Goal: Transaction & Acquisition: Purchase product/service

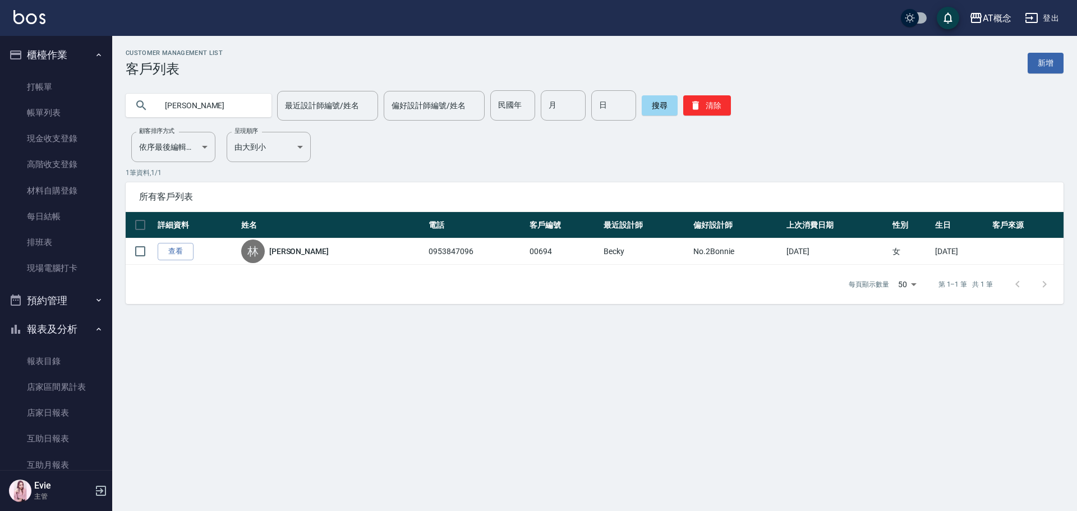
scroll to position [707, 0]
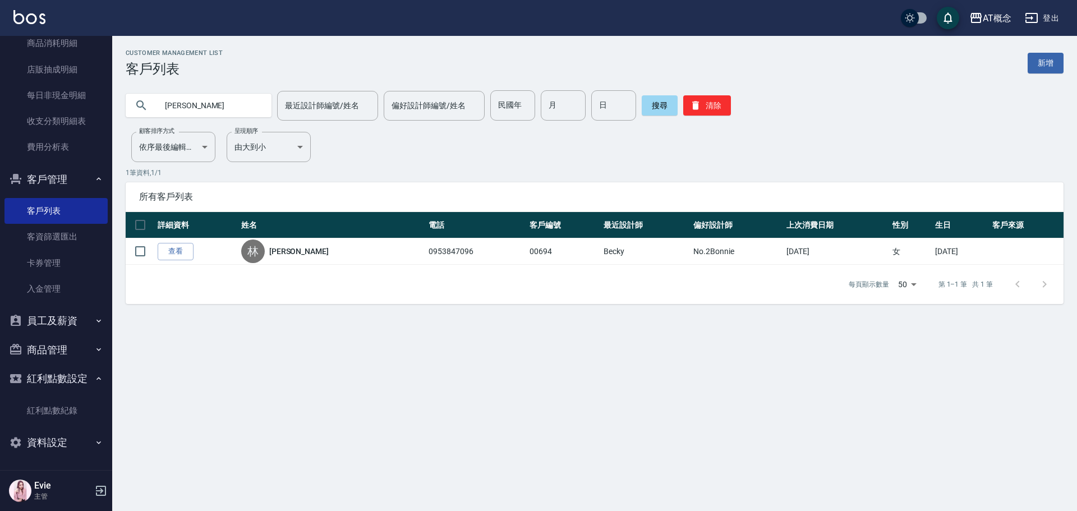
drag, startPoint x: 207, startPoint y: 97, endPoint x: 0, endPoint y: 94, distance: 207.0
click at [0, 94] on div "AT概念 登出 櫃檯作業 打帳單 帳單列表 現金收支登錄 高階收支登錄 材料自購登錄 每日結帳 排班表 現場電腦打卡 預約管理 預約管理 單日預約紀錄 單週預…" at bounding box center [538, 255] width 1077 height 511
click at [522, 111] on input "民國年" at bounding box center [512, 105] width 45 height 30
type input "85"
type input "9"
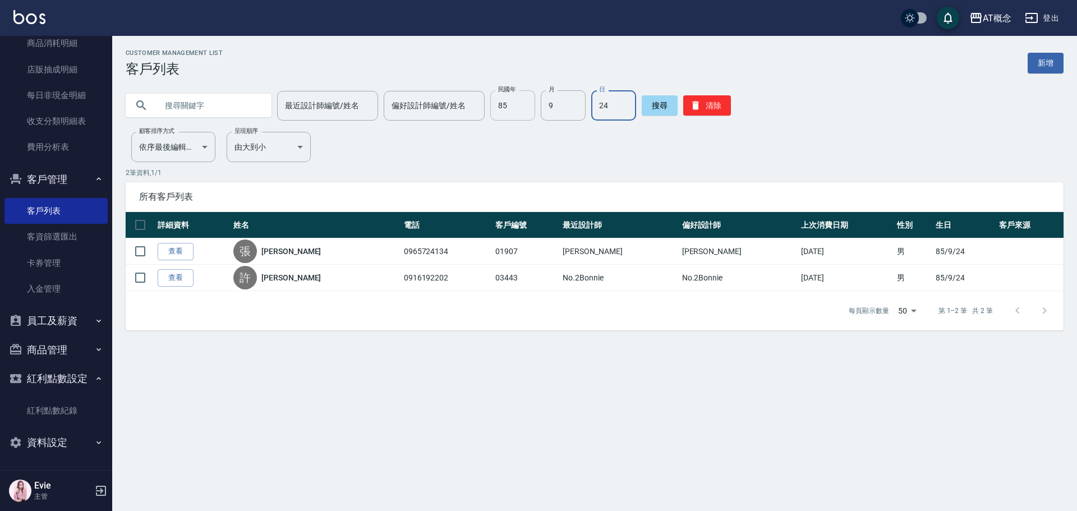
type input "2"
drag, startPoint x: 712, startPoint y: 111, endPoint x: 744, endPoint y: 55, distance: 64.1
click at [744, 55] on div "Customer Management List 客戶列表 新增 最近設計師編號/姓名 最近設計師編號/姓名 偏好設計師編號/姓名 偏好設計師編號/姓名 民國…" at bounding box center [594, 189] width 965 height 281
click at [708, 104] on button "清除" at bounding box center [707, 105] width 48 height 20
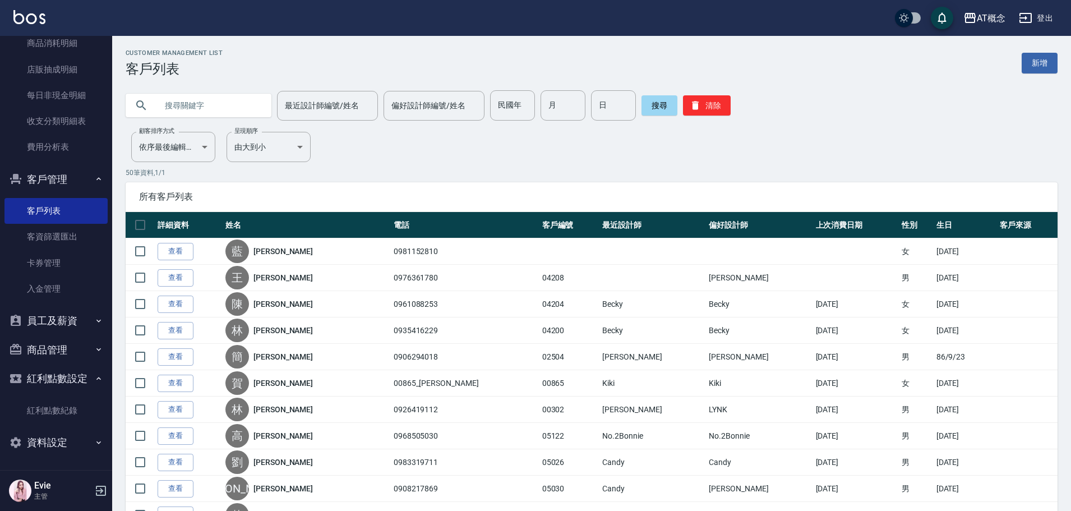
click at [205, 105] on input "text" at bounding box center [209, 105] width 105 height 30
type input "r"
type input "80"
type input "1"
type input "4"
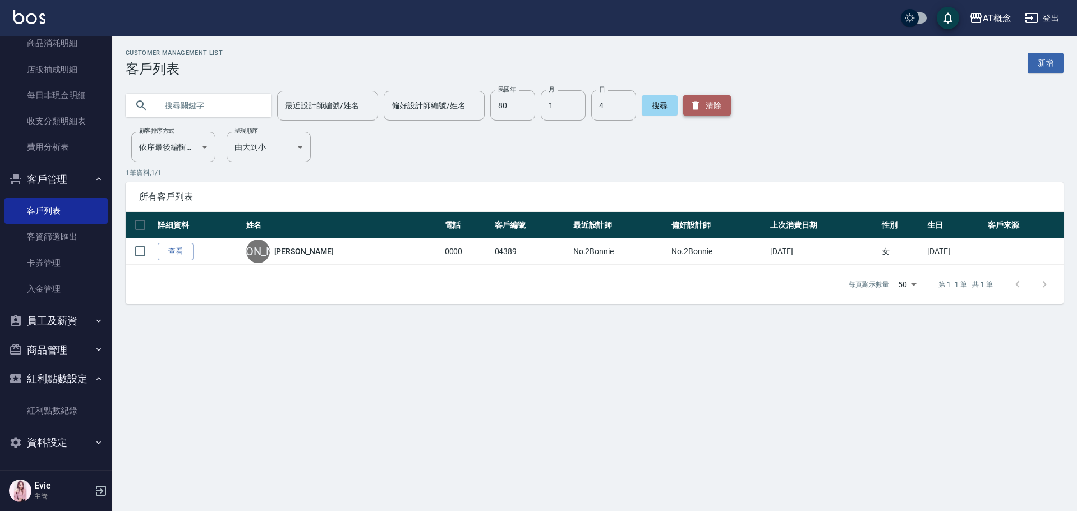
click at [693, 104] on icon "button" at bounding box center [695, 106] width 7 height 8
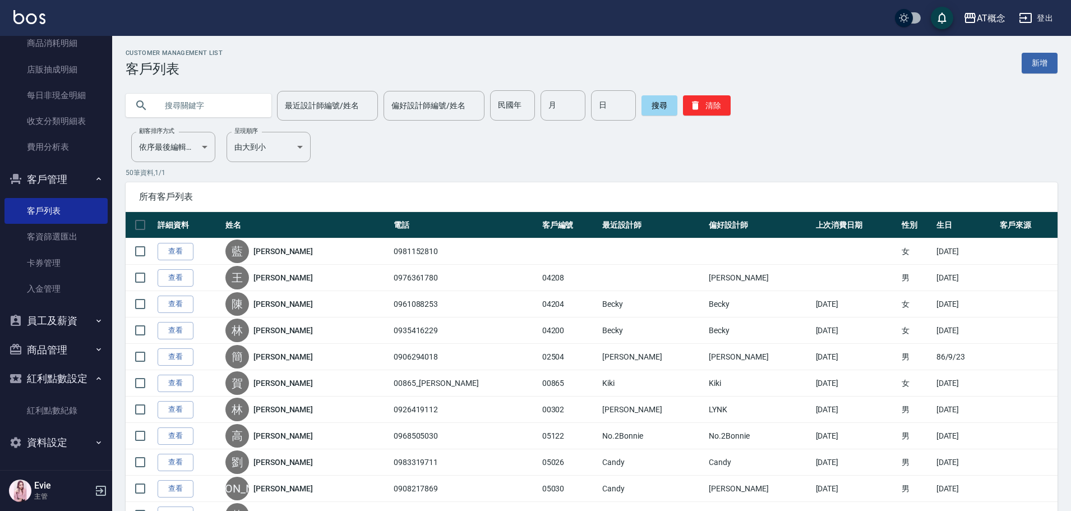
click at [222, 103] on input "text" at bounding box center [209, 105] width 105 height 30
type input "簡曉"
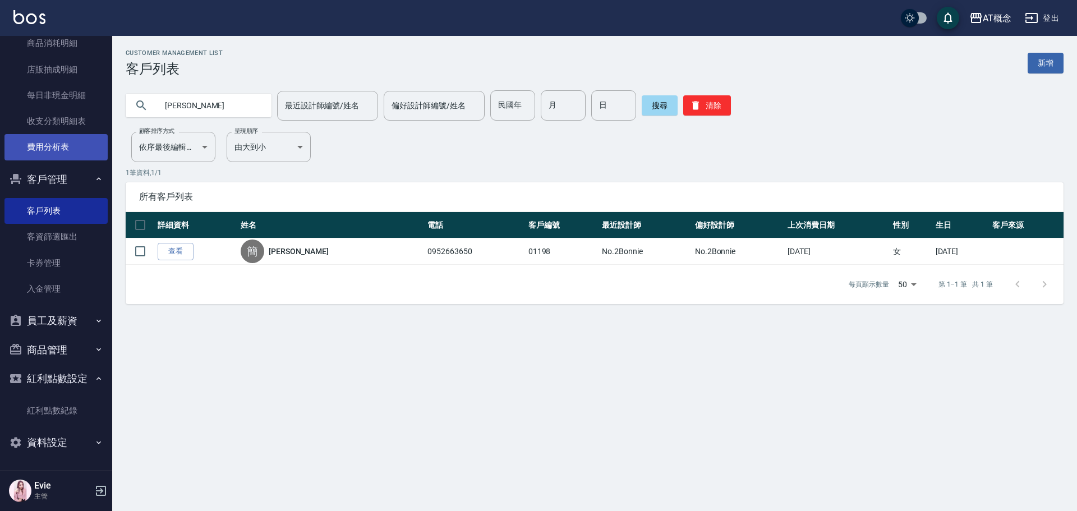
drag, startPoint x: 206, startPoint y: 106, endPoint x: 91, endPoint y: 146, distance: 121.4
click at [90, 145] on div "AT概念 登出 櫃檯作業 打帳單 帳單列表 現金收支登錄 高階收支登錄 材料自購登錄 每日結帳 排班表 現場電腦打卡 預約管理 預約管理 單日預約紀錄 單週預…" at bounding box center [538, 255] width 1077 height 511
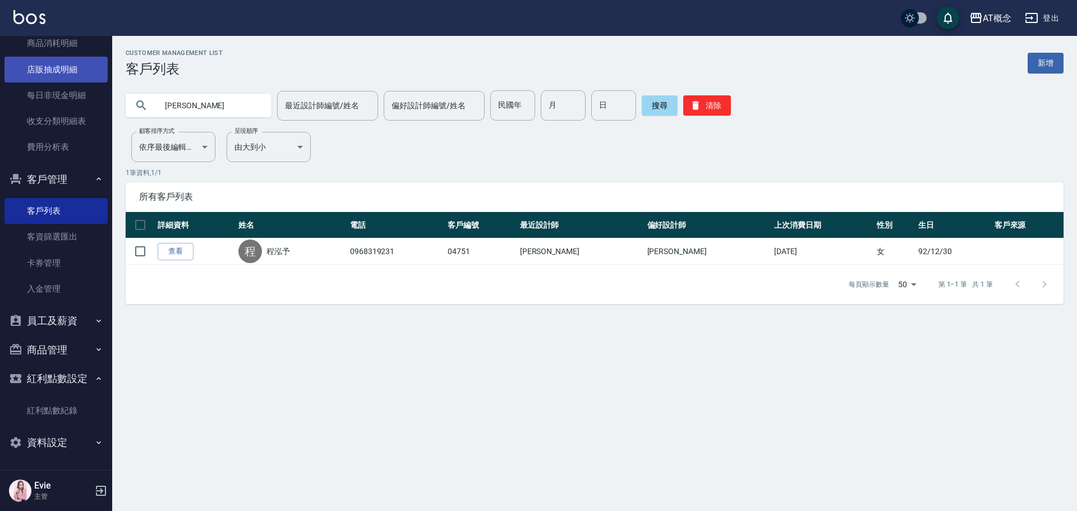
type input "程"
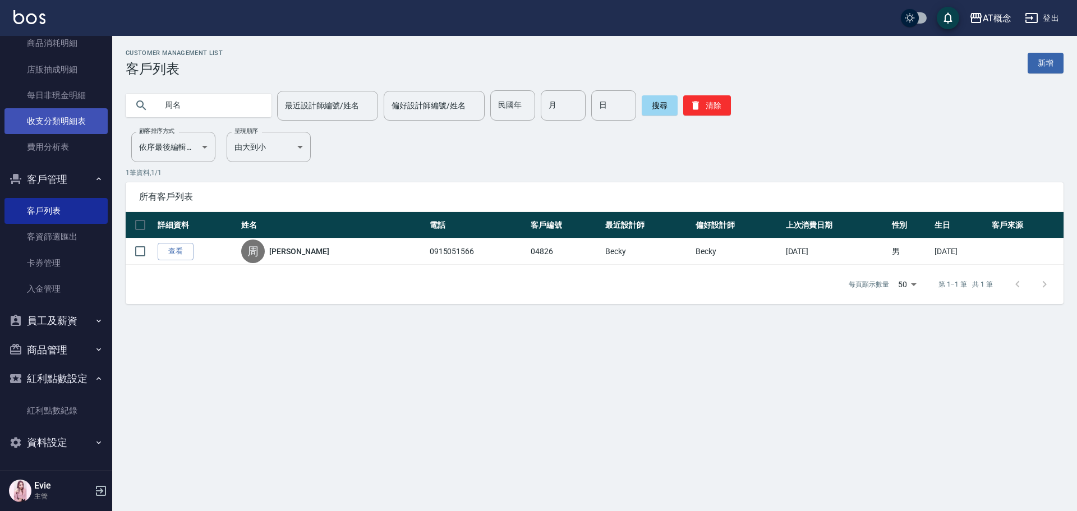
drag, startPoint x: 126, startPoint y: 121, endPoint x: 101, endPoint y: 119, distance: 25.3
click at [101, 119] on div "AT概念 登出 櫃檯作業 打帳單 帳單列表 現金收支登錄 高階收支登錄 材料自購登錄 每日結帳 排班表 現場電腦打卡 預約管理 預約管理 單日預約紀錄 單週預…" at bounding box center [538, 255] width 1077 height 511
type input "奕"
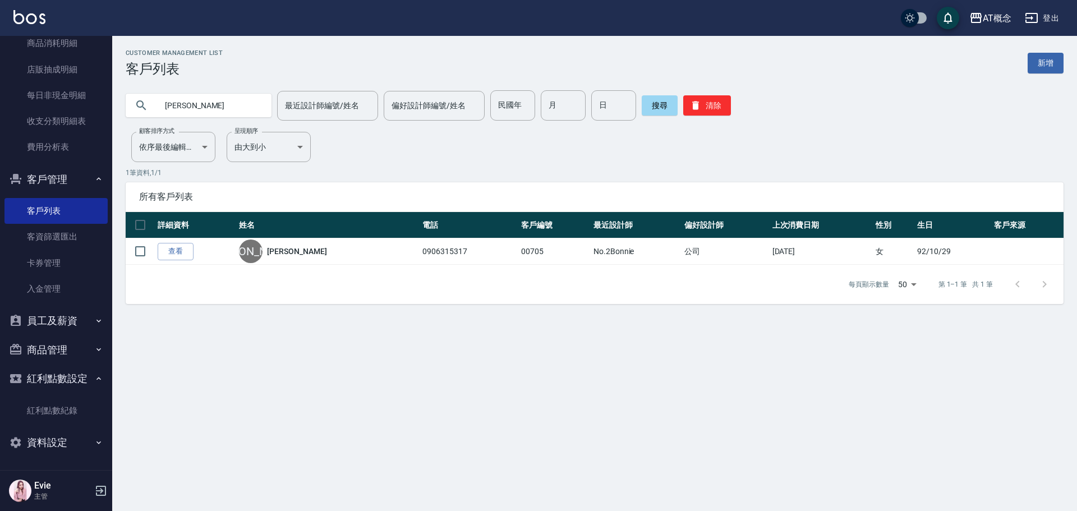
type input "楊"
drag, startPoint x: 222, startPoint y: 112, endPoint x: 136, endPoint y: 116, distance: 85.9
click at [136, 116] on div "謝素鳳" at bounding box center [199, 106] width 146 height 24
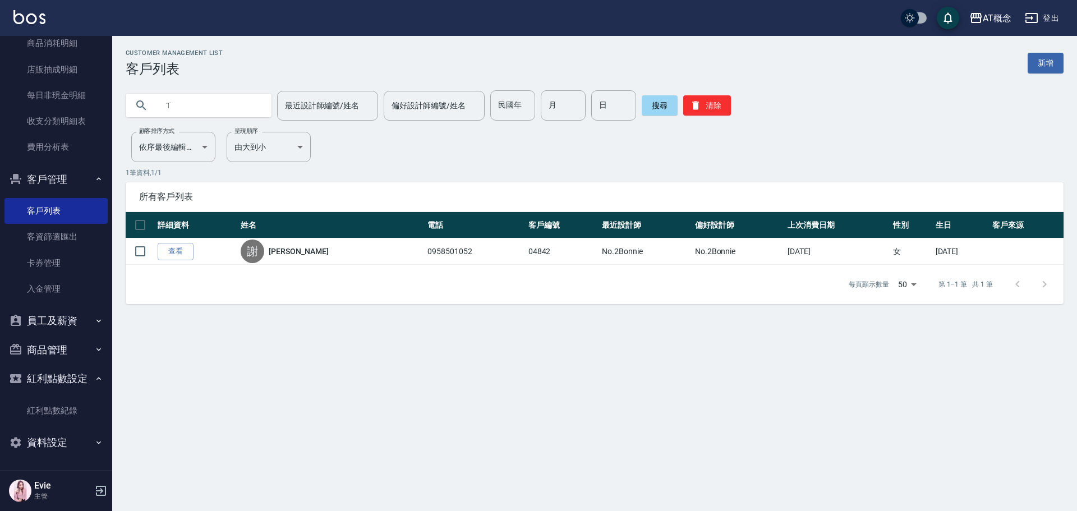
type input "ㄑ"
type input "藍育"
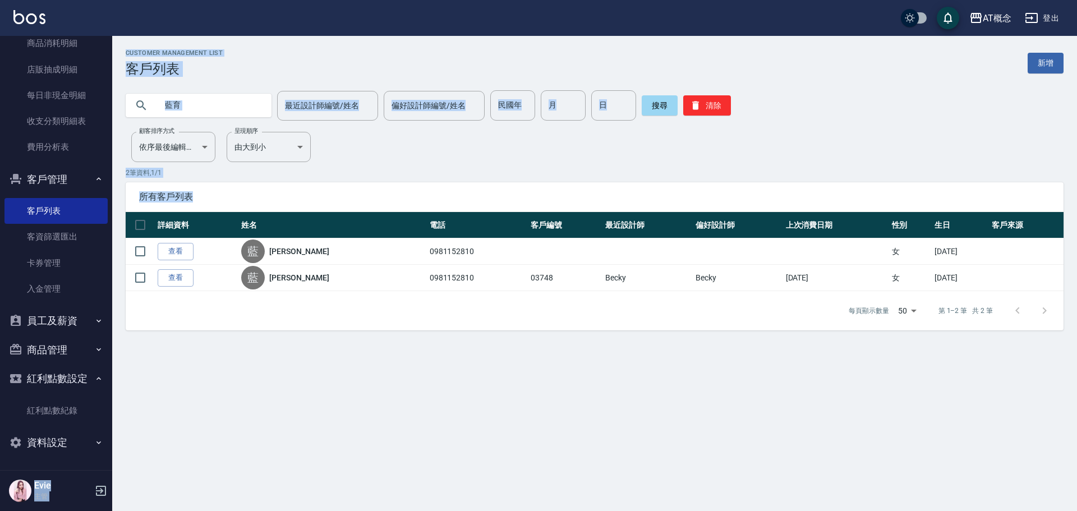
drag, startPoint x: 1076, startPoint y: 228, endPoint x: 1076, endPoint y: 265, distance: 37.6
click at [1076, 265] on div "AT概念 登出 櫃檯作業 打帳單 帳單列表 現金收支登錄 高階收支登錄 材料自購登錄 每日結帳 排班表 現場電腦打卡 預約管理 預約管理 單日預約紀錄 單週預…" at bounding box center [538, 255] width 1077 height 511
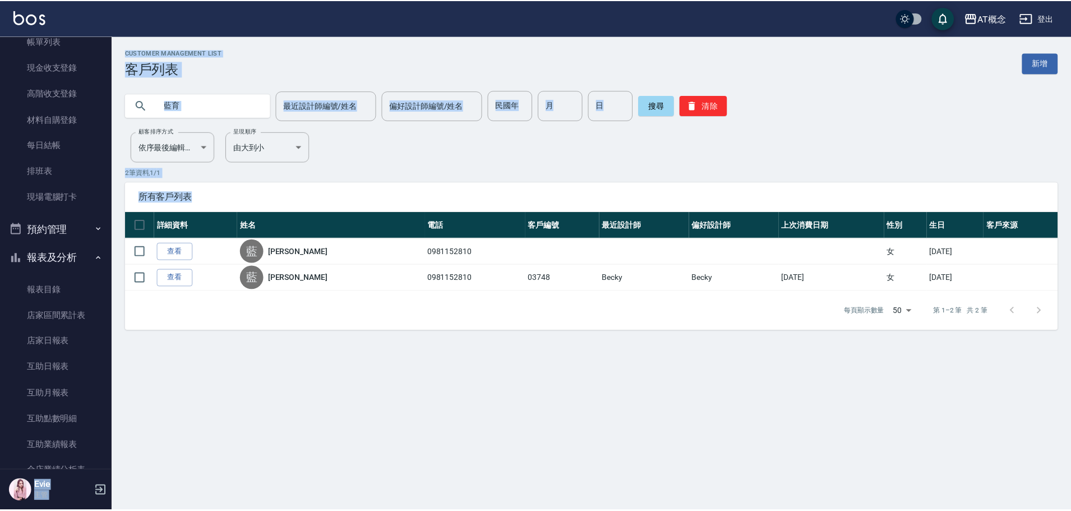
scroll to position [0, 0]
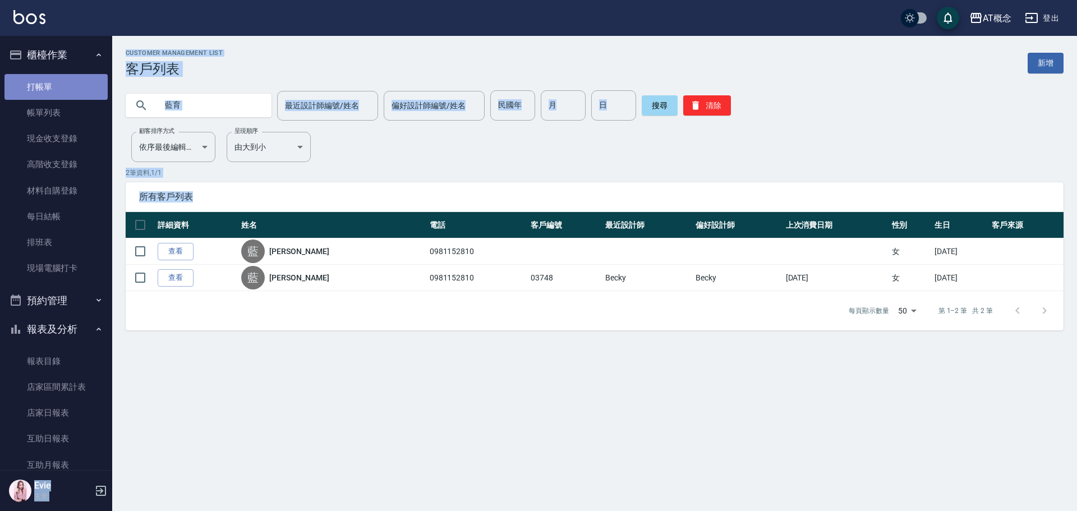
click at [58, 84] on link "打帳單" at bounding box center [55, 87] width 103 height 26
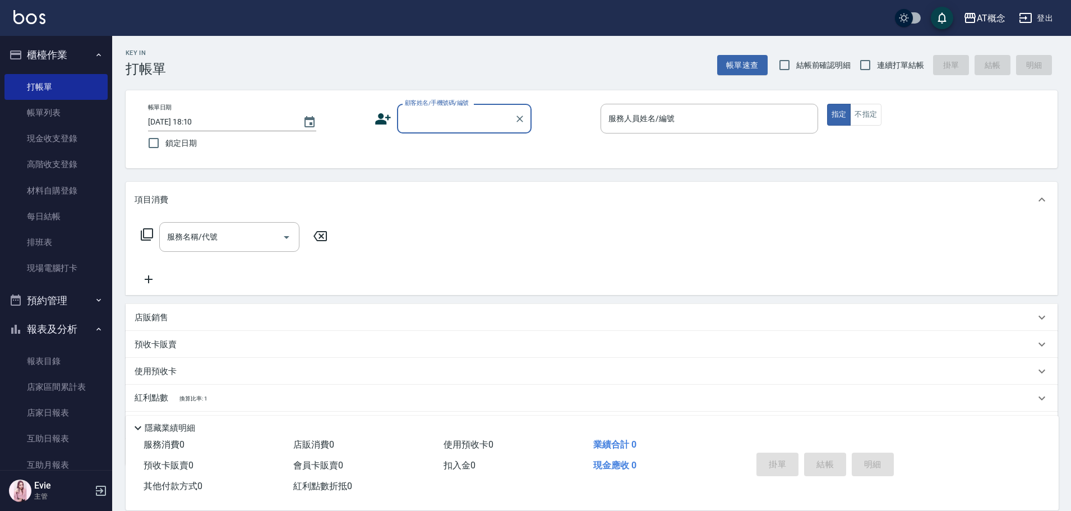
drag, startPoint x: 866, startPoint y: 68, endPoint x: 813, endPoint y: 70, distance: 53.3
click at [864, 68] on input "連續打單結帳" at bounding box center [866, 65] width 24 height 24
checkbox input "true"
click at [477, 122] on input "顧客姓名/手機號碼/編號" at bounding box center [456, 119] width 108 height 20
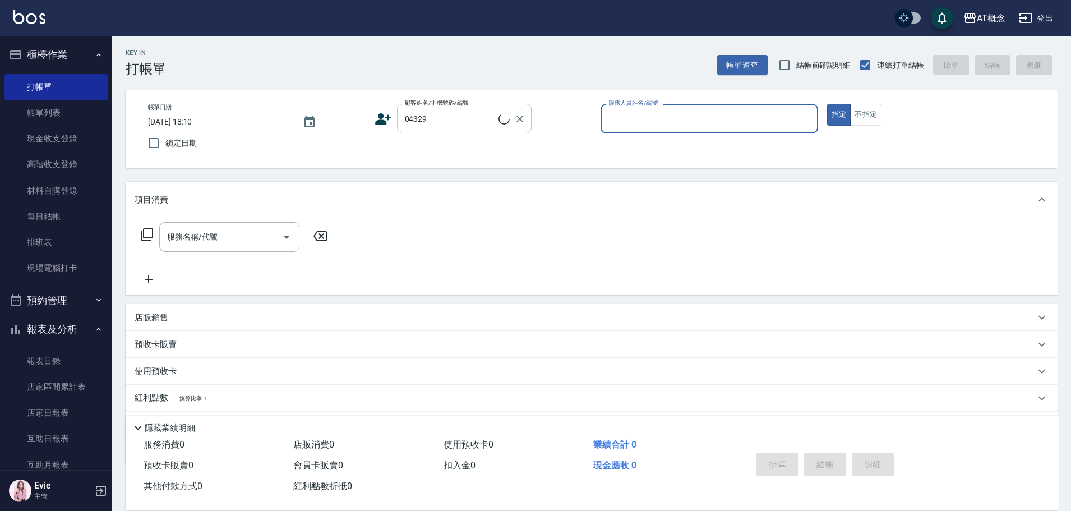
type input "黃奕添/0925720813/04329"
type input "Becky-13"
click at [827, 104] on button "指定" at bounding box center [839, 115] width 24 height 22
type button "true"
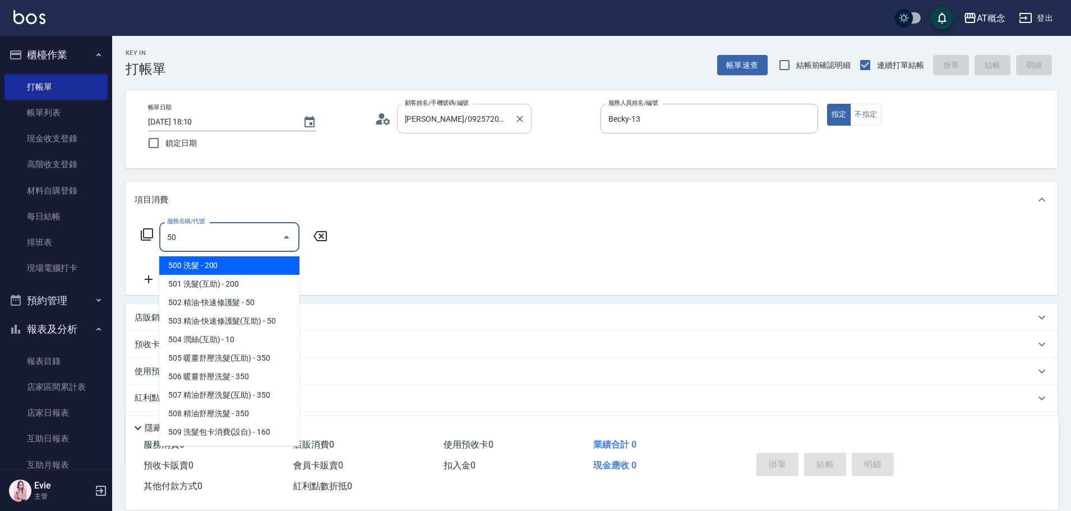
type input "500"
type input "20"
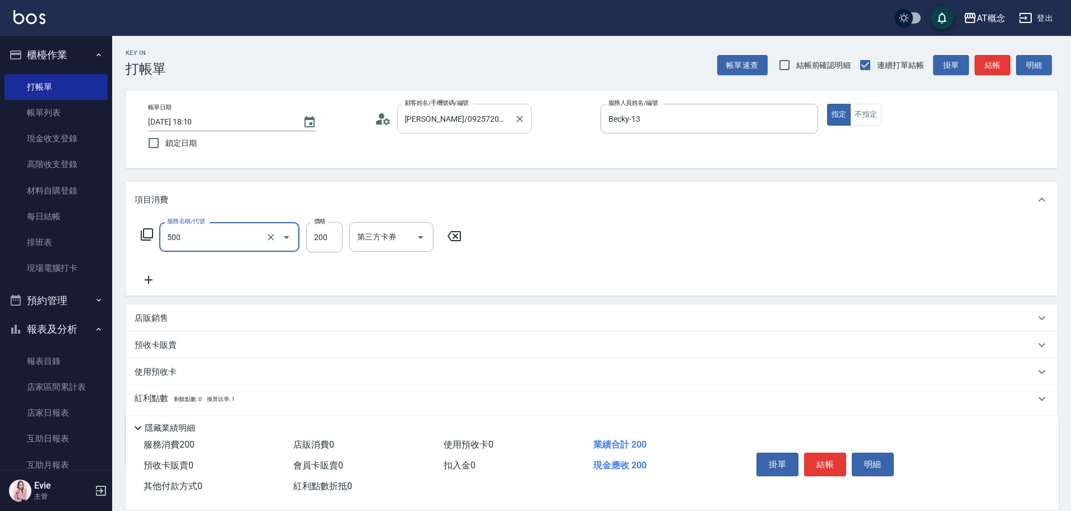
type input "500 洗髮(500)"
type input "0"
type input "25"
type input "20"
type input "250"
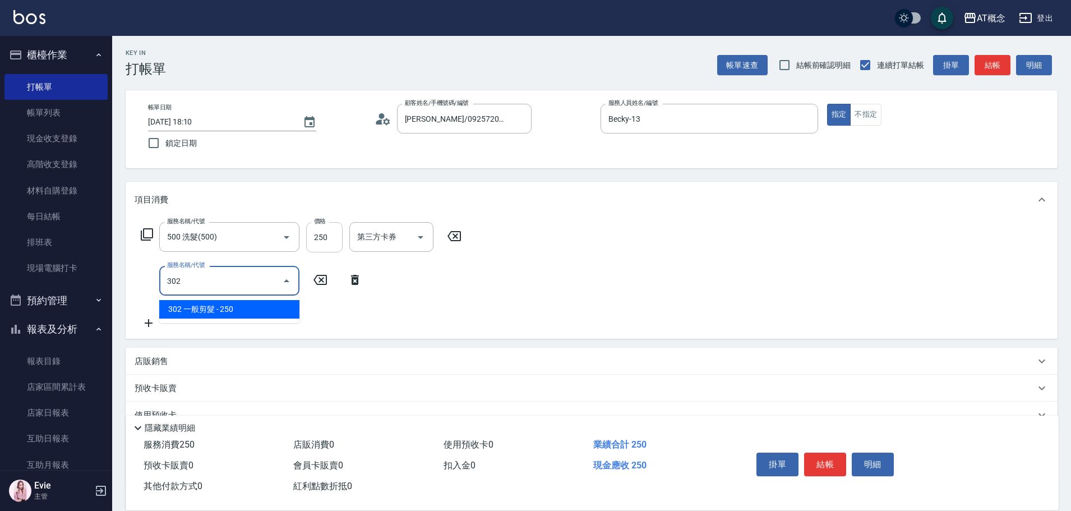
type input "302"
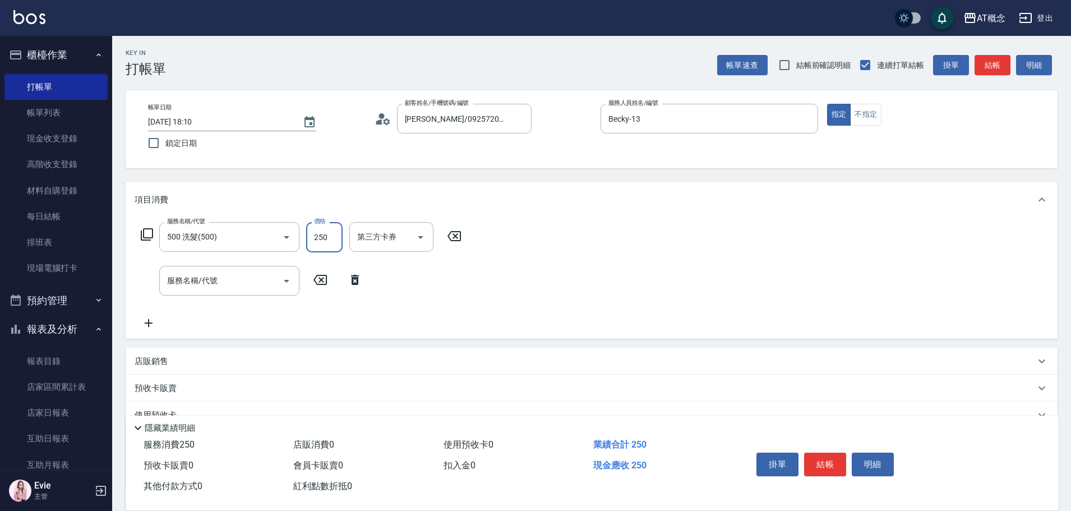
click at [312, 223] on input "250" at bounding box center [324, 237] width 36 height 30
click at [252, 277] on input "服務名稱/代號" at bounding box center [220, 281] width 113 height 20
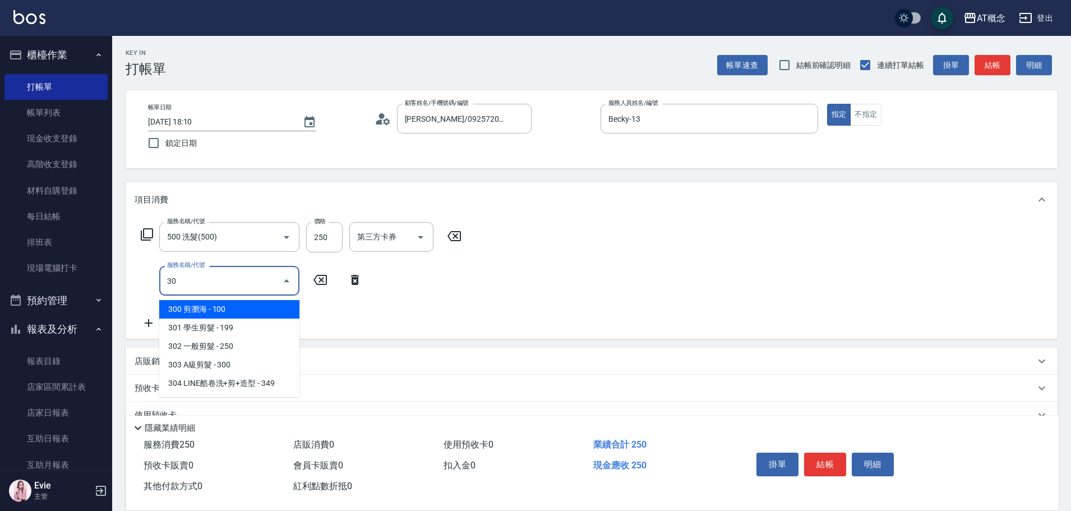
type input "302"
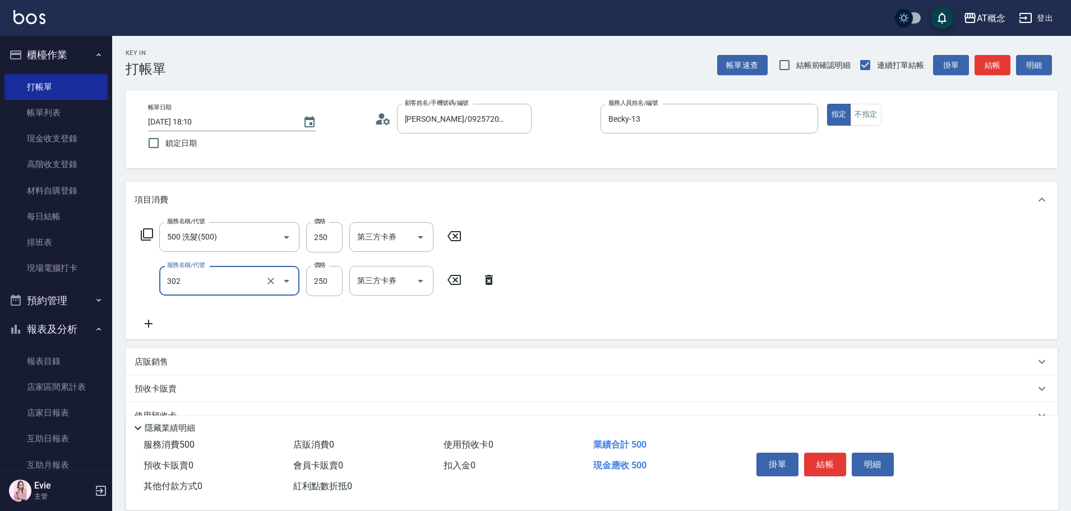
type input "50"
type input "302 一般剪髮(302)"
click at [315, 239] on input "250" at bounding box center [324, 237] width 36 height 30
type input "20"
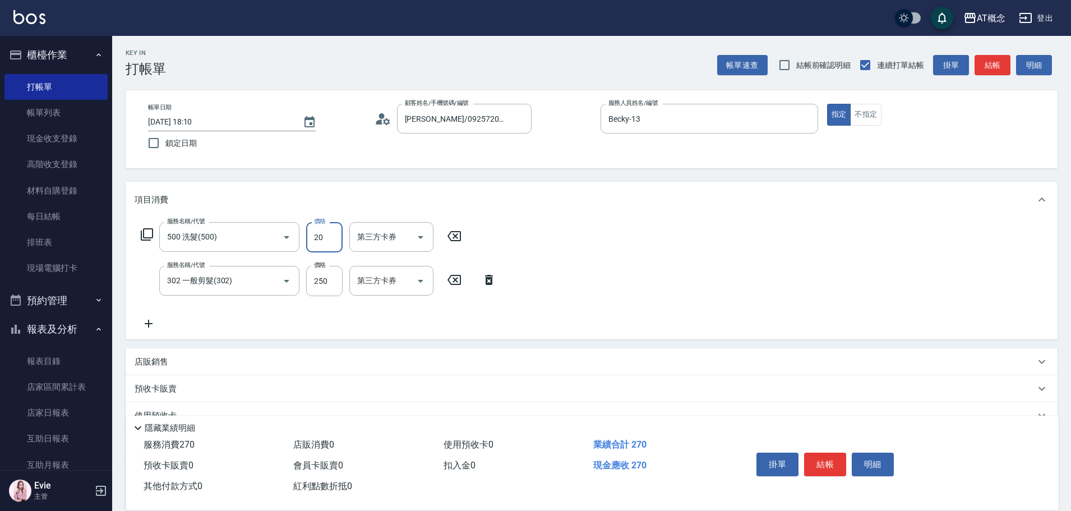
type input "40"
type input "200"
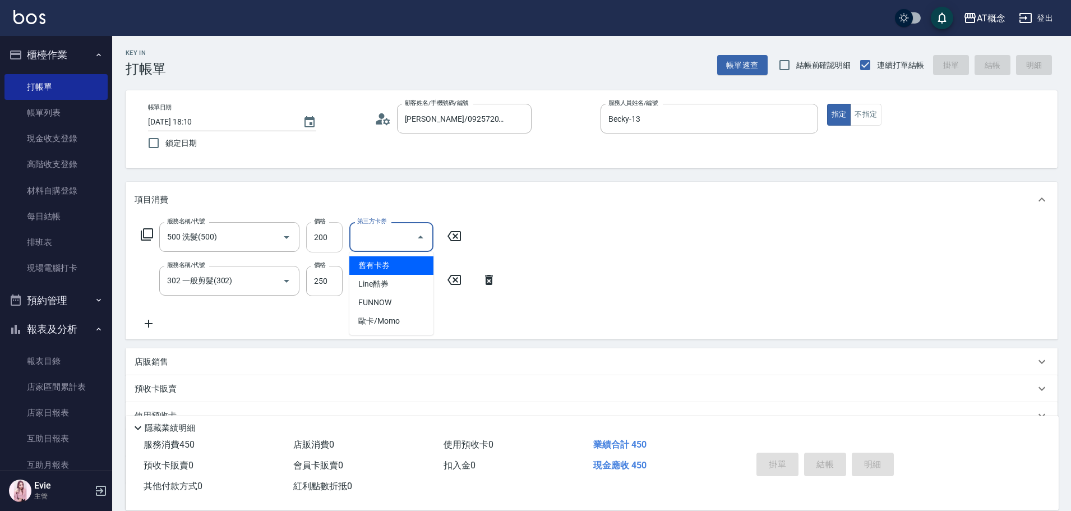
type input "2025/10/10 18:11"
type input "0"
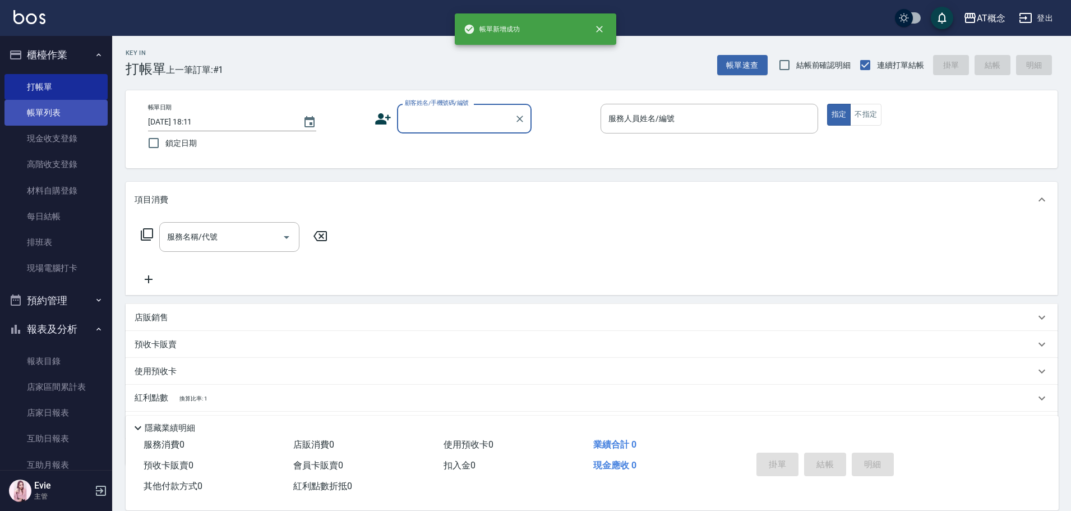
click at [51, 111] on link "帳單列表" at bounding box center [55, 113] width 103 height 26
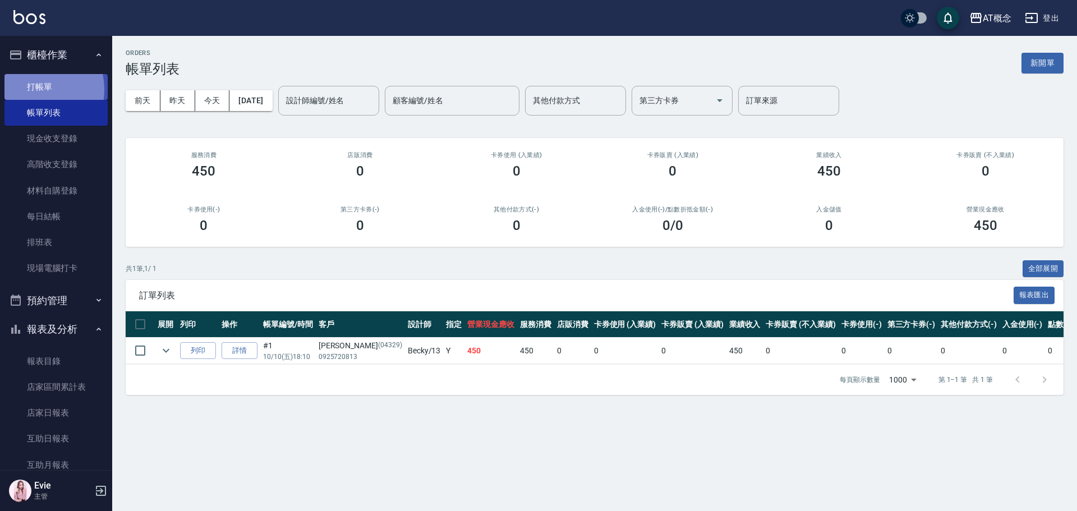
click at [34, 89] on link "打帳單" at bounding box center [55, 87] width 103 height 26
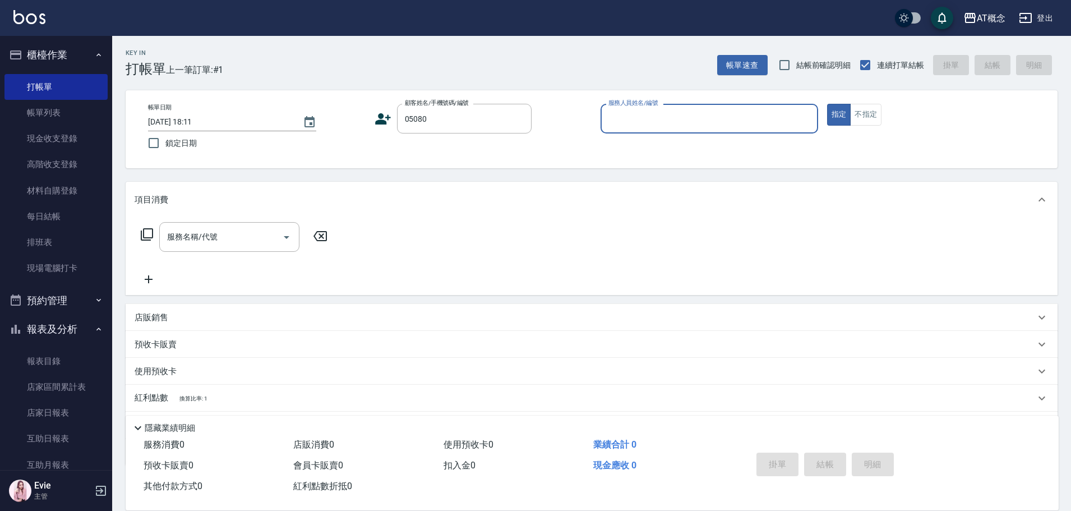
type input "陳大仁/0970091331/05080"
type input "Anson-3"
click at [827, 104] on button "指定" at bounding box center [839, 115] width 24 height 22
type button "true"
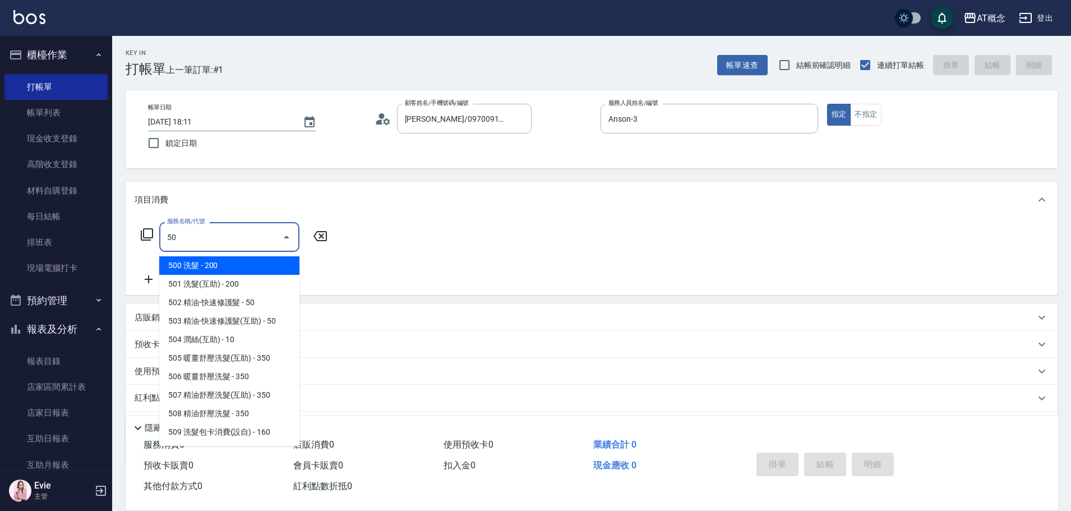
type input "501"
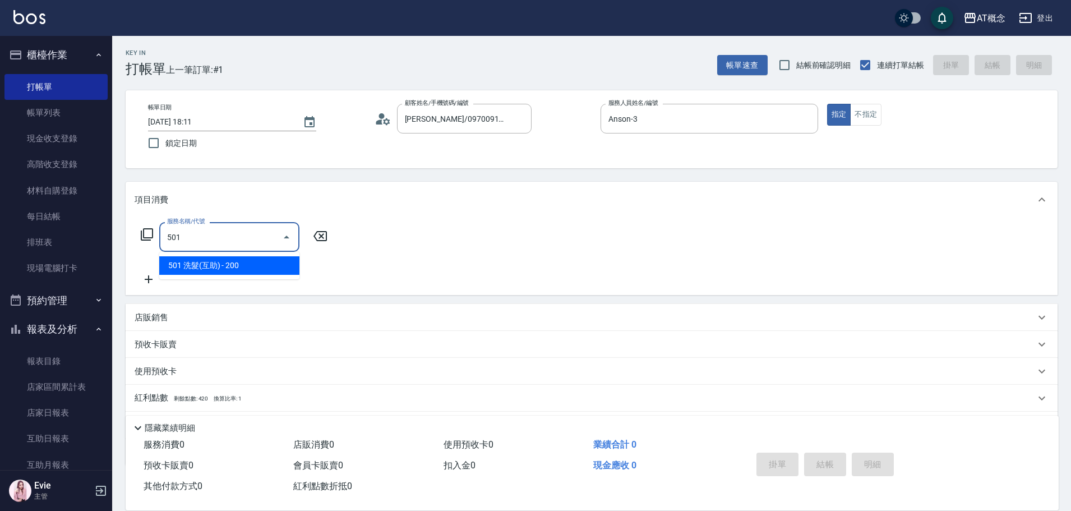
type input "20"
type input "501 洗髮(互助)(501)"
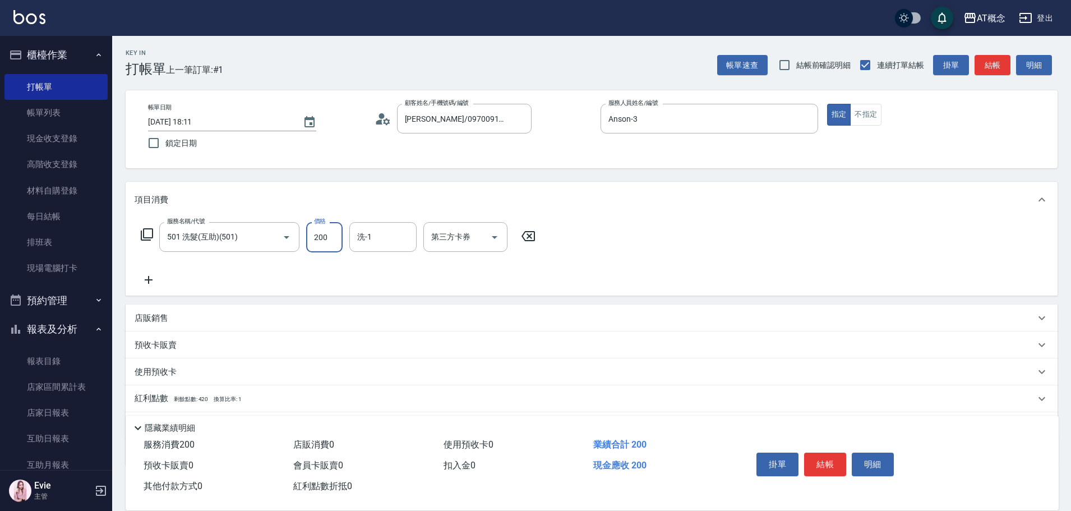
type input "0"
type input "250"
type input "20"
type input "250"
type input "小不-29"
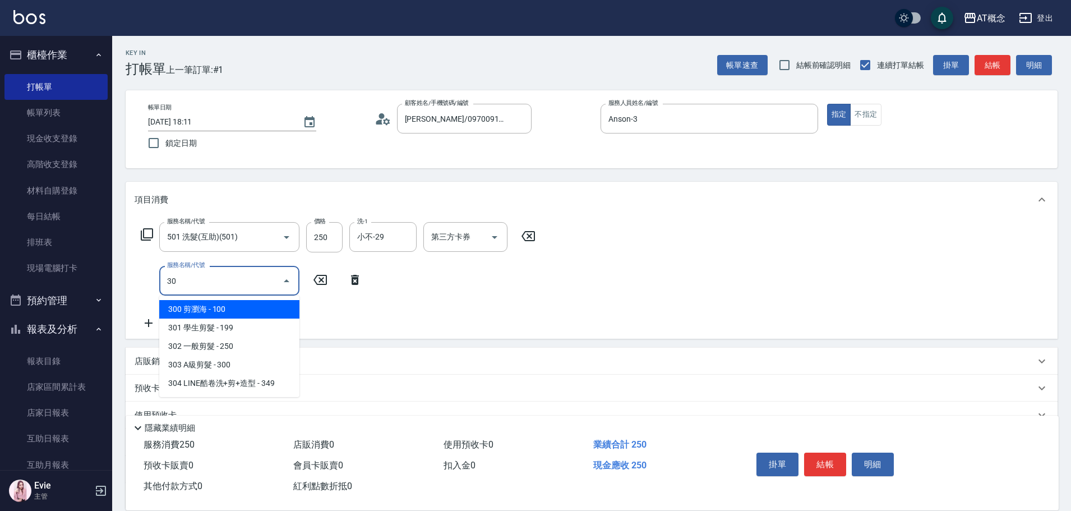
type input "303"
type input "50"
type input "303 A級剪髮(303)"
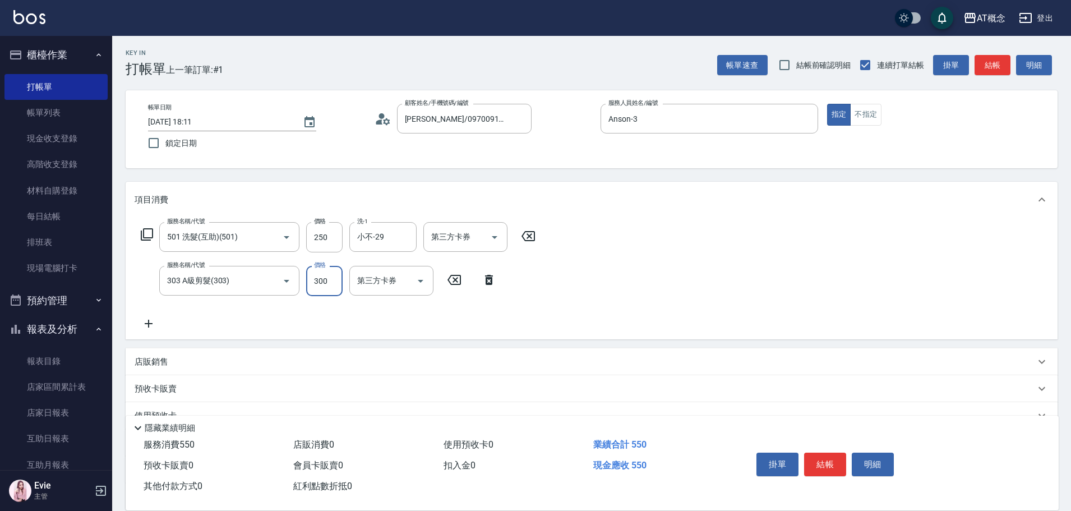
type input "20"
type input "35"
type input "60"
type input "350"
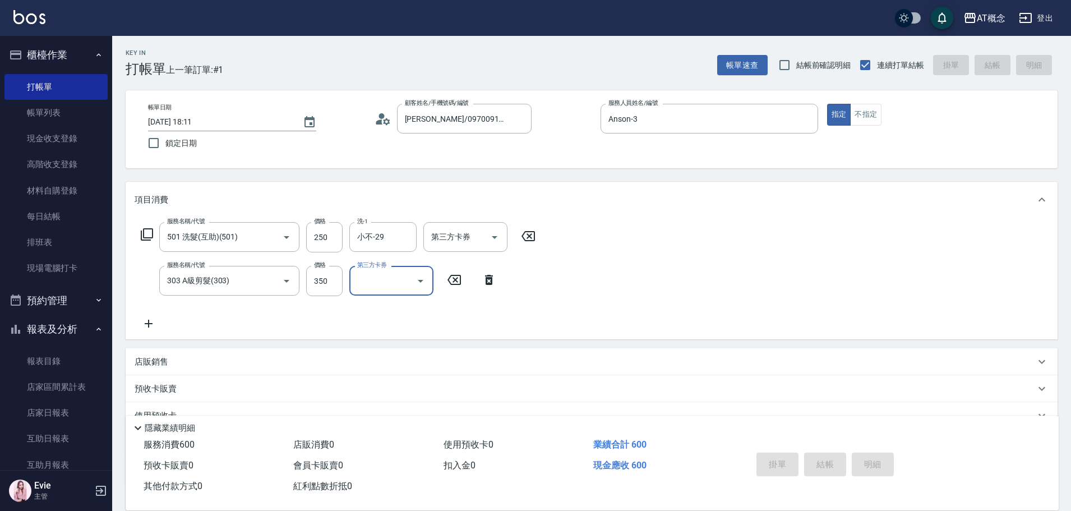
type input "0"
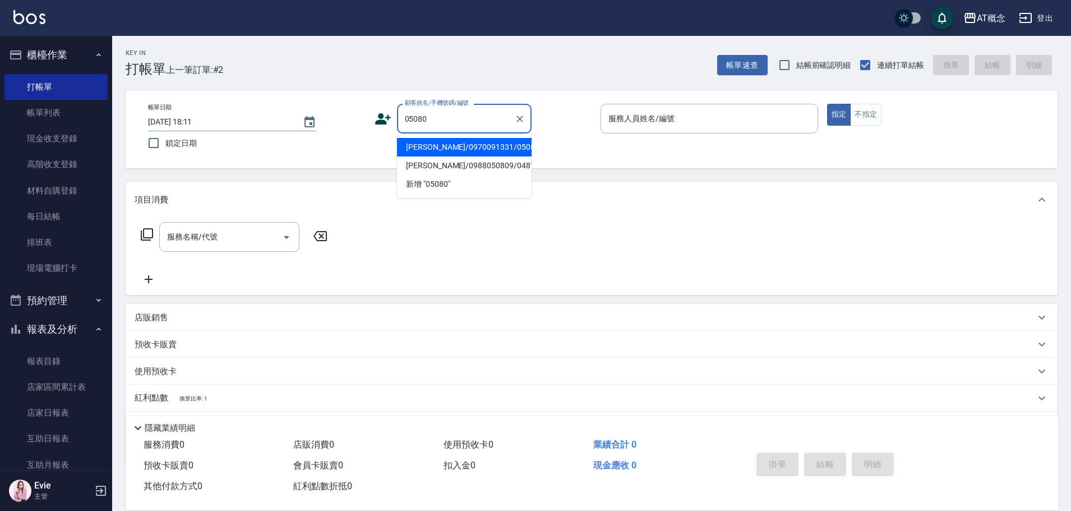
type input "陳大仁/0970091331/05080"
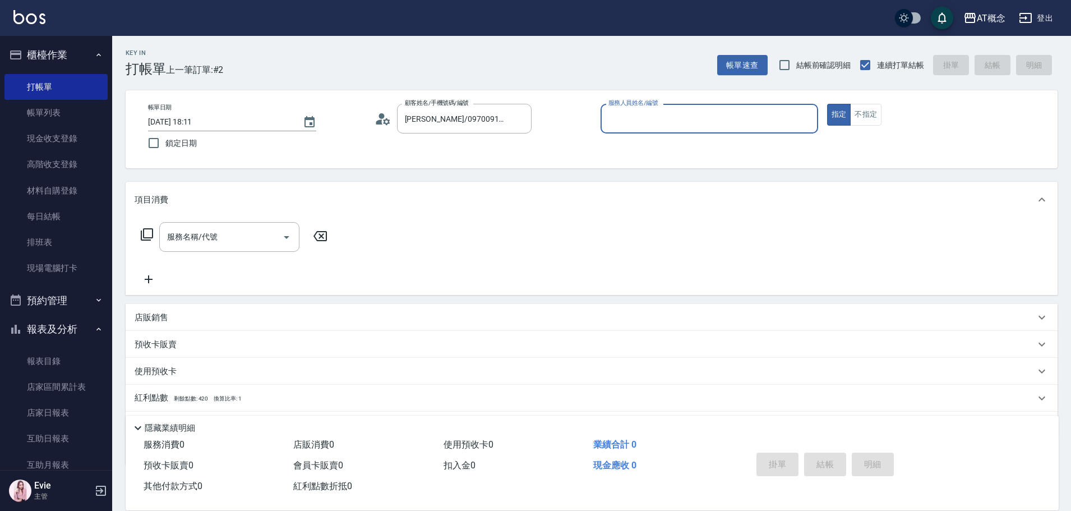
type input "Anson-3"
click at [827, 104] on button "指定" at bounding box center [839, 115] width 24 height 22
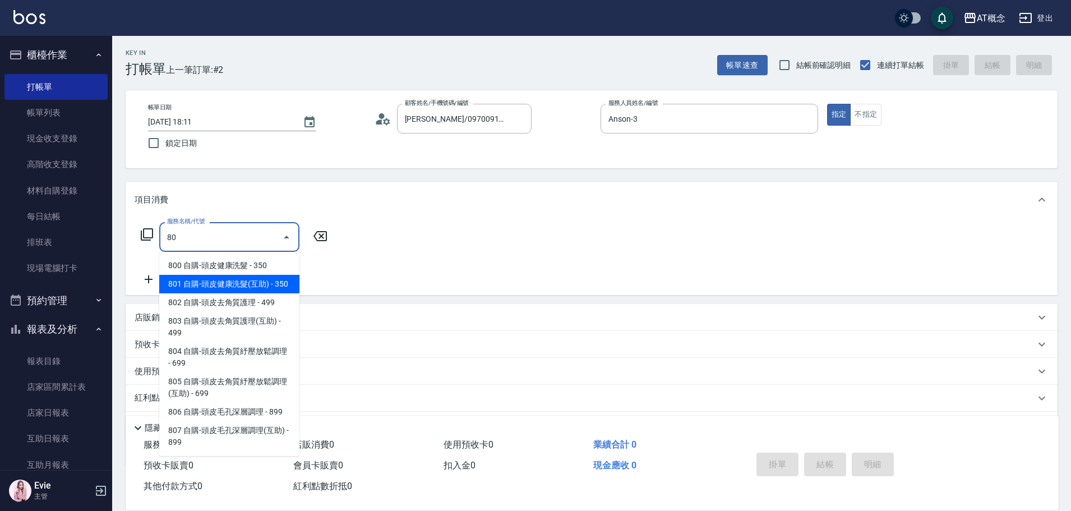
type input "801 自購-頭皮健康洗髮(互助)(801)"
type input "30"
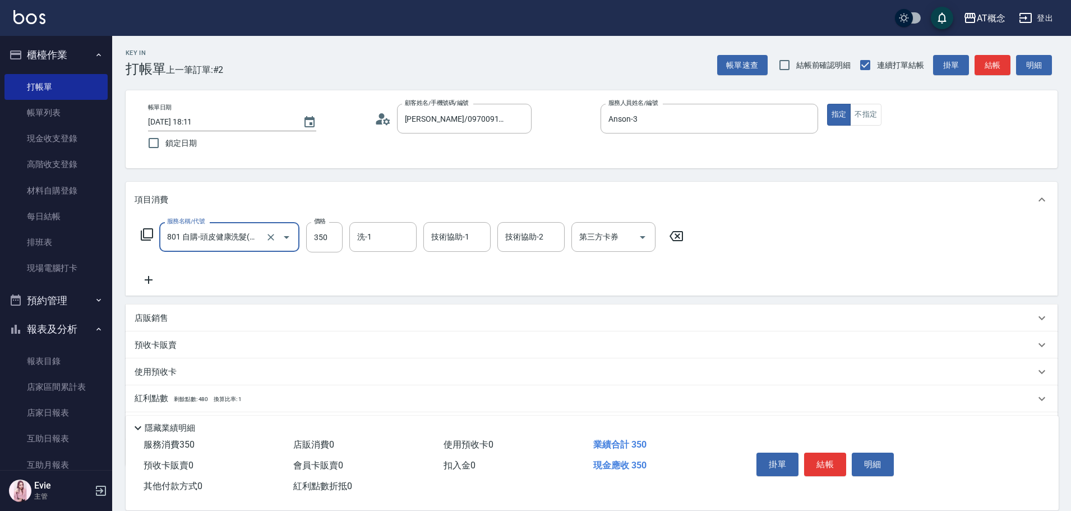
type input "801 自購-頭皮健康洗髮(互助)(801)"
type input "0"
type input "40"
type input "400"
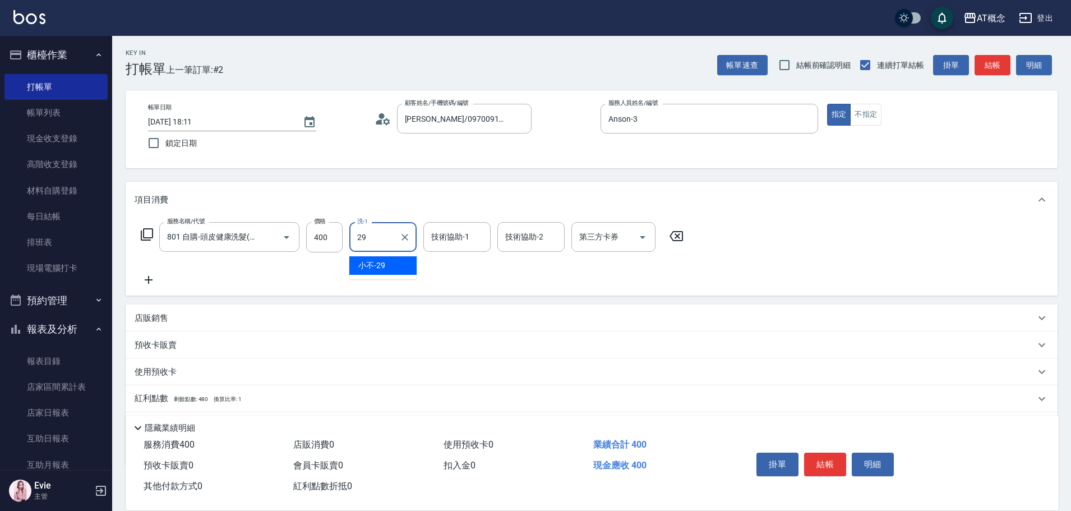
type input "小不-29"
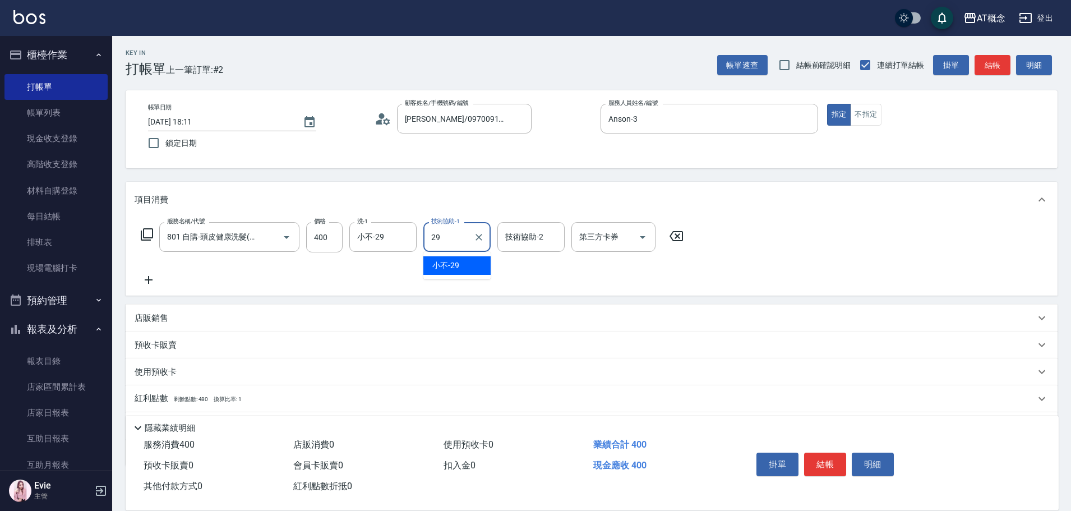
type input "小不-29"
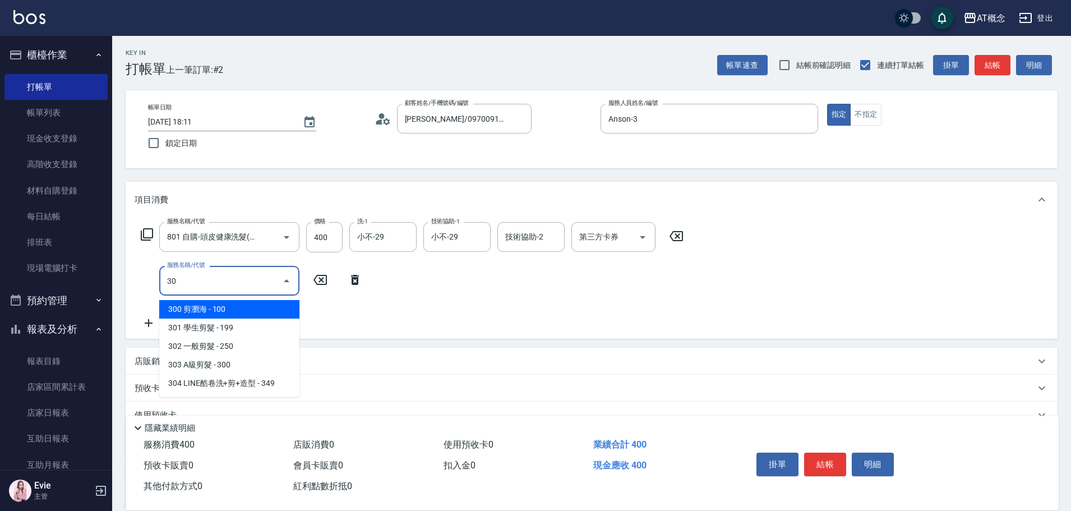
type input "303"
type input "70"
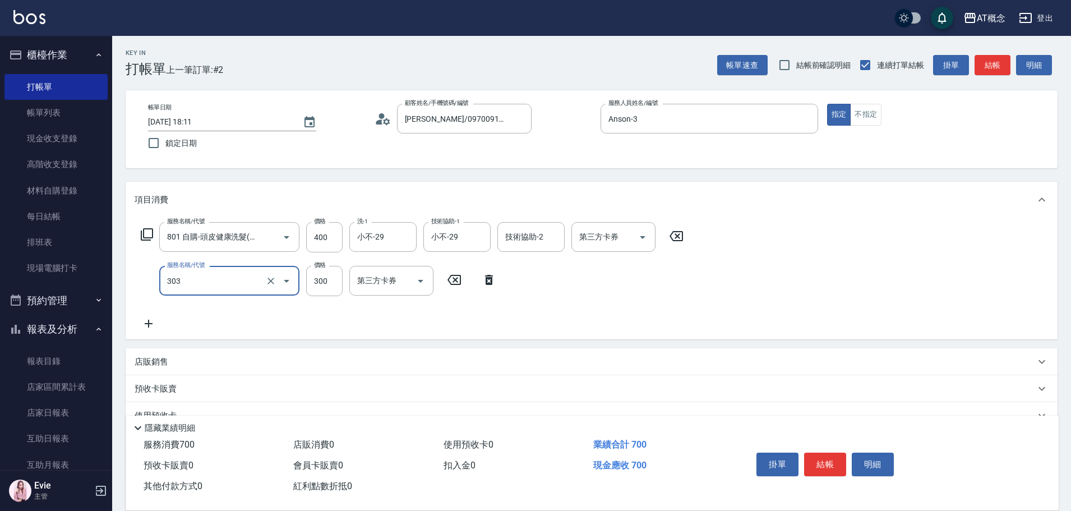
type input "303 A級剪髮(303)"
type input "40"
type input "35"
type input "70"
type input "350"
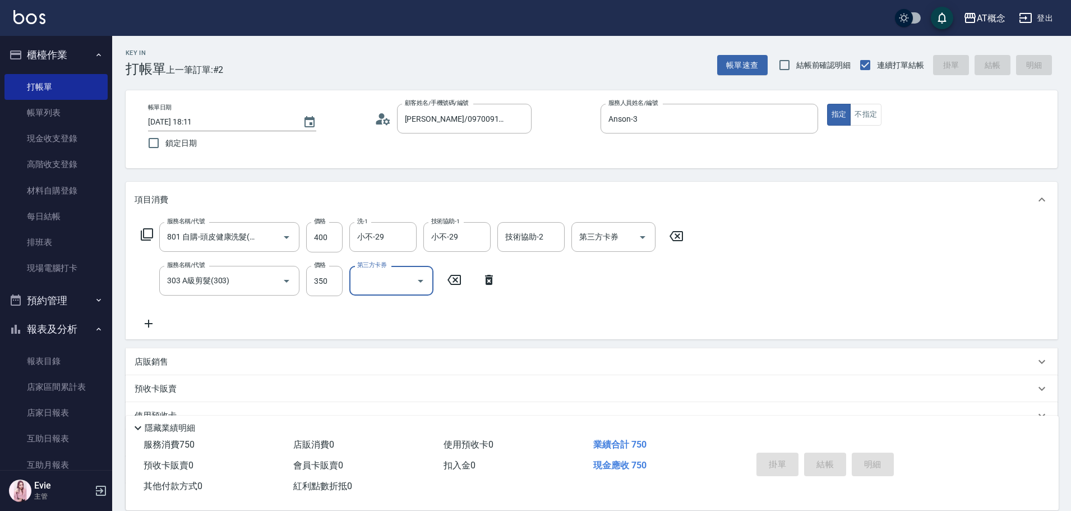
type input "0"
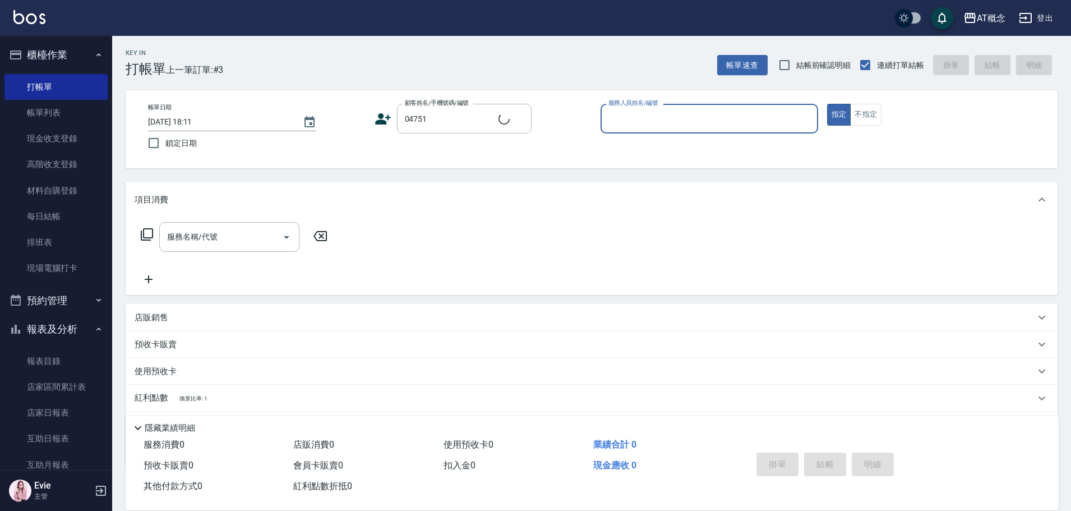
type input "程泓予/0968319231/04751"
type input "Anson-3"
click at [827, 104] on button "指定" at bounding box center [839, 115] width 24 height 22
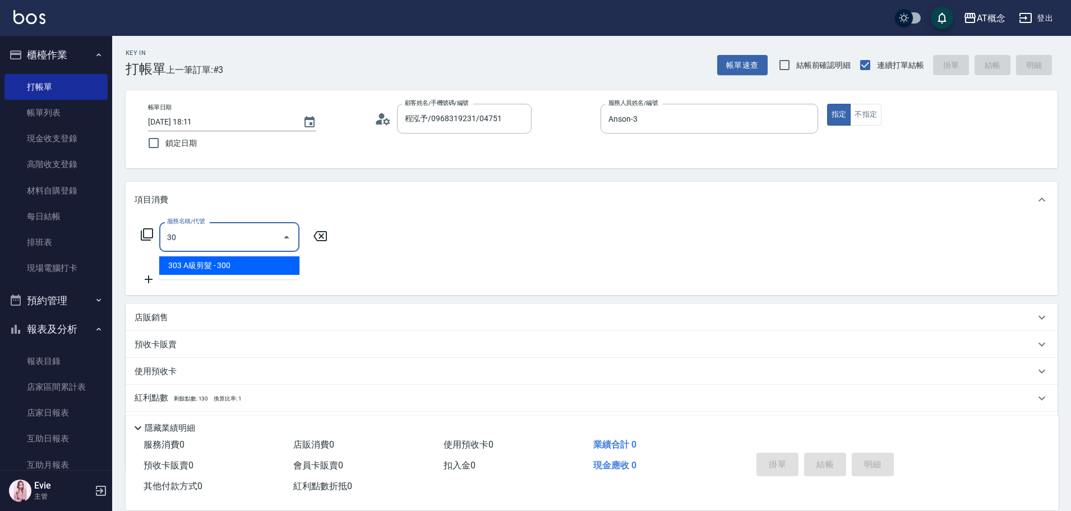
type input "303"
type input "30"
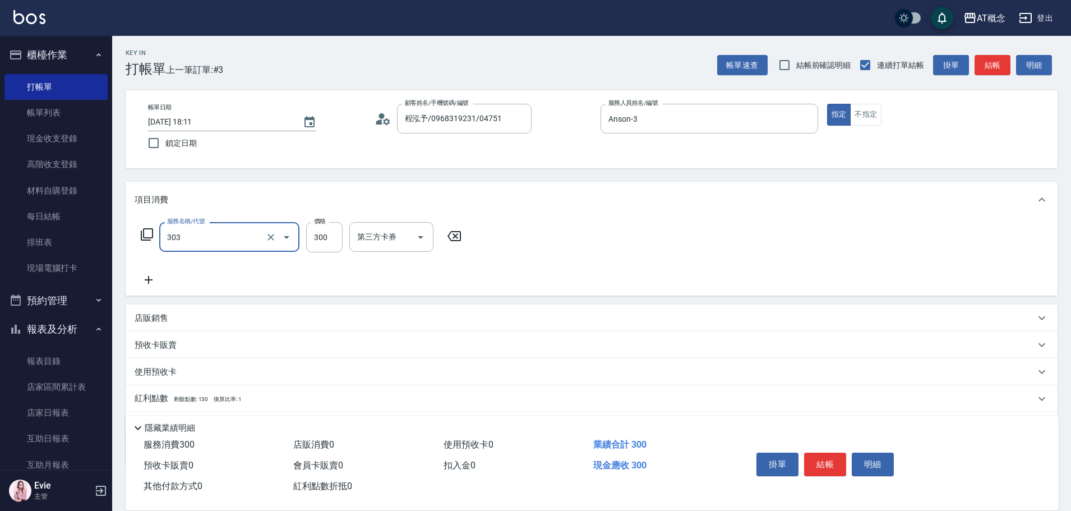
type input "303 A級剪髮(303)"
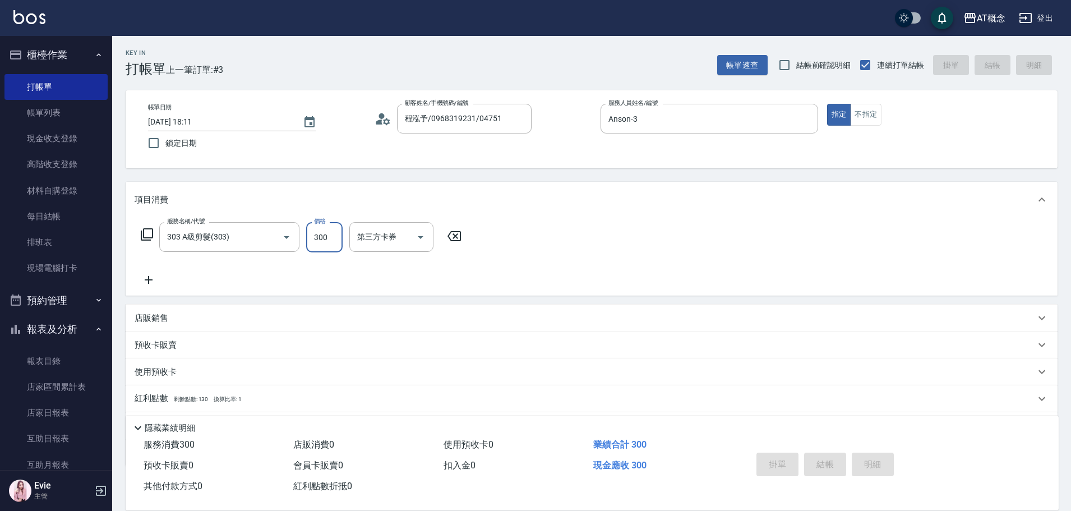
type input "2025/10/10 18:12"
type input "0"
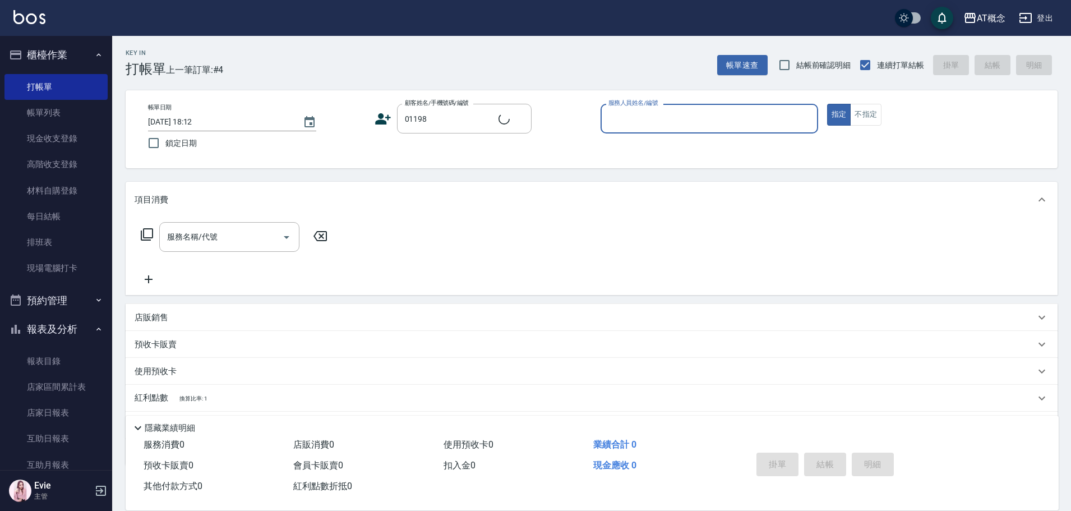
type input "簡曉蕙/0952663650/01198"
type input "邦妮-2"
click at [827, 104] on button "指定" at bounding box center [839, 115] width 24 height 22
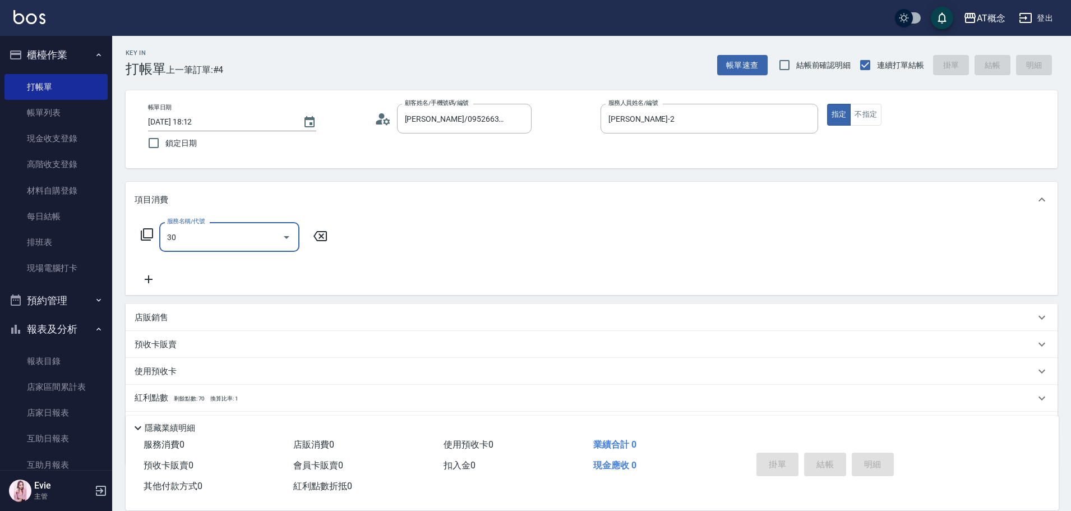
type input "302"
type input "20"
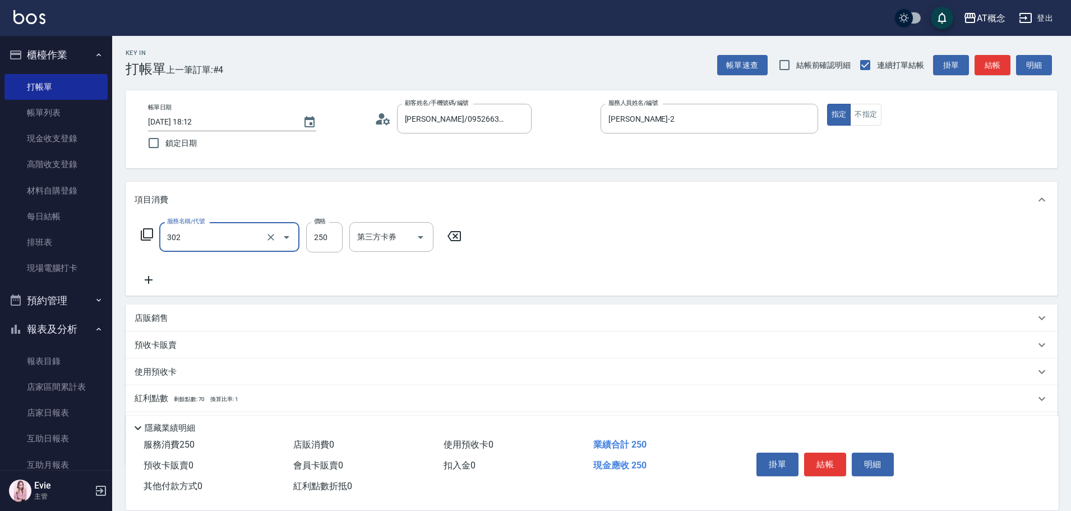
type input "302 一般剪髮(302)"
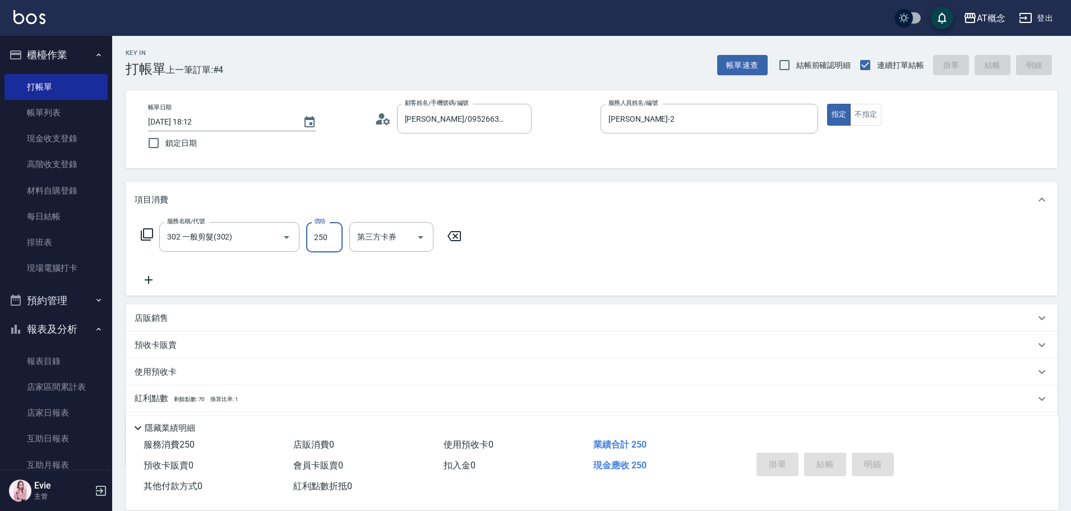
type input "0"
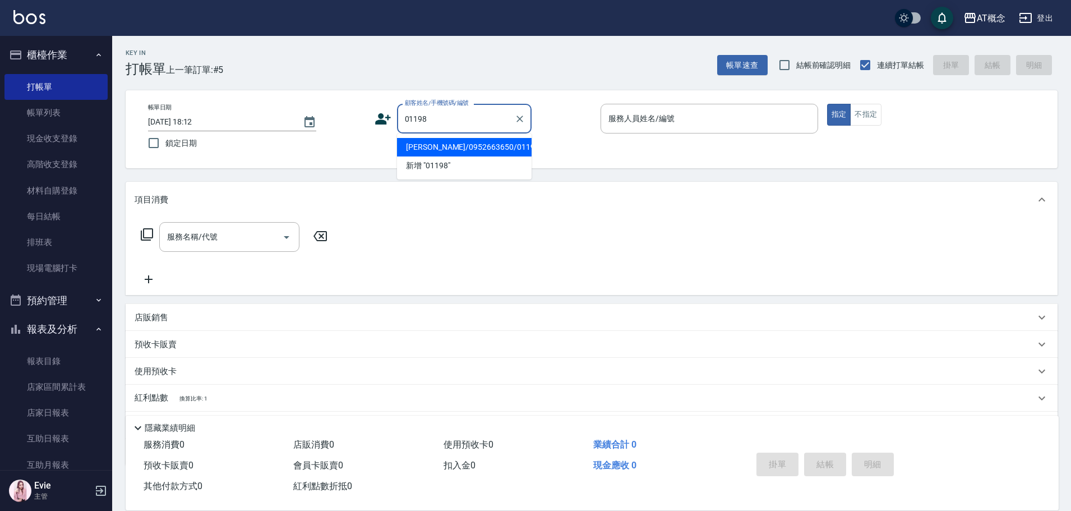
type input "簡曉蕙/0952663650/01198"
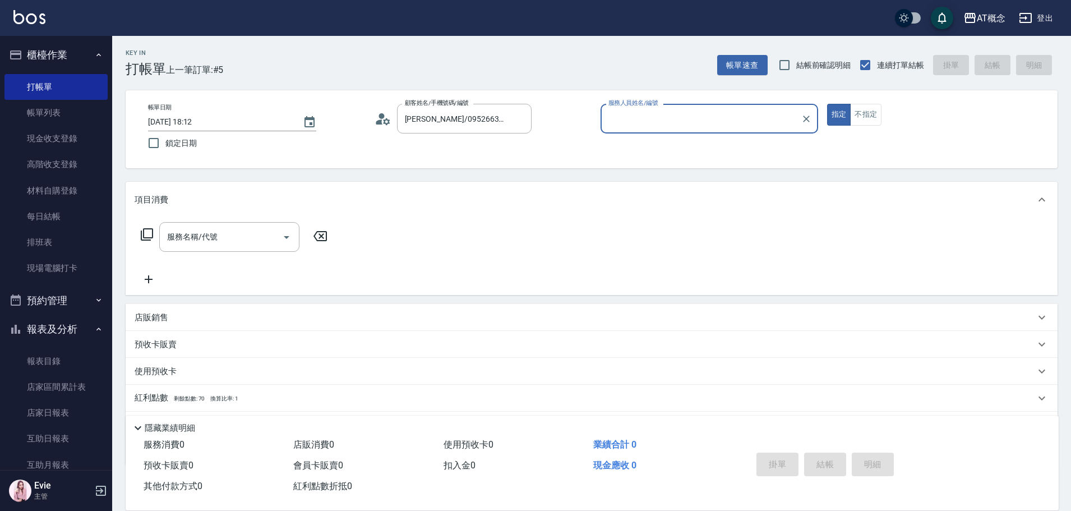
type input "邦妮-2"
click at [827, 104] on button "指定" at bounding box center [839, 115] width 24 height 22
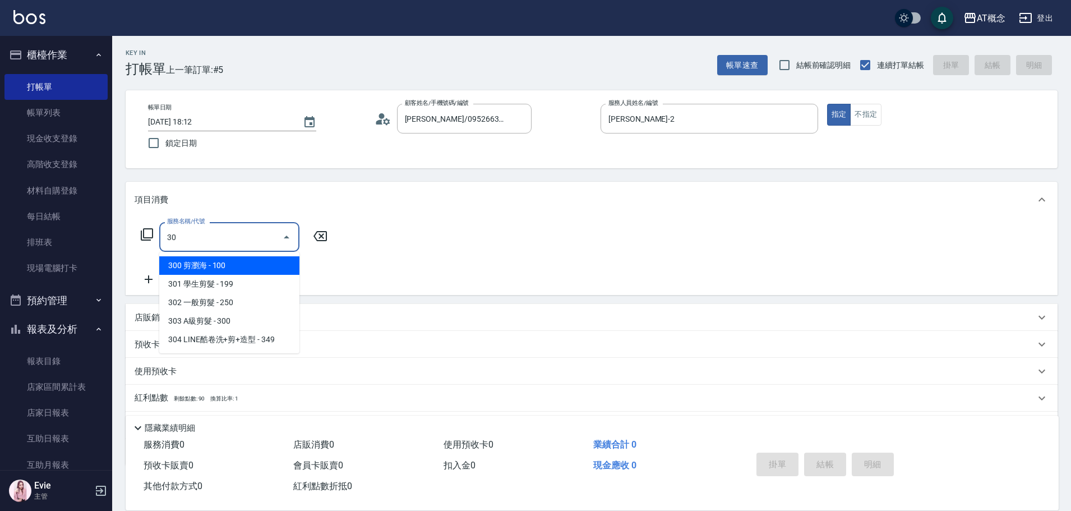
type input "302"
type input "20"
type input "302 一般剪髮(302)"
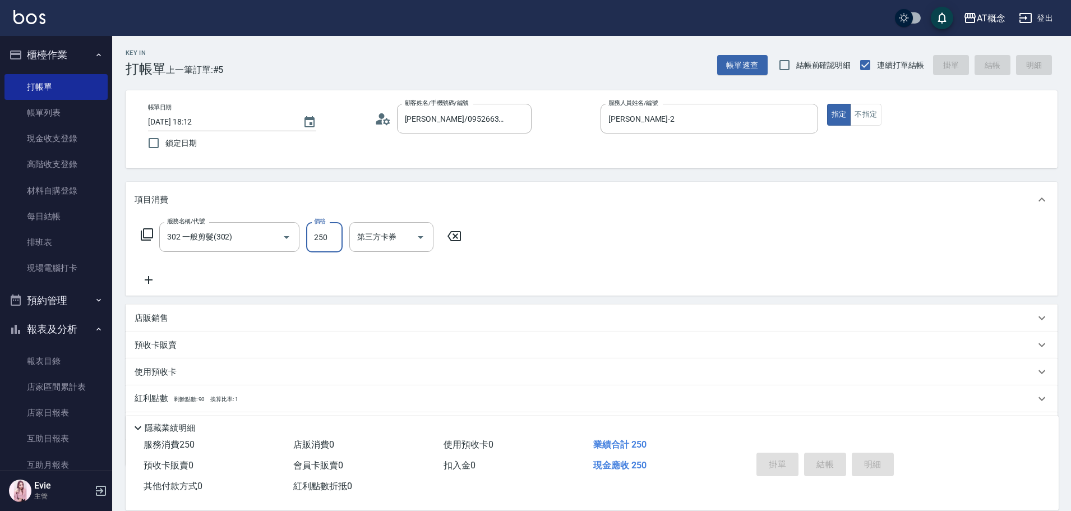
type input "0"
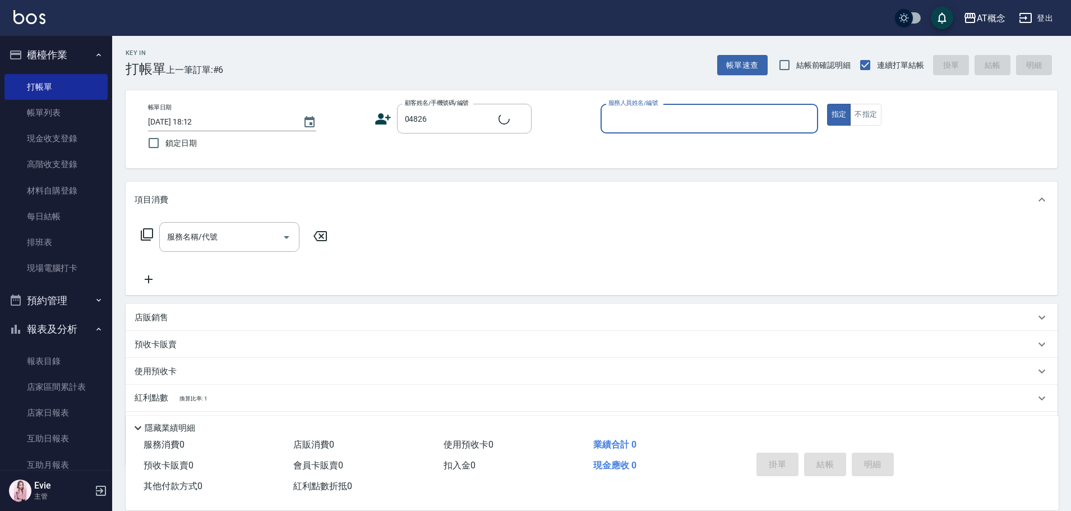
type input "周名澤/0915051566/04826"
type input "Becky-13"
click at [827, 104] on button "指定" at bounding box center [839, 115] width 24 height 22
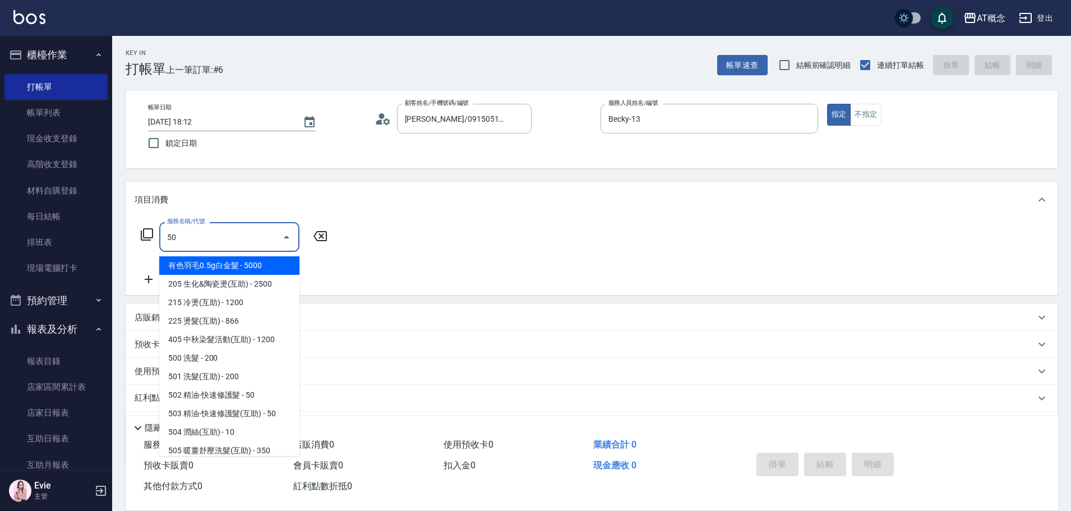
type input "500"
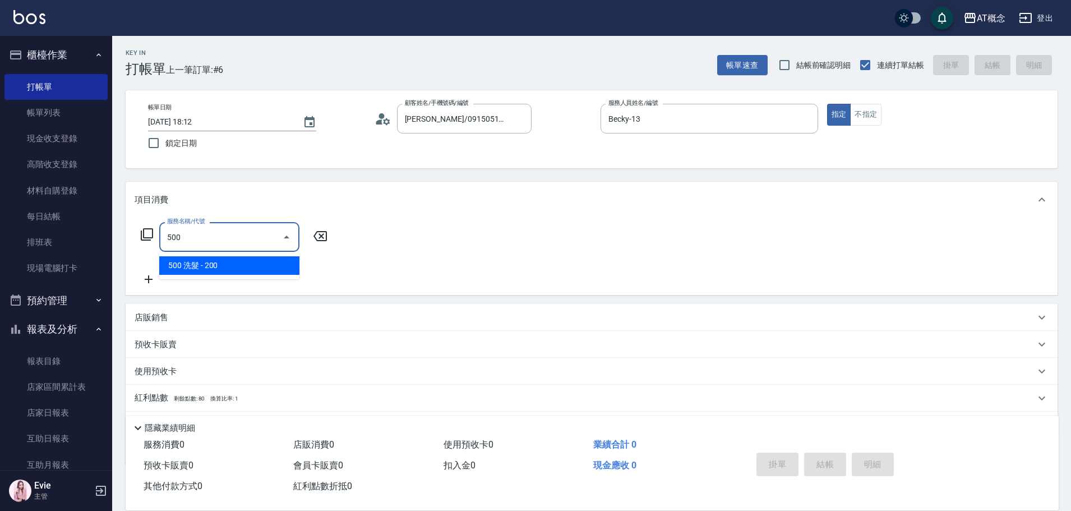
type input "20"
type input "500 洗髮(500)"
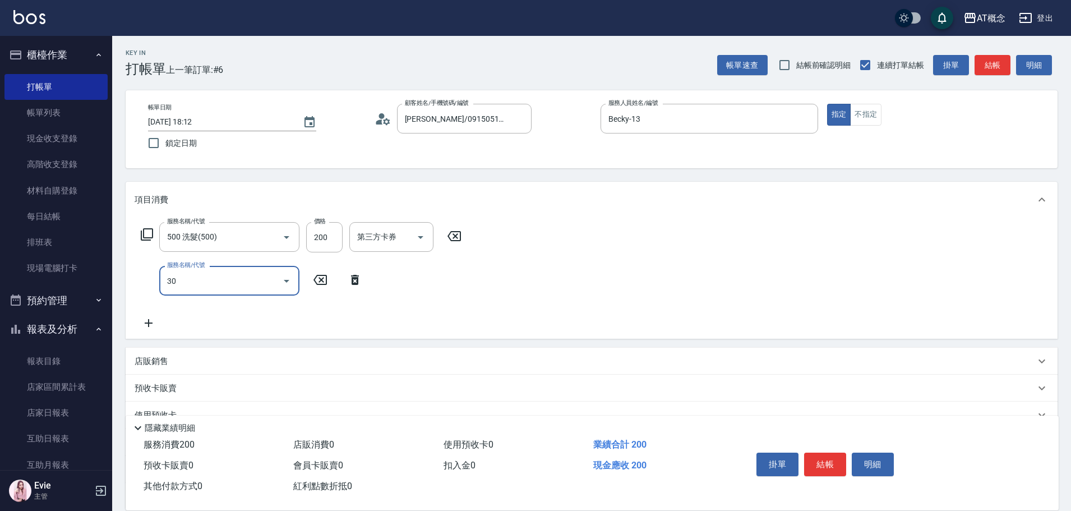
type input "302"
type input "40"
type input "302 一般剪髮(302)"
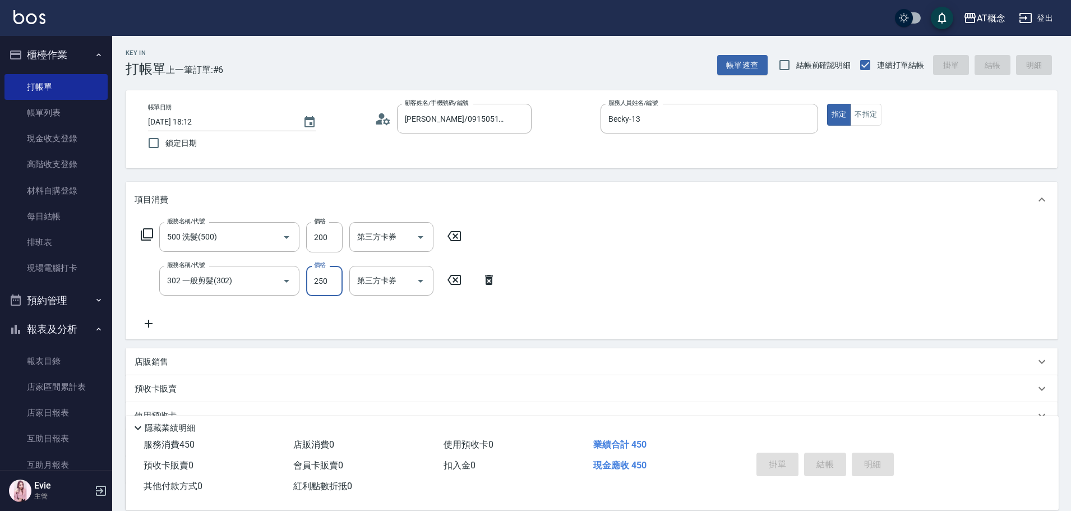
type input "0"
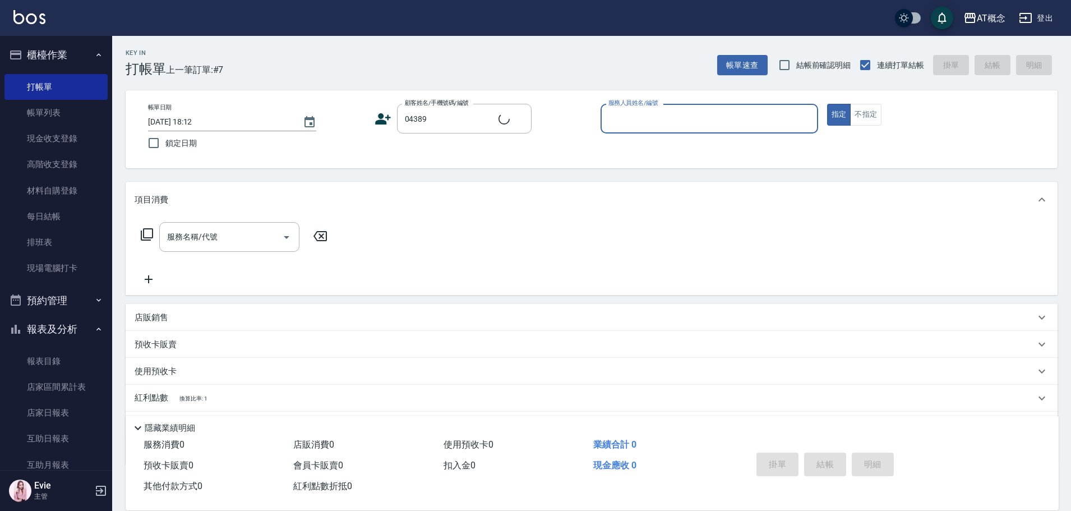
type input "蕭子玫/0000/04389"
type input "邦妮-2"
click at [827, 104] on button "指定" at bounding box center [839, 115] width 24 height 22
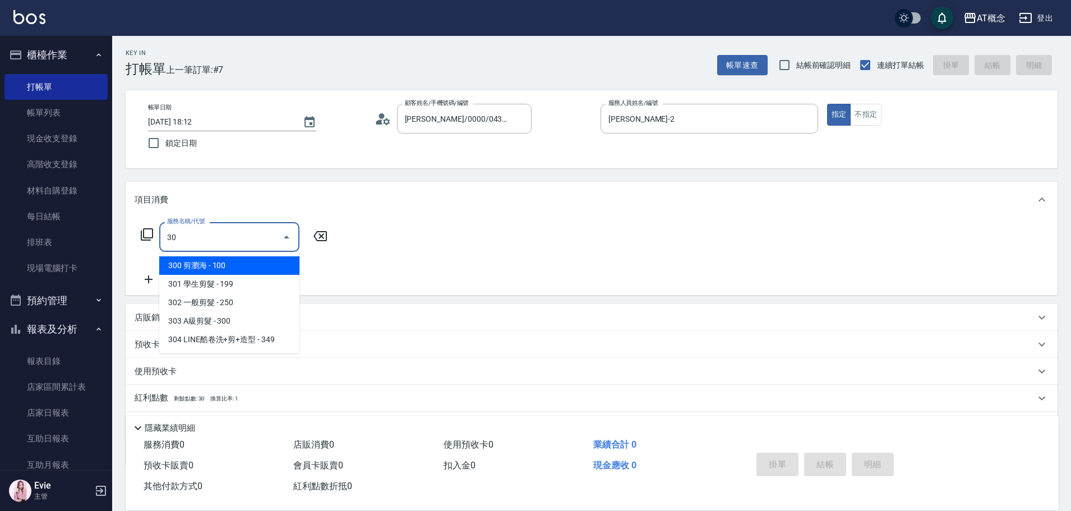
type input "303"
type input "30"
type input "303 A級剪髮(303)"
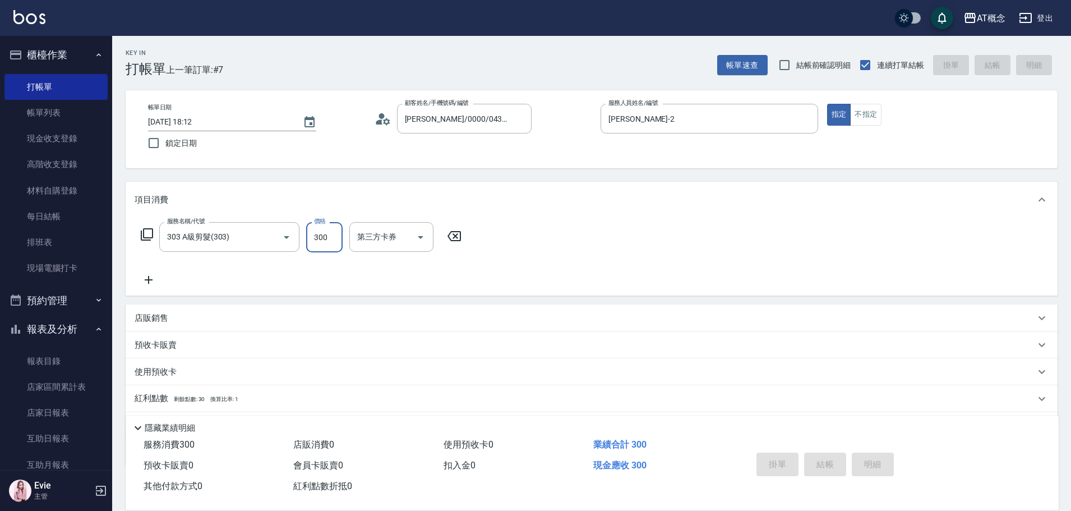
type input "0"
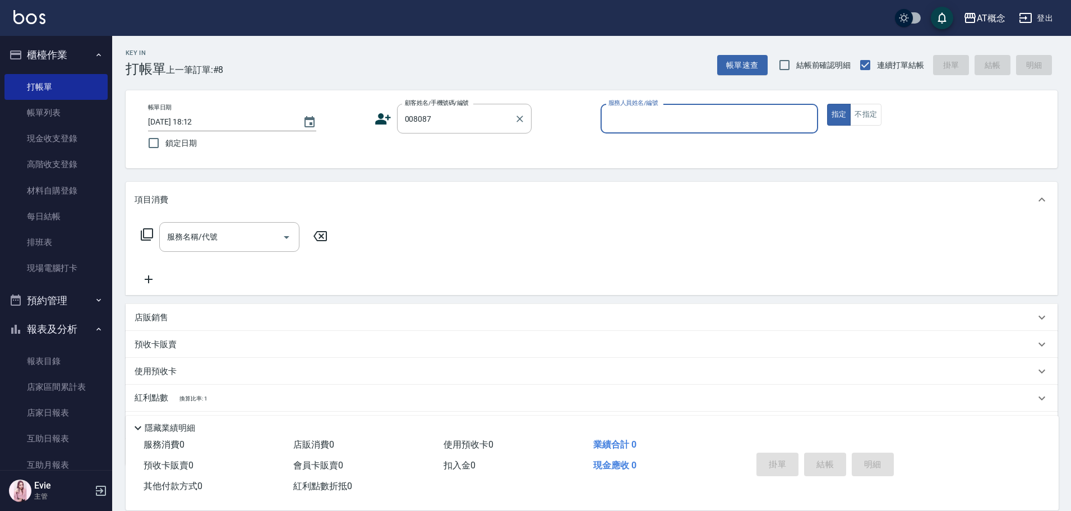
drag, startPoint x: 383, startPoint y: 99, endPoint x: 407, endPoint y: 104, distance: 24.2
click at [394, 101] on div "帳單日期 2025/10/10 18:12 鎖定日期 顧客姓名/手機號碼/編號 008087 顧客姓名/手機號碼/編號 服務人員姓名/編號 服務人員姓名/編號…" at bounding box center [592, 129] width 932 height 78
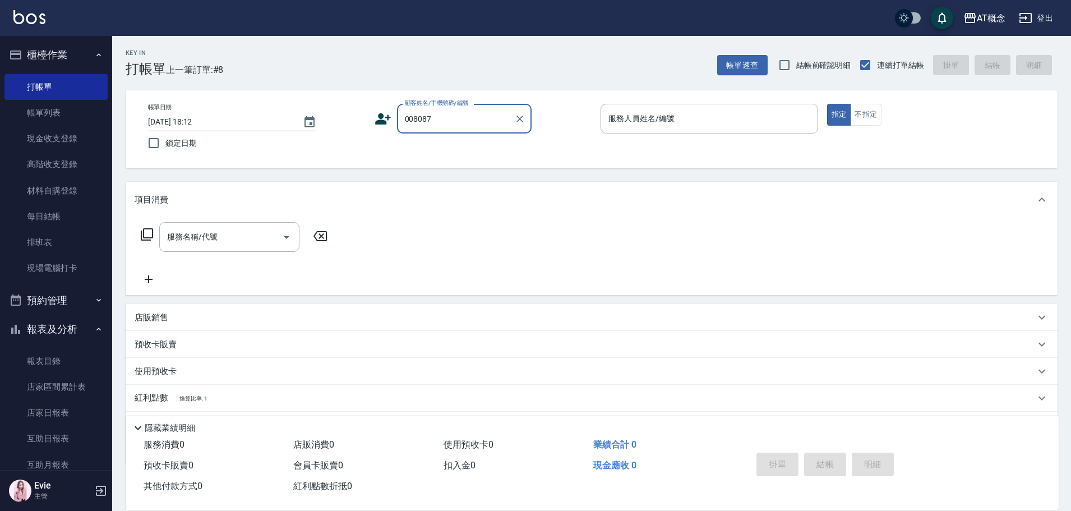
click at [496, 114] on input "008087" at bounding box center [456, 119] width 108 height 20
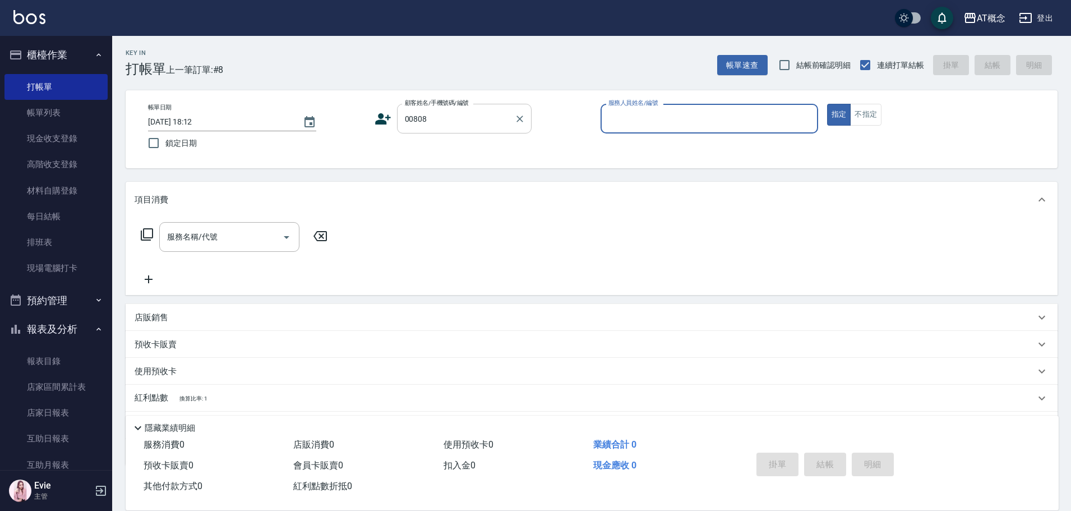
type input "陳民峰/0938487387/00808"
click at [827, 104] on button "指定" at bounding box center [839, 115] width 24 height 22
type input "Kiki-9"
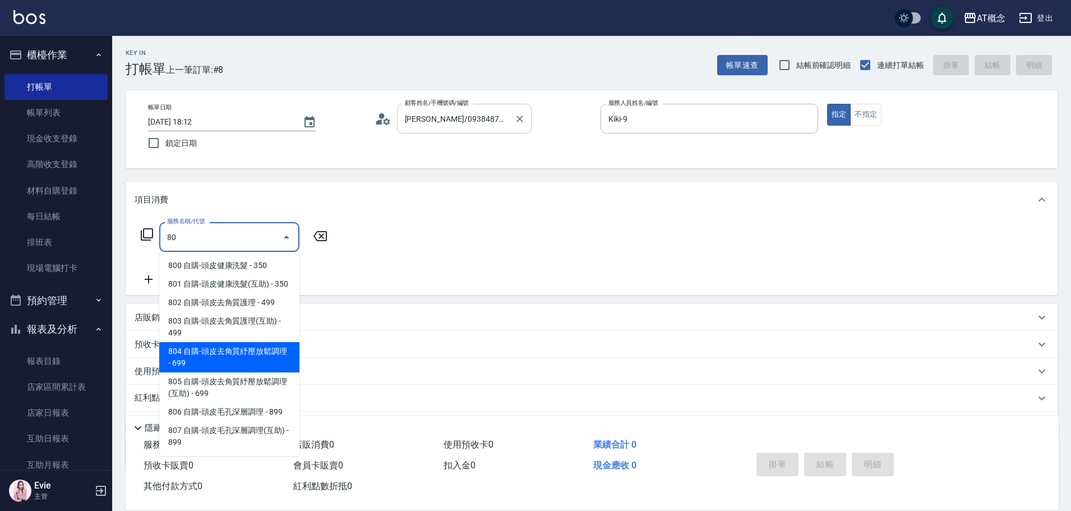
type input "804 自購-頭皮去角質紓壓放鬆調理(804)"
type input "60"
type input "804 自購-頭皮去角質紓壓放鬆調理(804)"
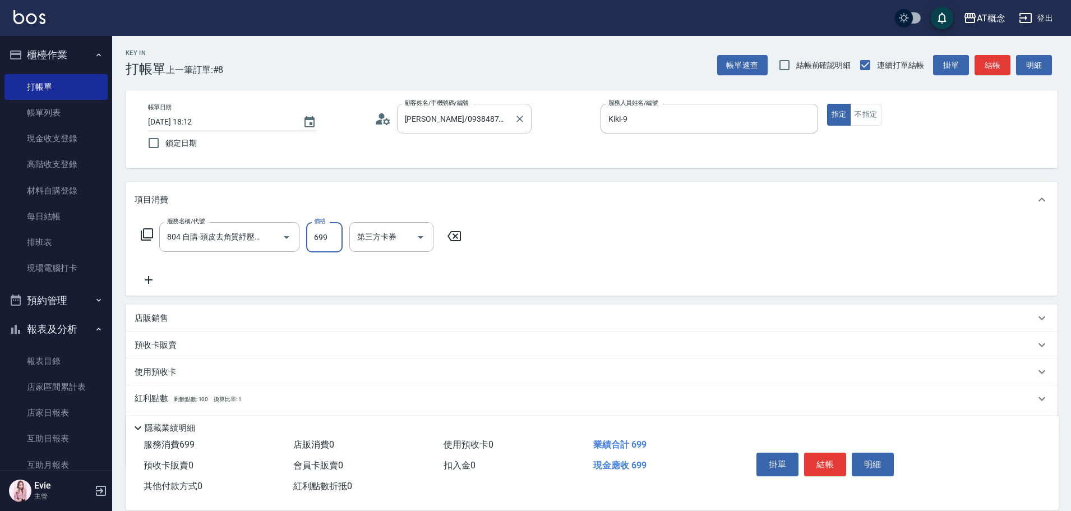
type input "0"
type input "60"
type input "600"
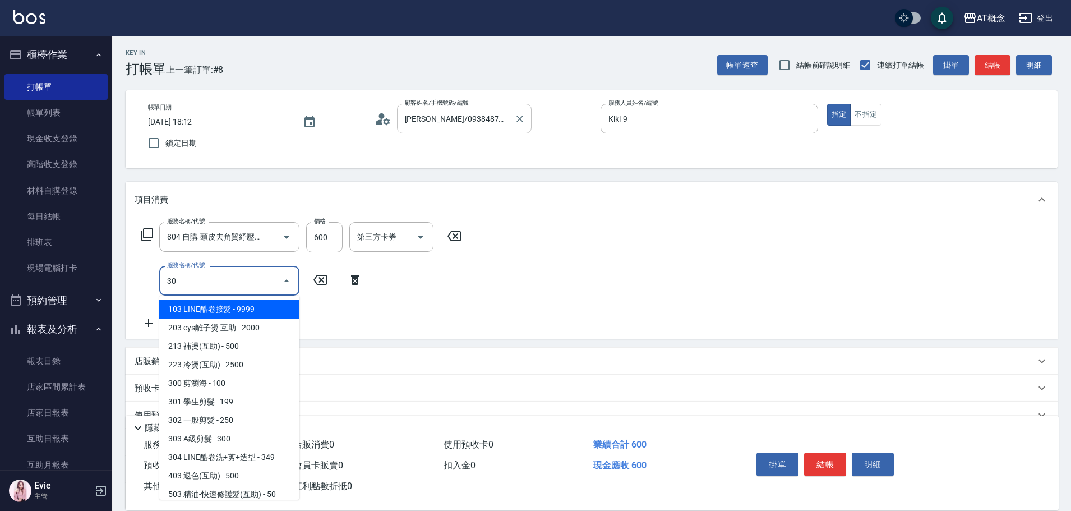
type input "302"
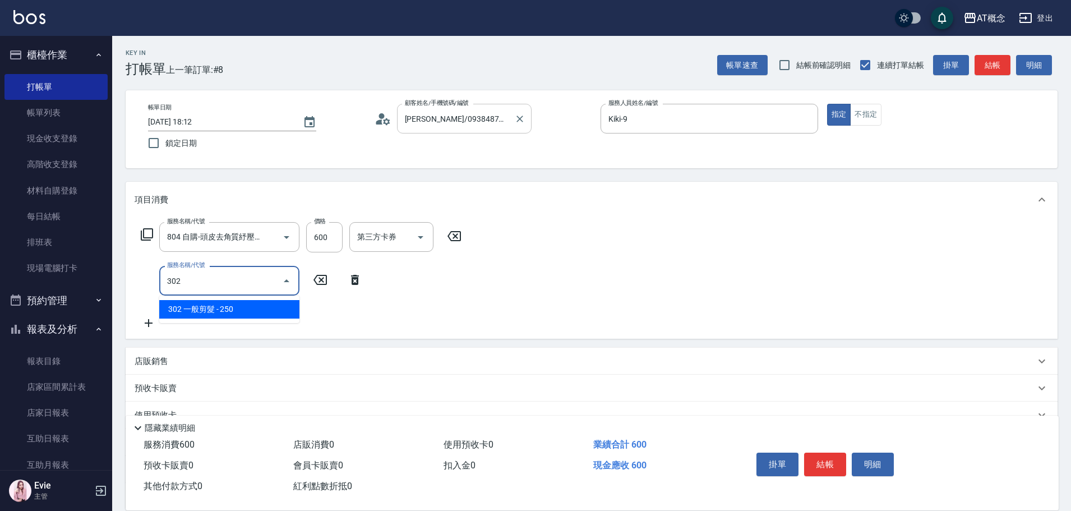
type input "80"
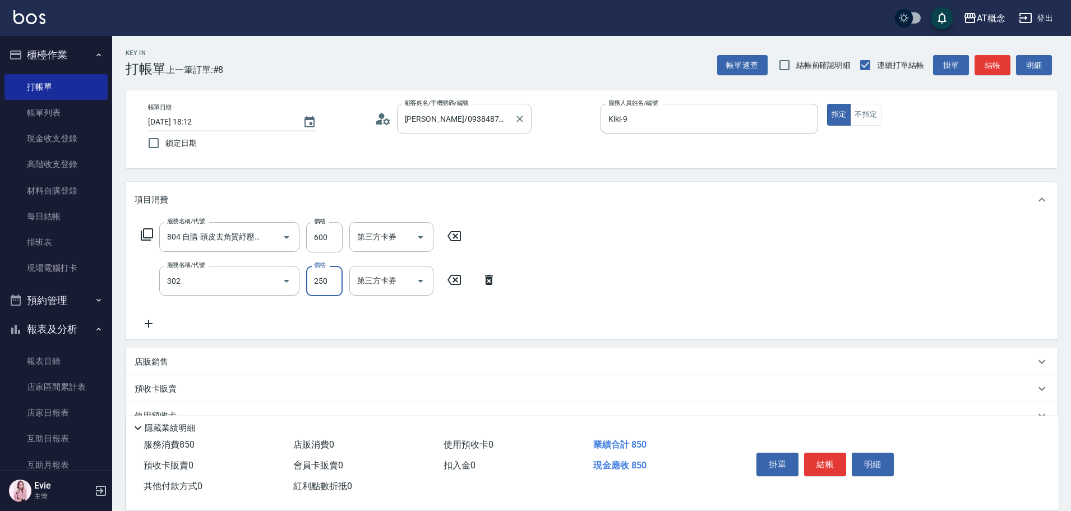
type input "302 一般剪髮(302)"
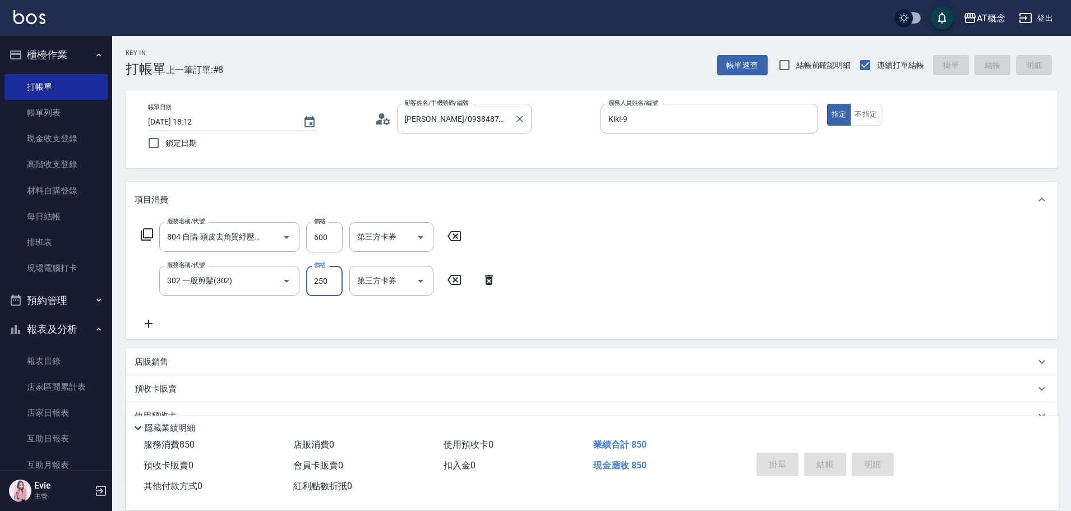
type input "2025/10/10 18:13"
type input "0"
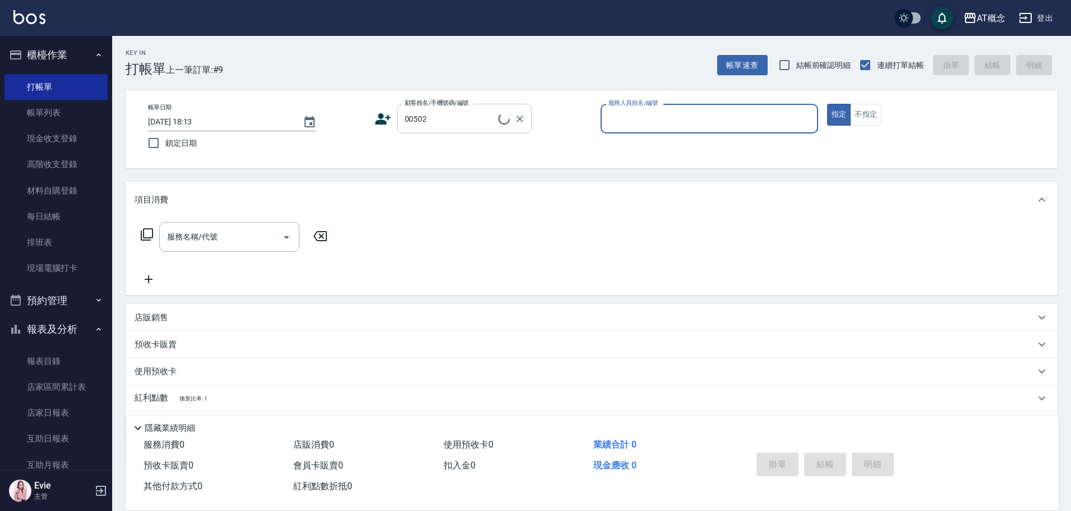
type input "劉怡伶/0922590781/00502"
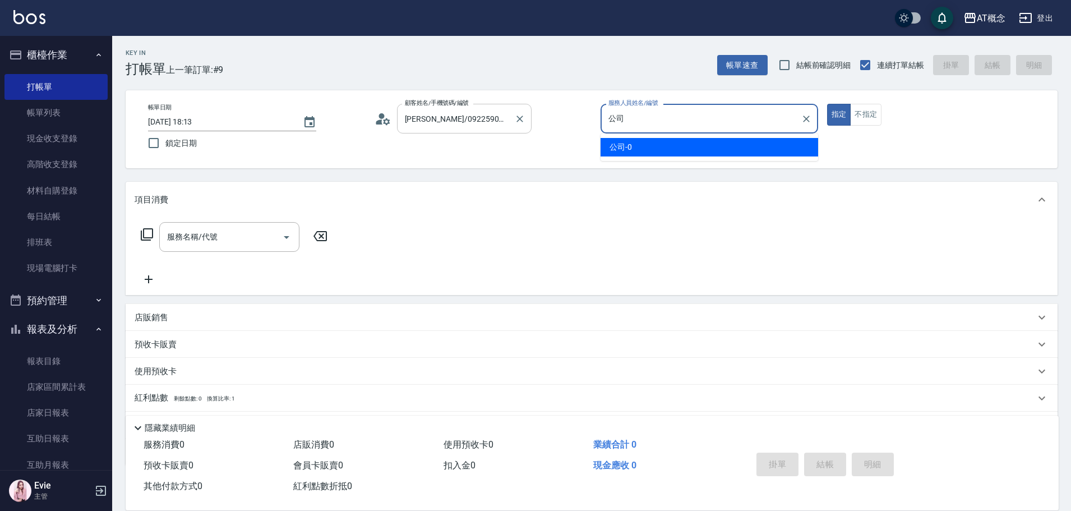
type input "公"
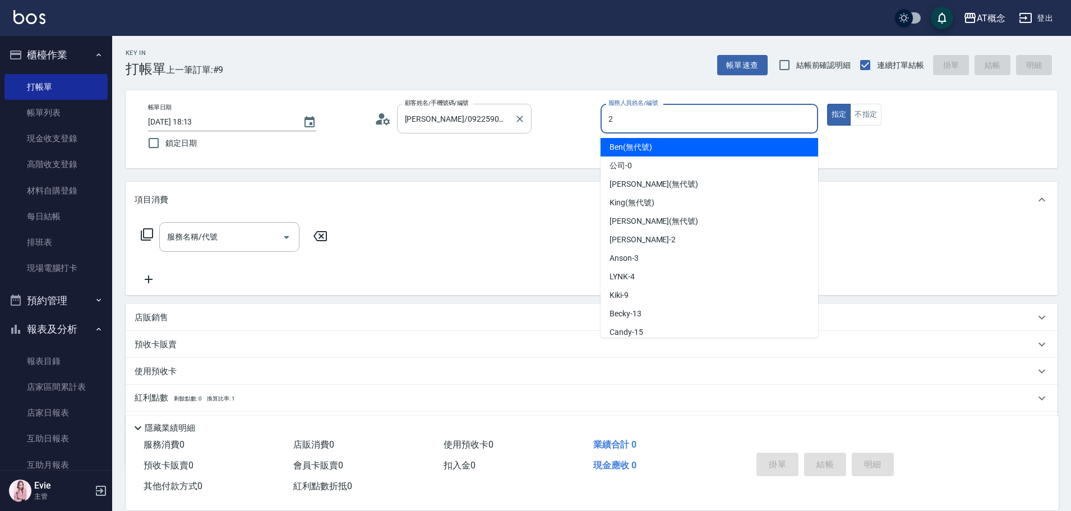
type input "邦妮-2"
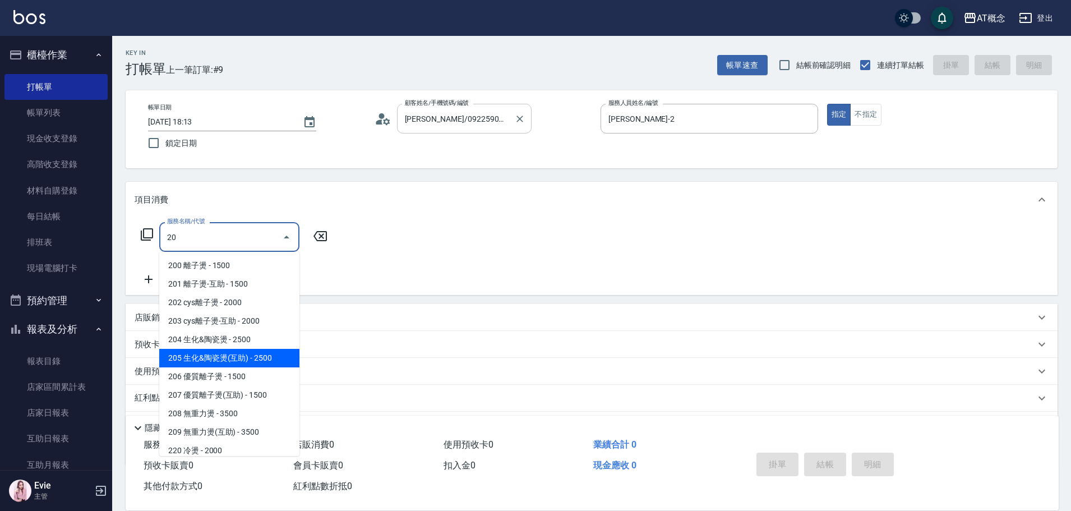
type input "205 生化&陶瓷燙(互助)(205)"
type input "250"
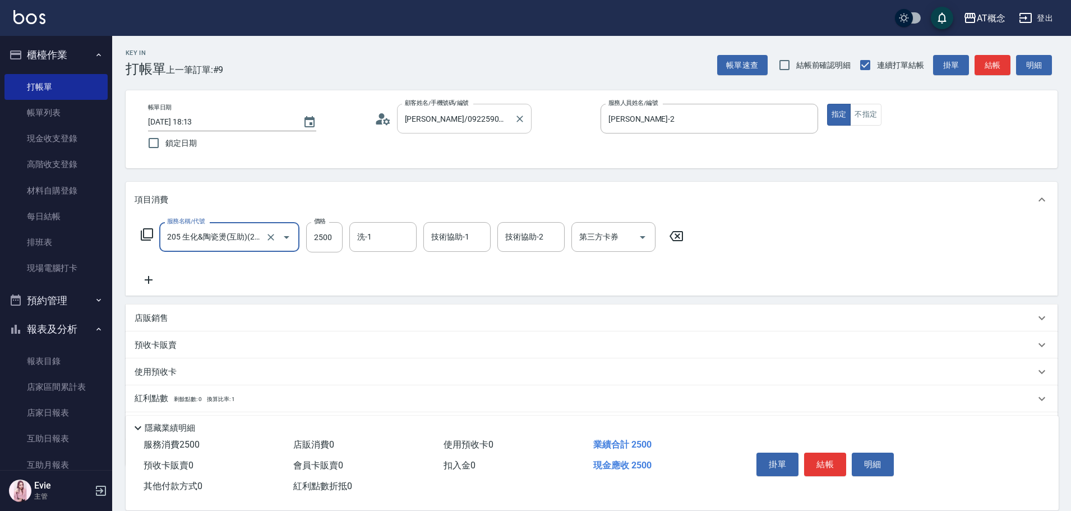
type input "205 生化&陶瓷燙(互助)(205)"
type input "0"
type input "26"
type input "20"
type input "260"
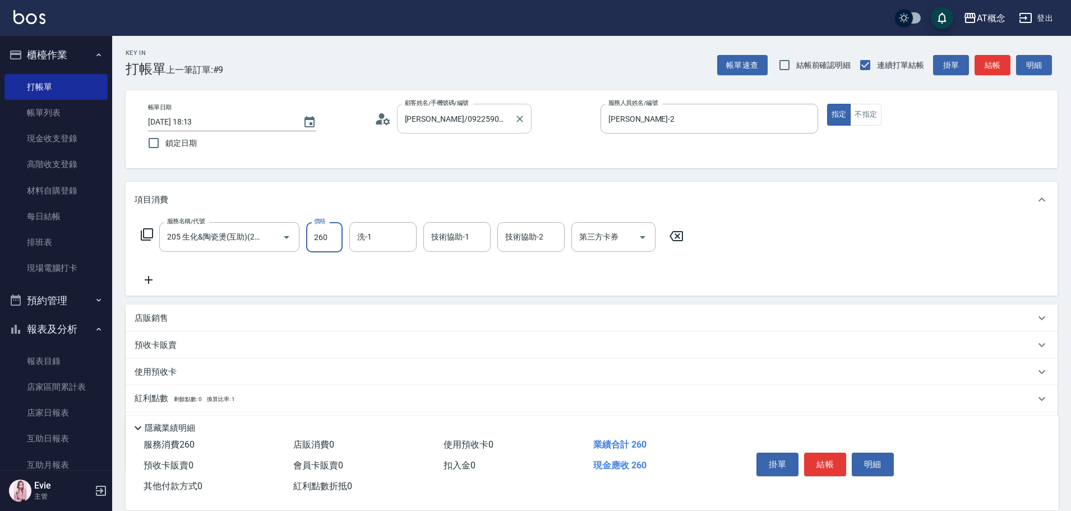
type input "260"
type input "2600"
type input "HOT-17"
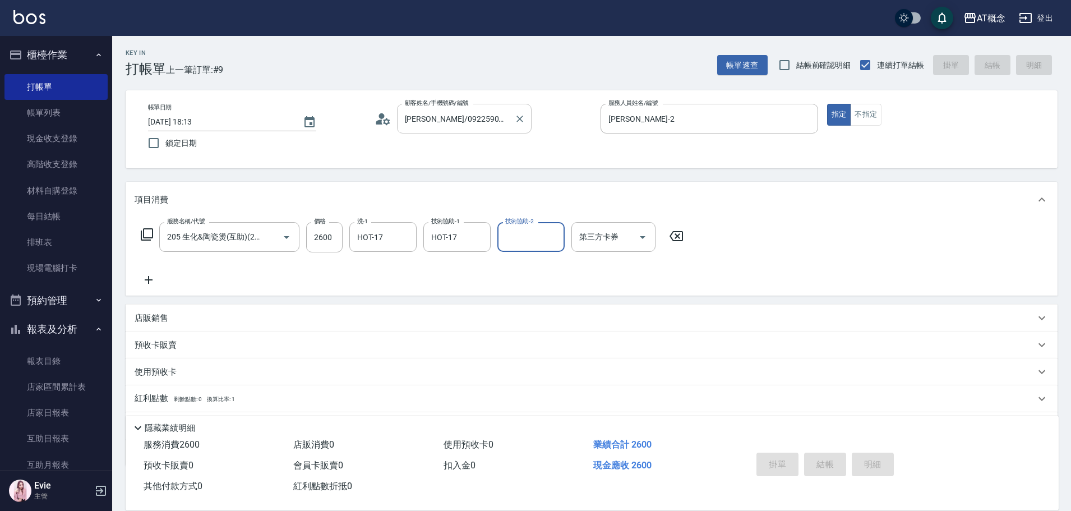
type input "0"
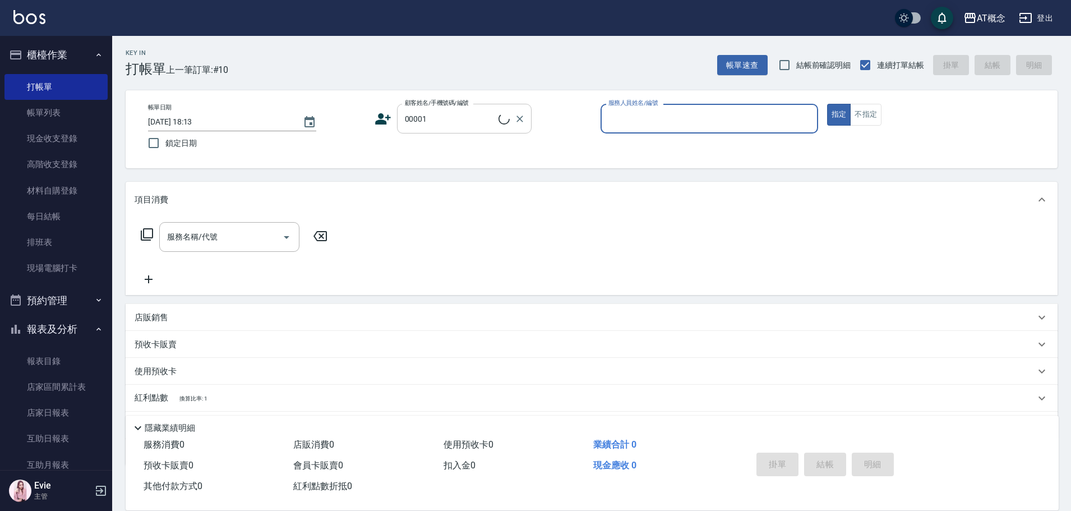
type input "公司/公司/00001"
type input "Anson-3"
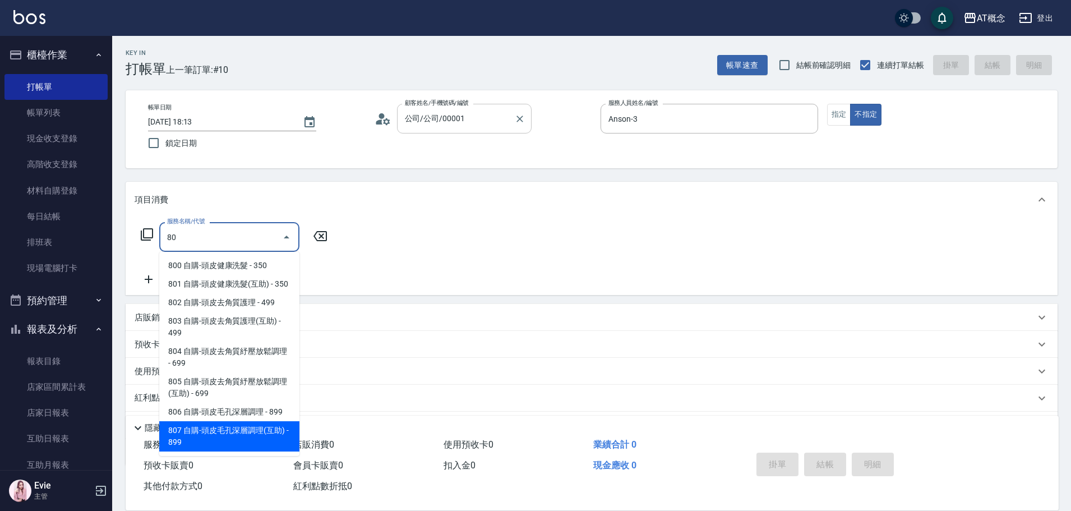
scroll to position [7, 0]
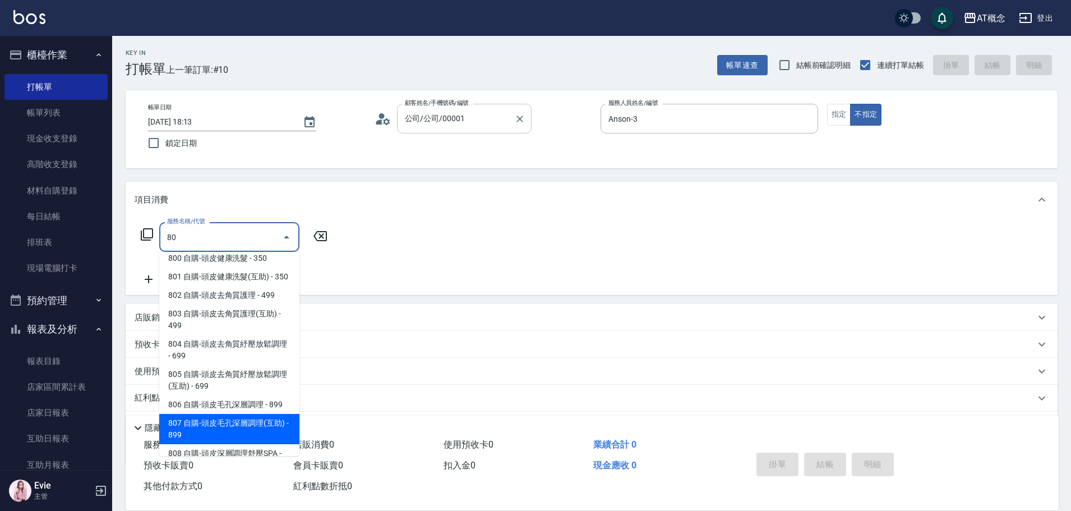
type input "807 自購-頭皮毛孔深層調理(互助)(807)"
type input "80"
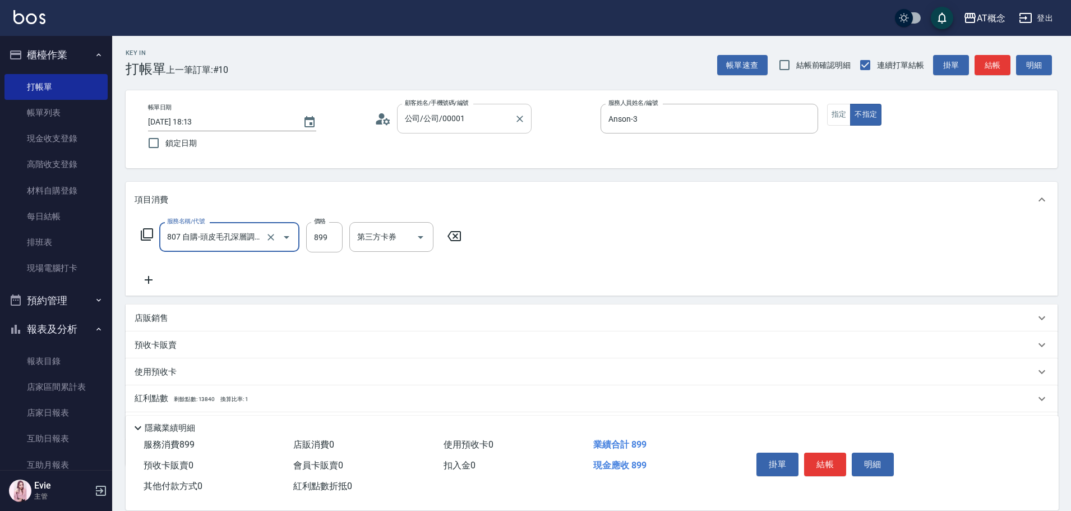
type input "807 自購-頭皮毛孔深層調理(互助)(807)"
type input "0"
type input "80"
type input "800"
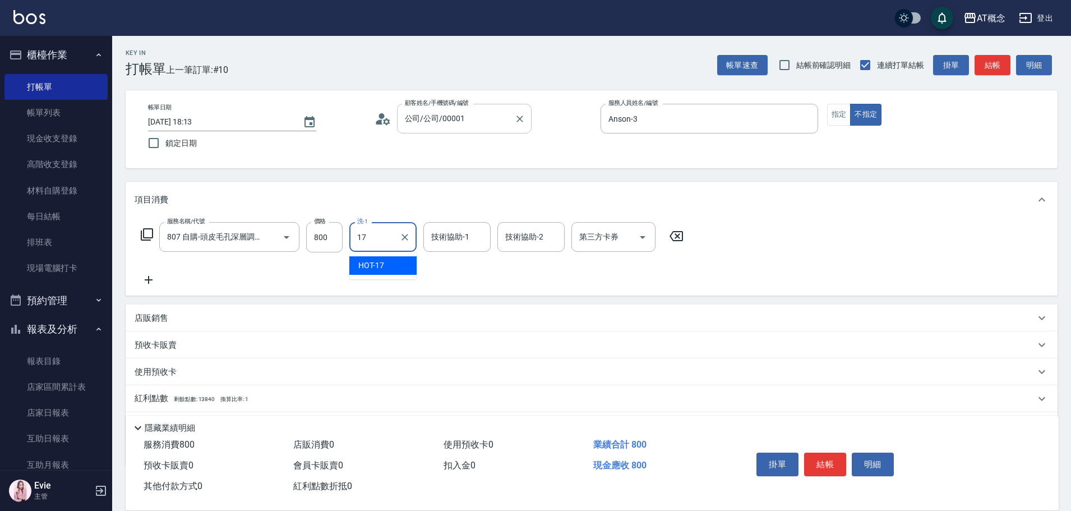
type input "HOT-17"
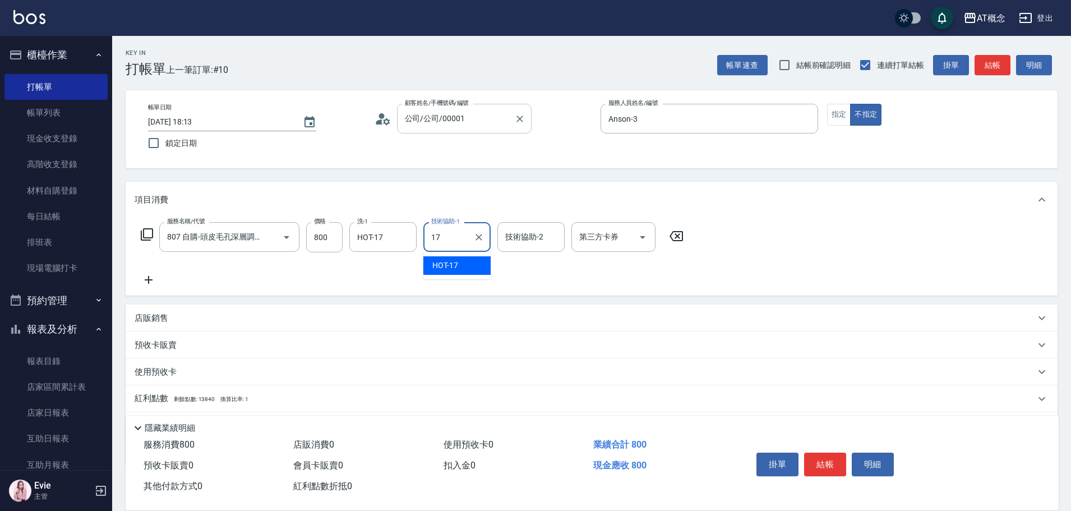
type input "HOT-17"
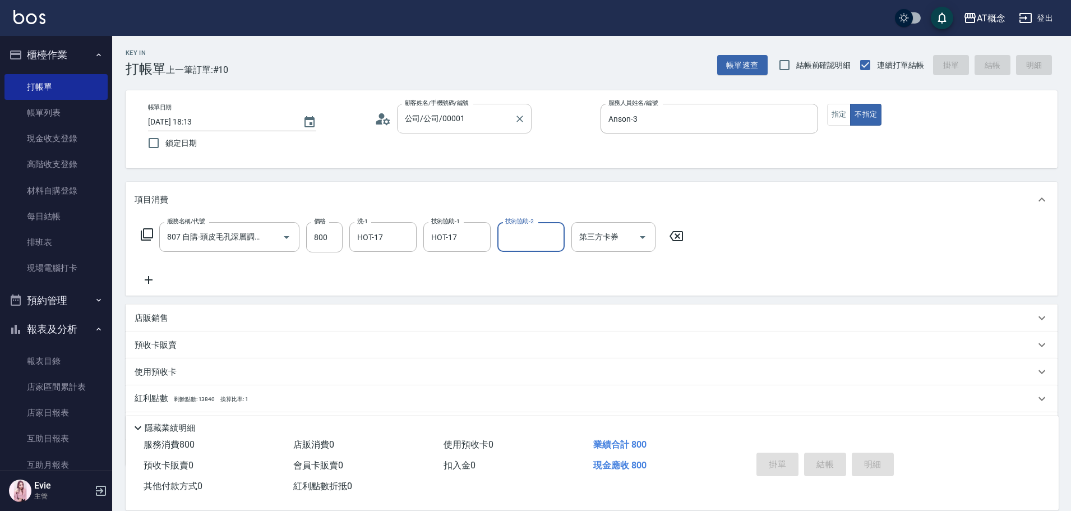
type input "0"
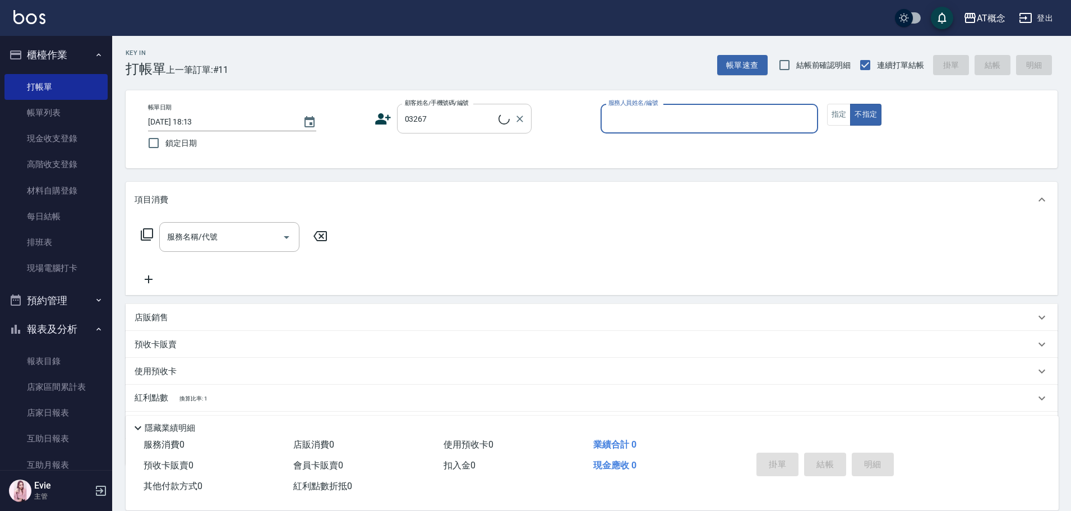
type input "李泊棻/0934168998/03267"
type input "邦妮-2"
click at [850, 104] on button "不指定" at bounding box center [865, 115] width 31 height 22
type button "false"
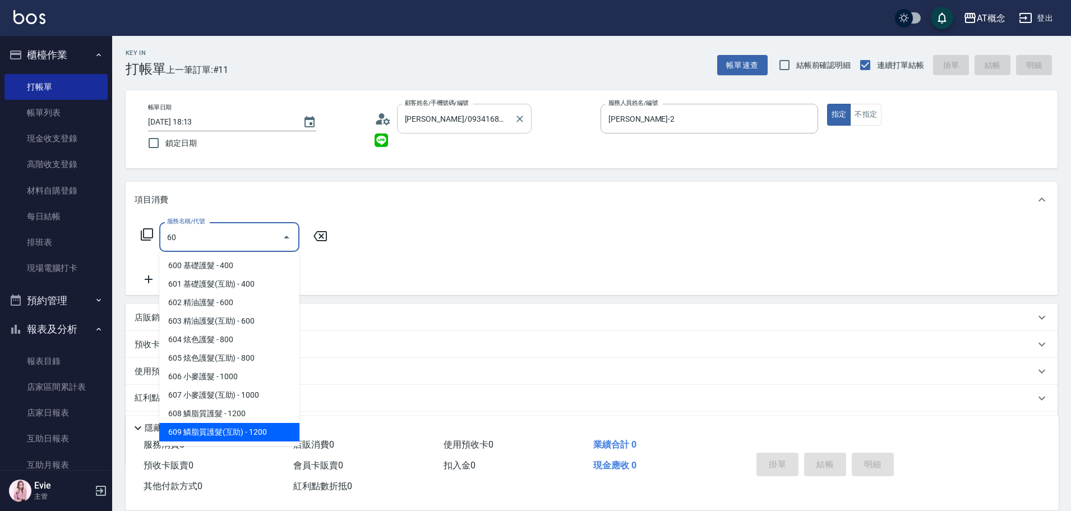
type input "609 鱗脂質護髮(互助)(609)"
type input "120"
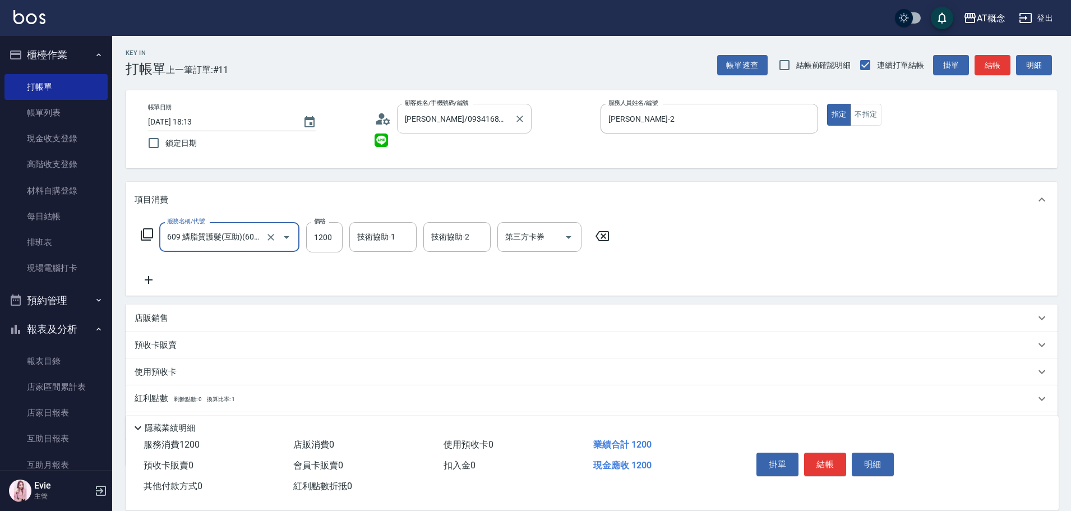
type input "609 鱗脂質護髮(互助)(609)"
type input "0"
type input "14"
type input "10"
type input "144"
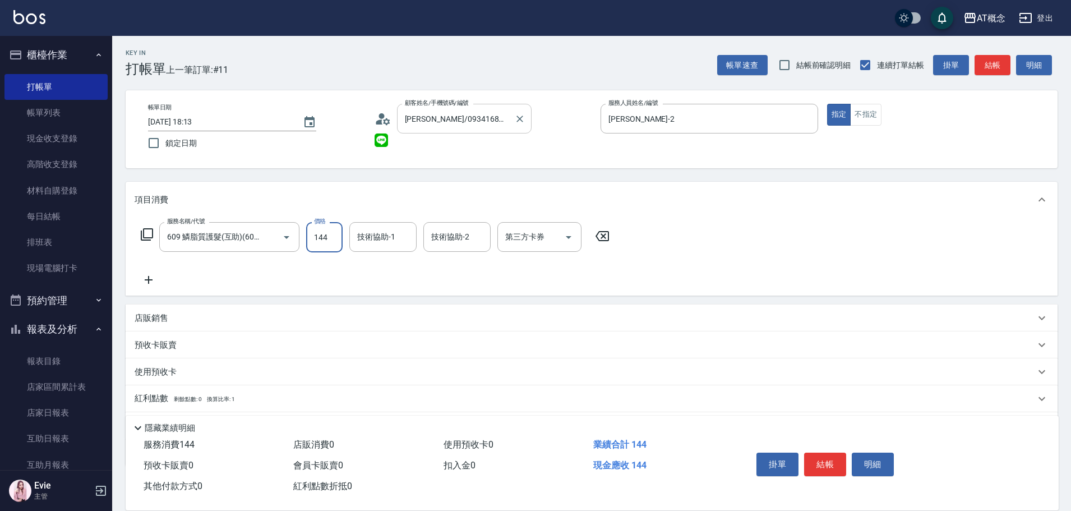
type input "140"
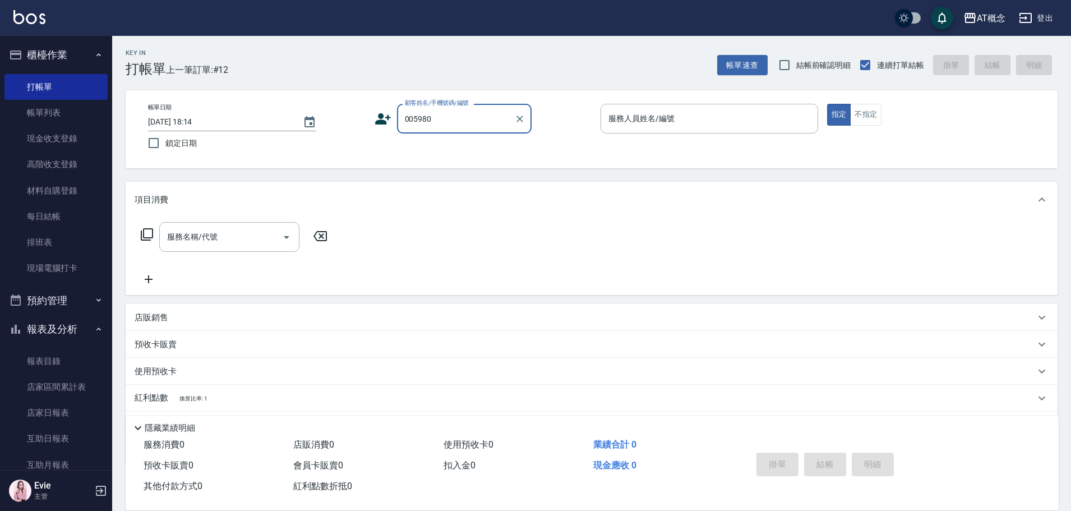
click at [472, 114] on input "005980" at bounding box center [456, 119] width 108 height 20
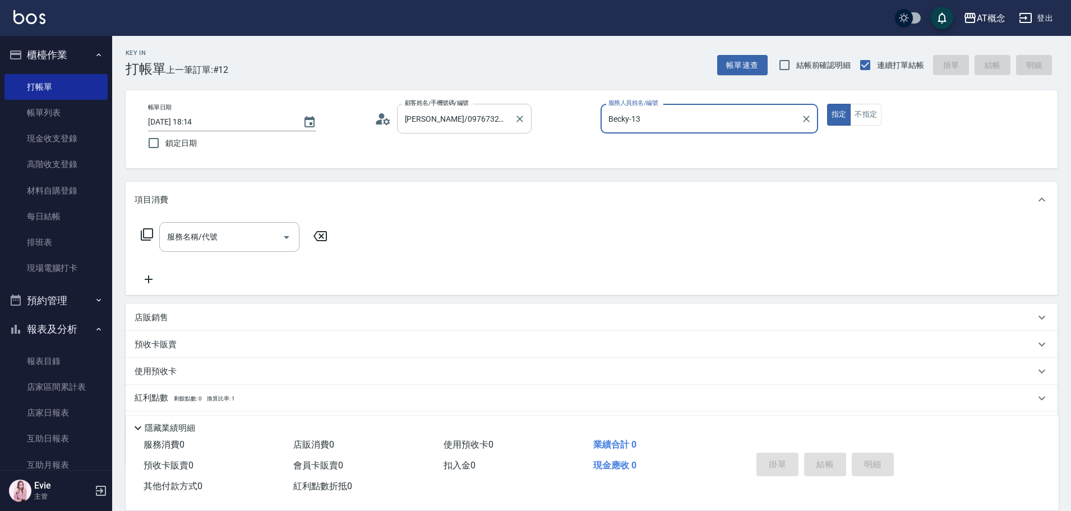
click at [827, 104] on button "指定" at bounding box center [839, 115] width 24 height 22
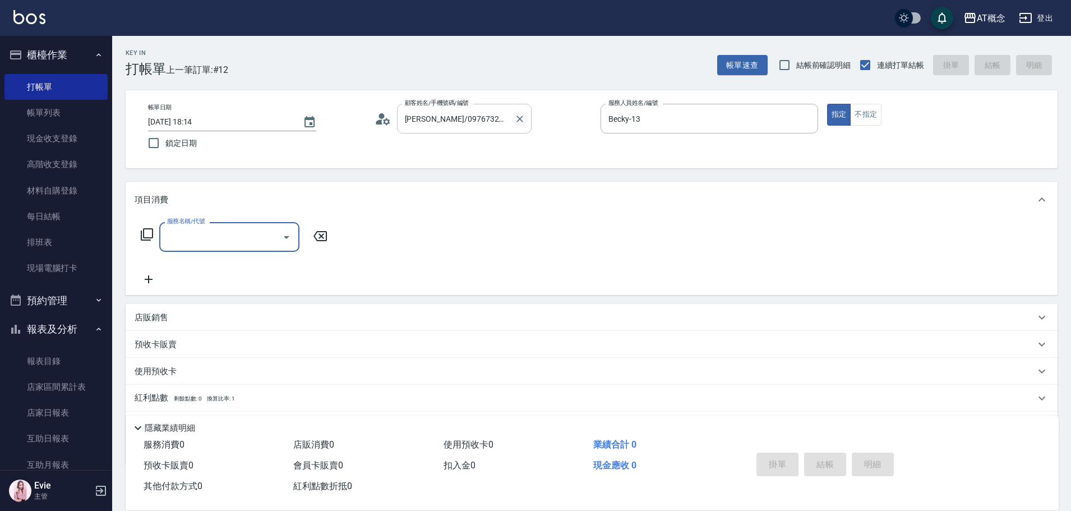
click at [519, 113] on icon "Clear" at bounding box center [519, 118] width 11 height 11
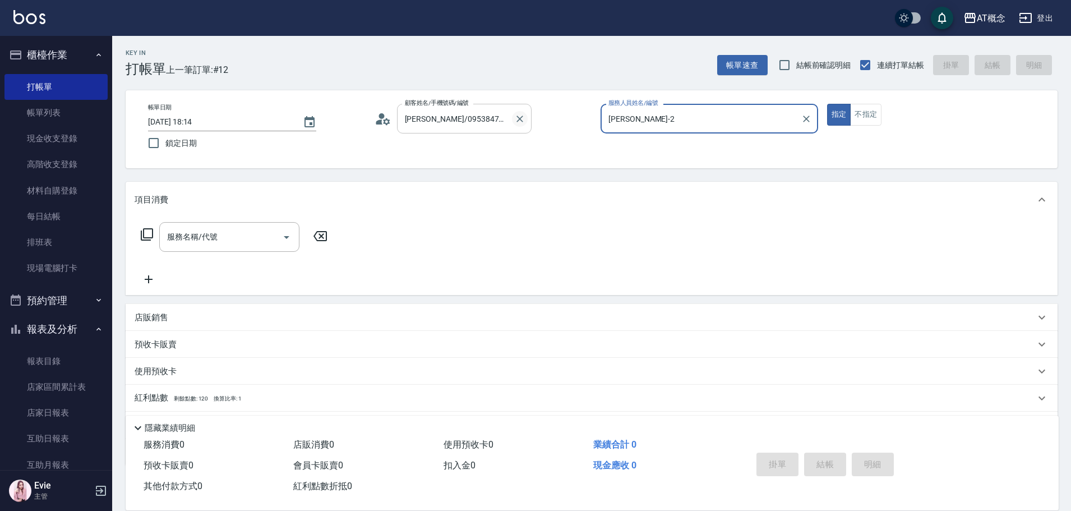
click at [827, 104] on button "指定" at bounding box center [839, 115] width 24 height 22
click at [453, 131] on div "022896 顧客姓名/手機號碼/編號" at bounding box center [464, 119] width 135 height 30
click at [827, 104] on button "指定" at bounding box center [839, 115] width 24 height 22
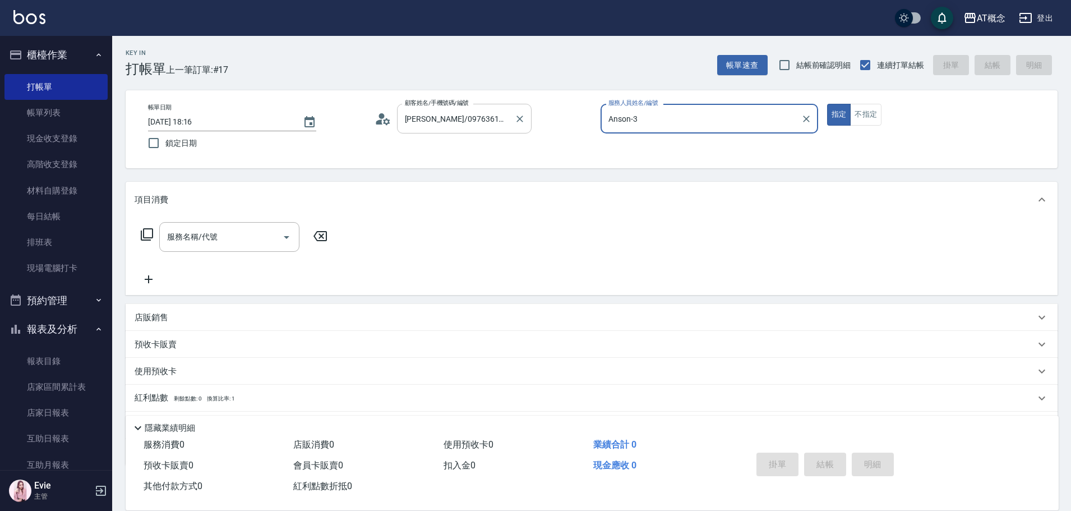
click at [827, 104] on button "指定" at bounding box center [839, 115] width 24 height 22
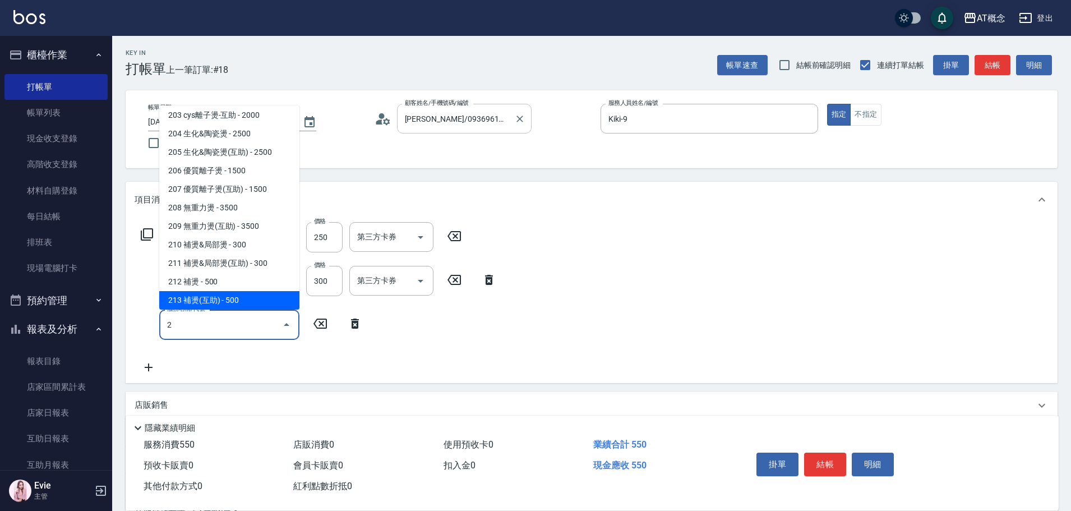
scroll to position [108, 0]
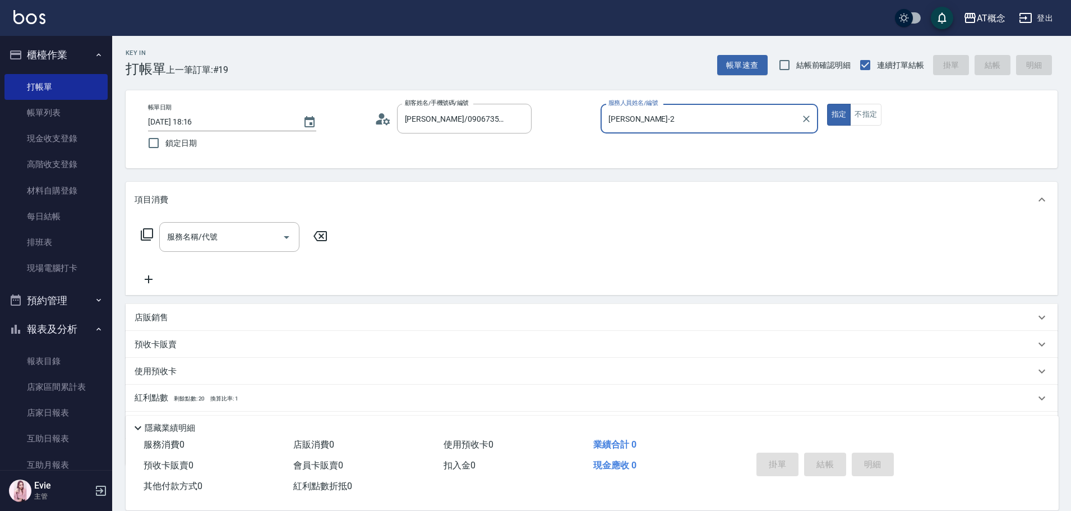
click at [827, 104] on button "指定" at bounding box center [839, 115] width 24 height 22
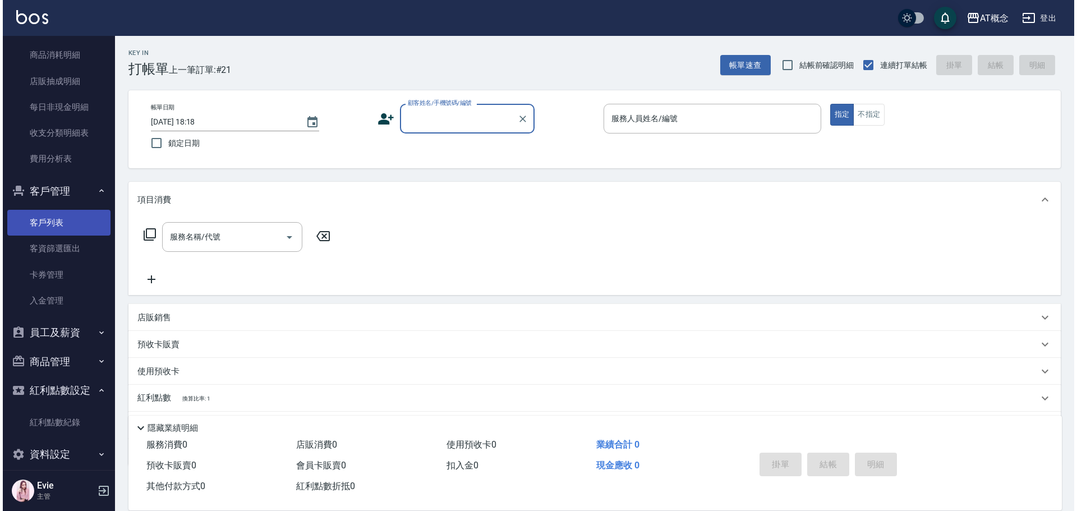
scroll to position [707, 0]
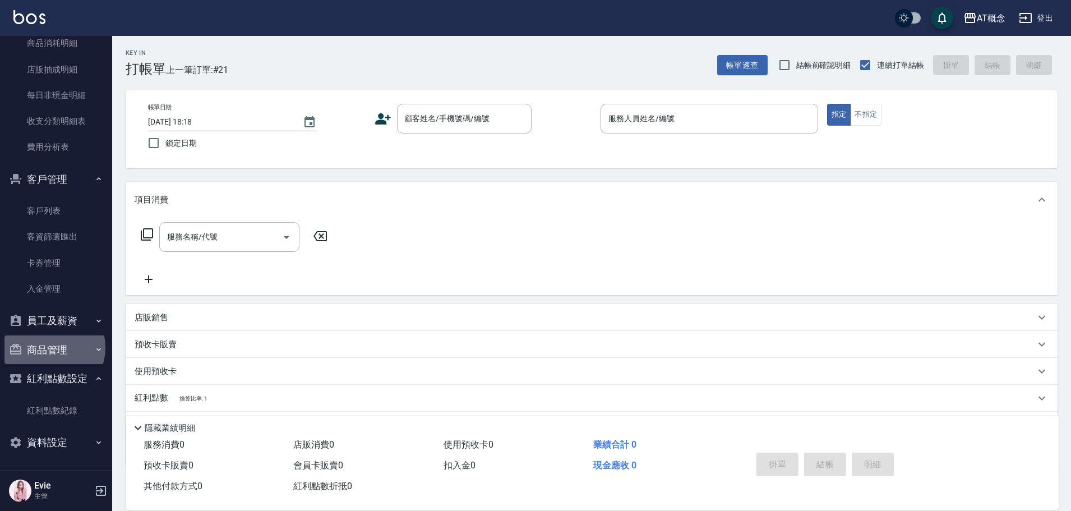
click at [51, 347] on button "商品管理" at bounding box center [55, 349] width 103 height 29
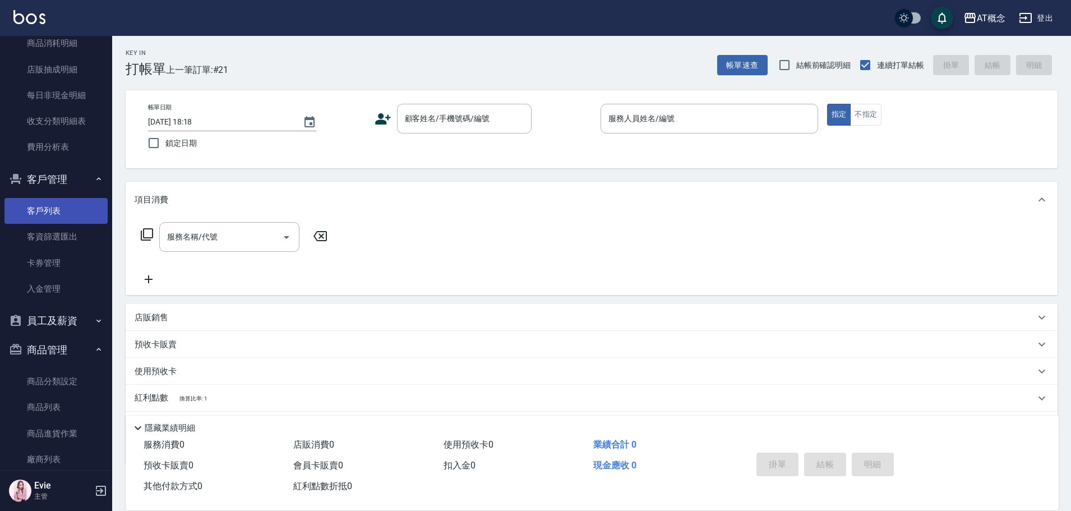
click at [47, 213] on link "客戶列表" at bounding box center [55, 211] width 103 height 26
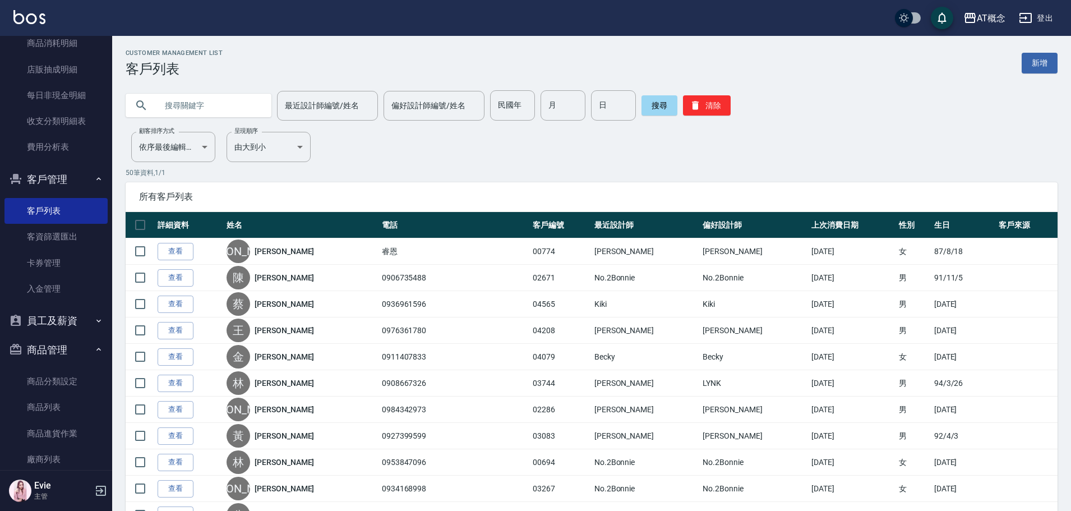
click at [186, 102] on input "text" at bounding box center [209, 105] width 105 height 30
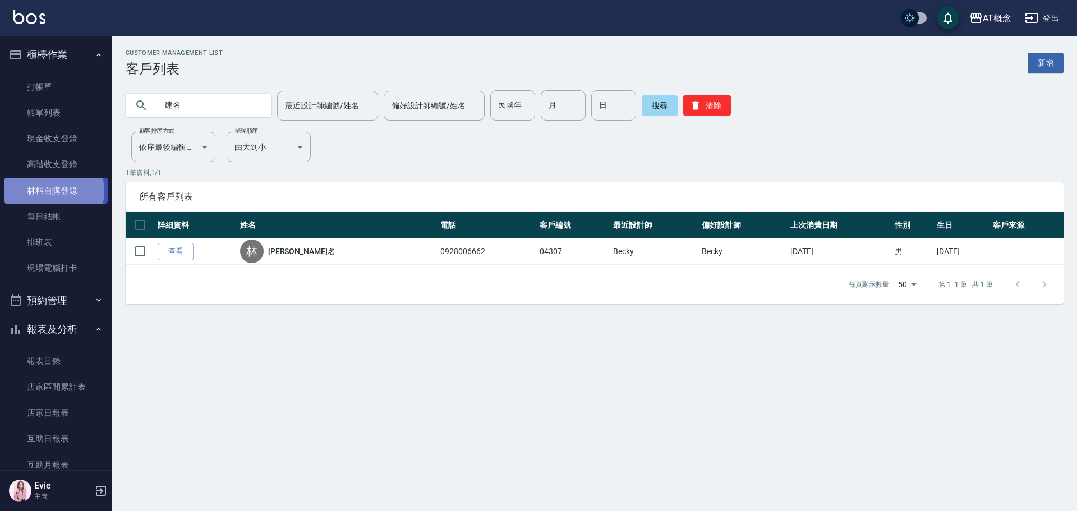
click at [50, 191] on link "材料自購登錄" at bounding box center [55, 191] width 103 height 26
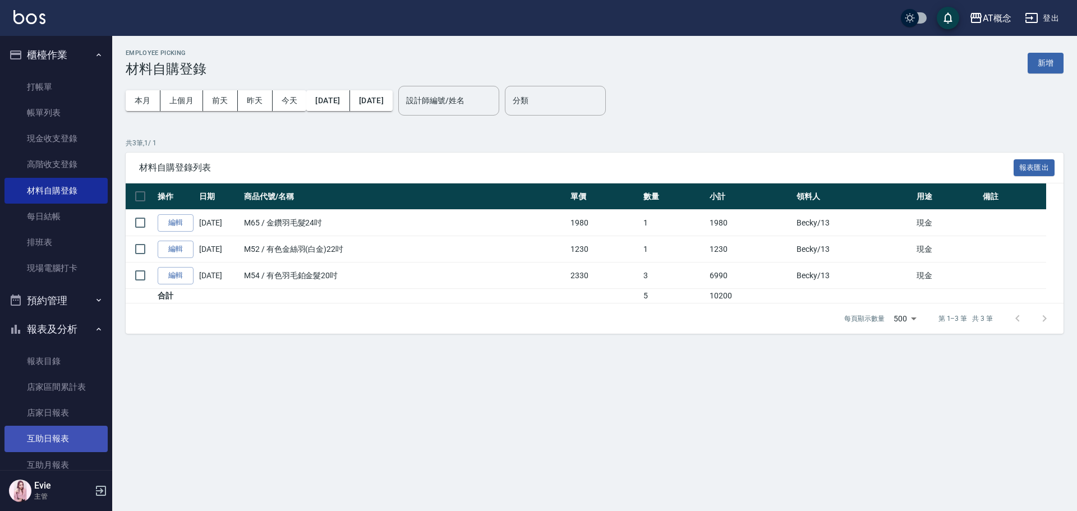
scroll to position [224, 0]
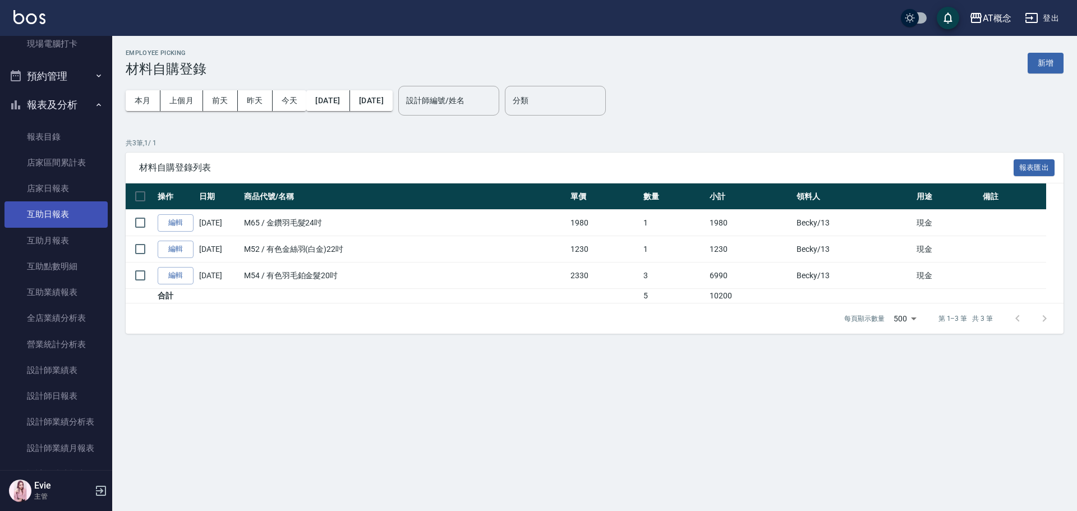
click at [59, 211] on link "互助日報表" at bounding box center [55, 214] width 103 height 26
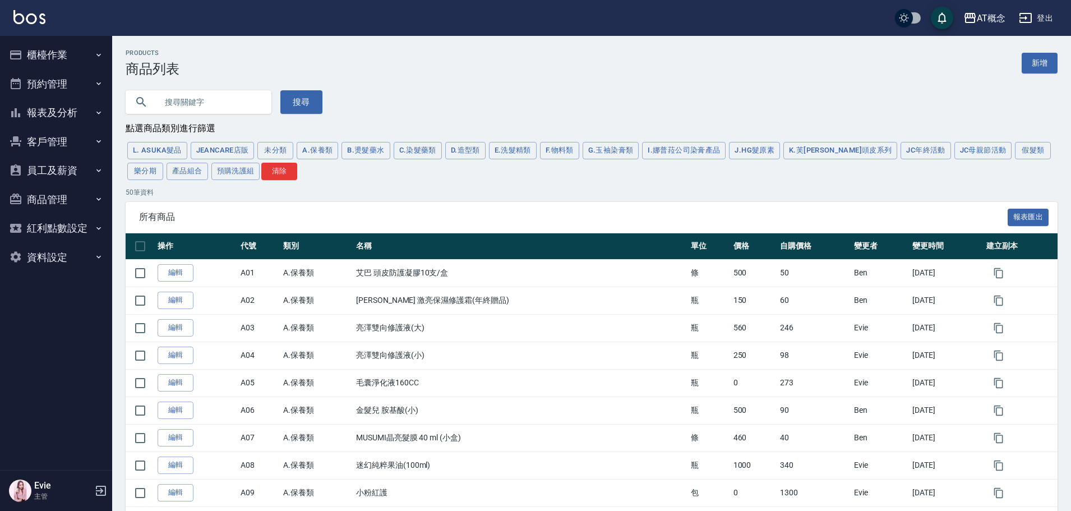
click at [218, 103] on input "text" at bounding box center [209, 102] width 105 height 30
type input "S"
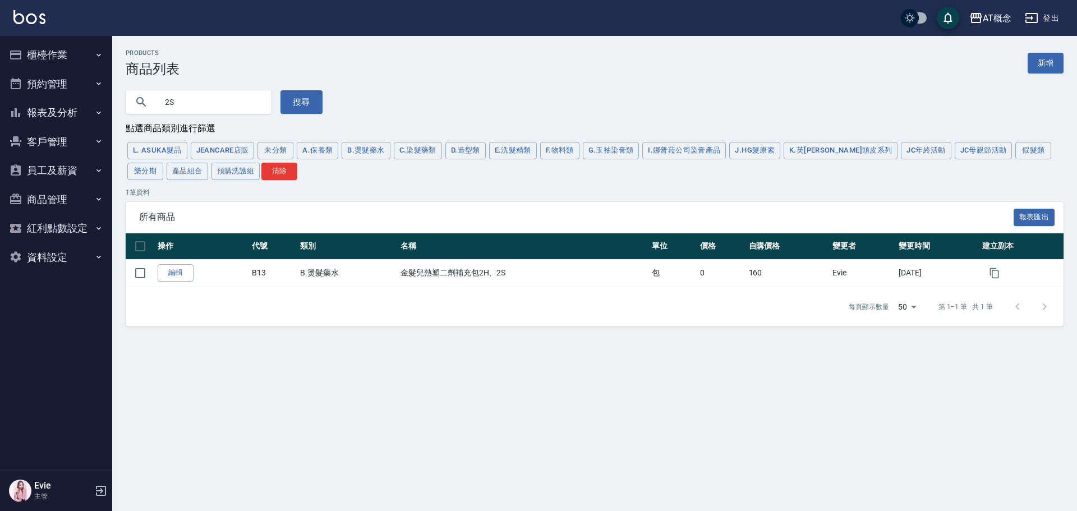
type input "2"
type input "e"
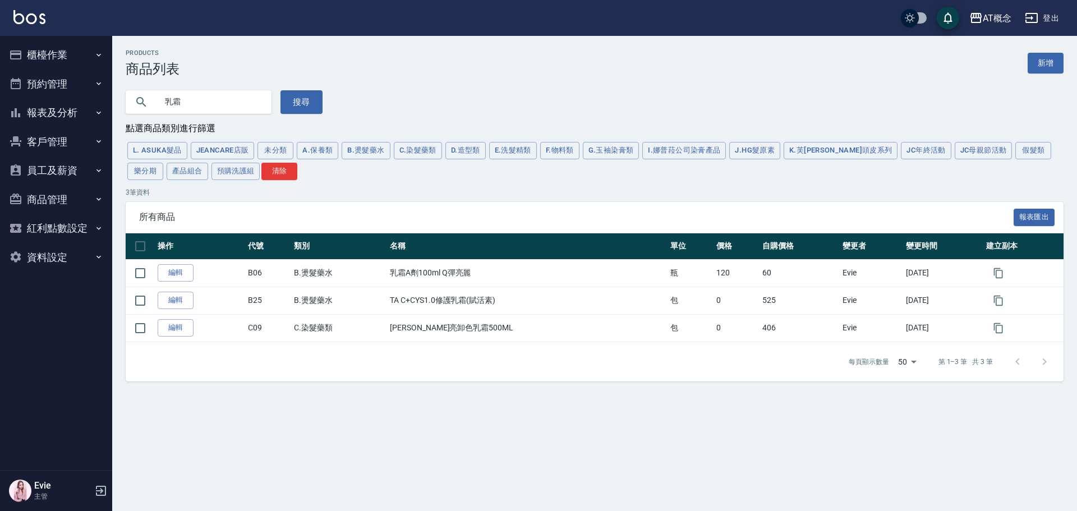
type input "乳"
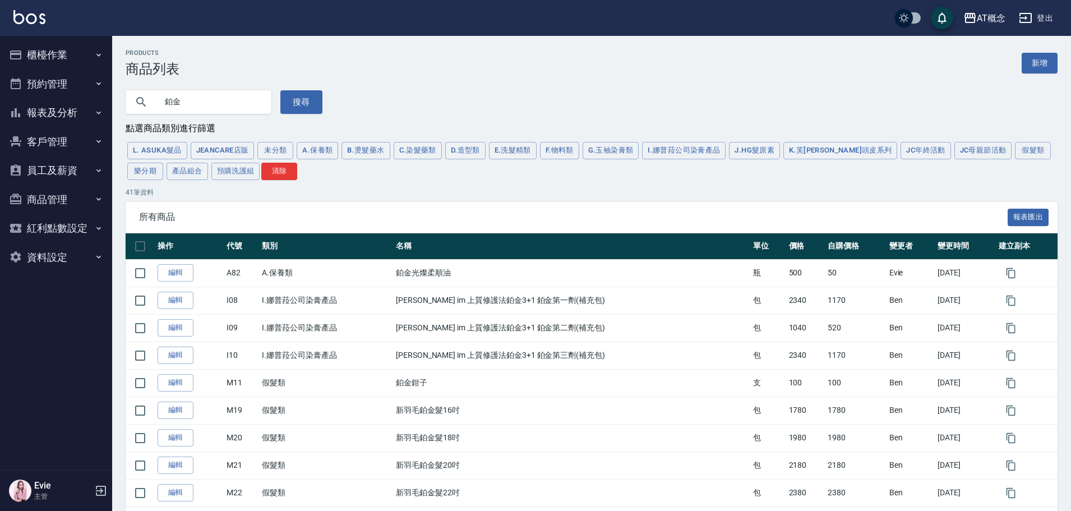
type input "鉑"
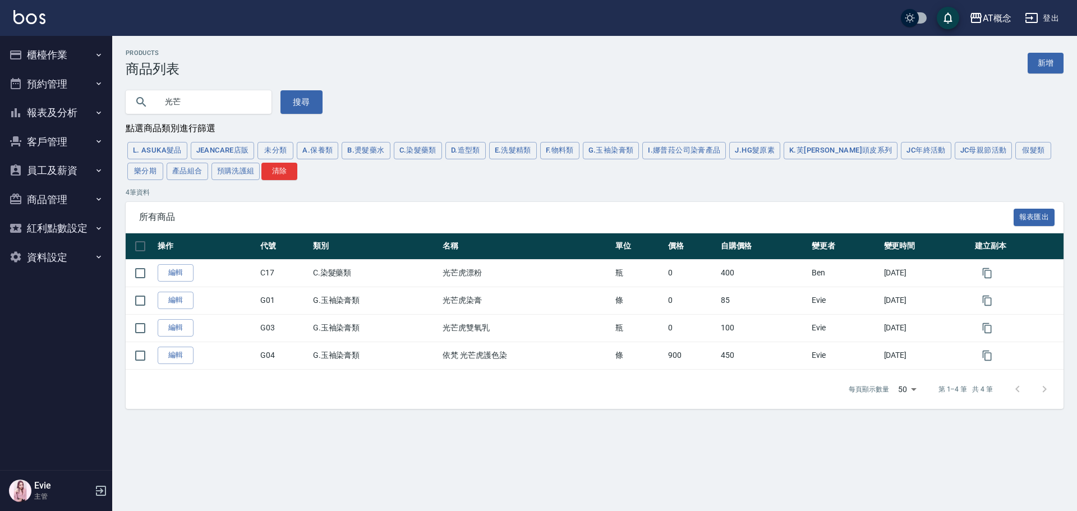
type input "光"
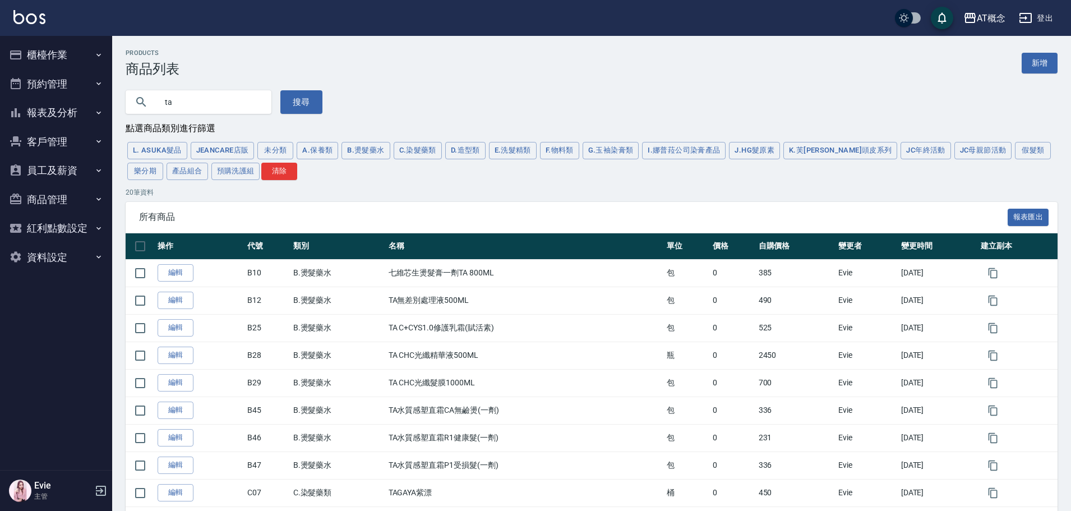
drag, startPoint x: 211, startPoint y: 102, endPoint x: 61, endPoint y: 130, distance: 152.9
click at [61, 130] on div "AT概念 登出 櫃檯作業 打帳單 帳單列表 現金收支登錄 高階收支登錄 材料自購登錄 每日結帳 排班表 現場電腦打卡 預約管理 預約管理 單日預約紀錄 單週預…" at bounding box center [535, 431] width 1071 height 862
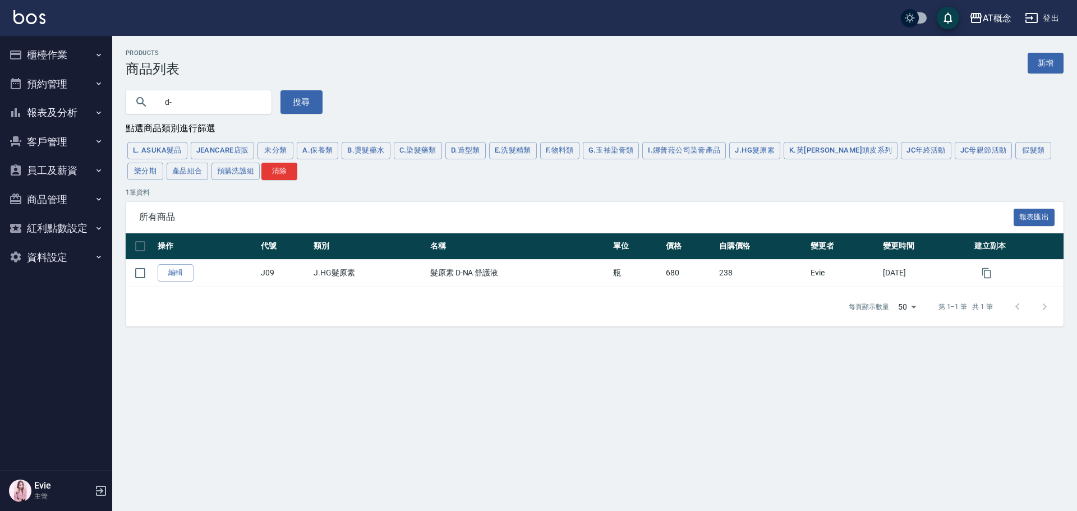
type input "d"
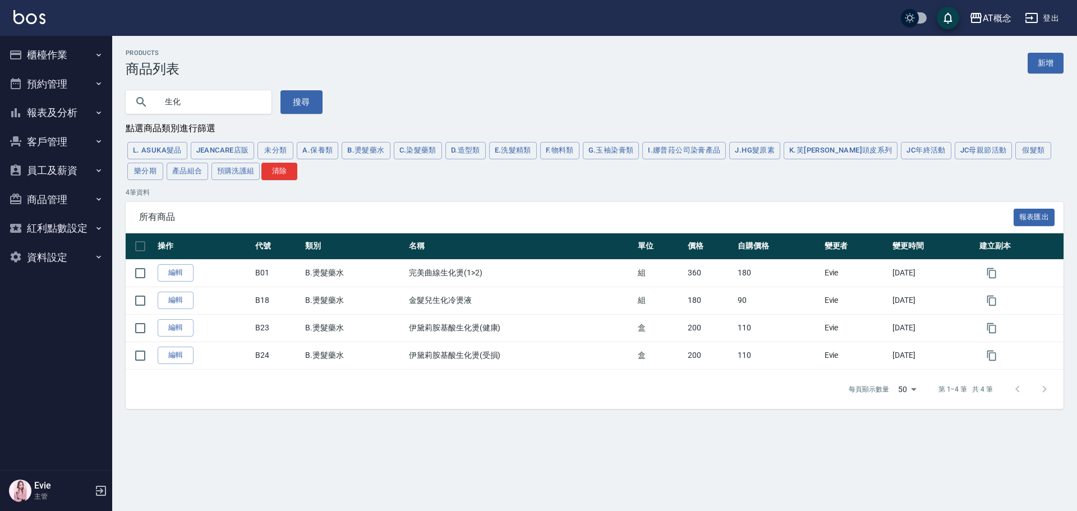
type input "生"
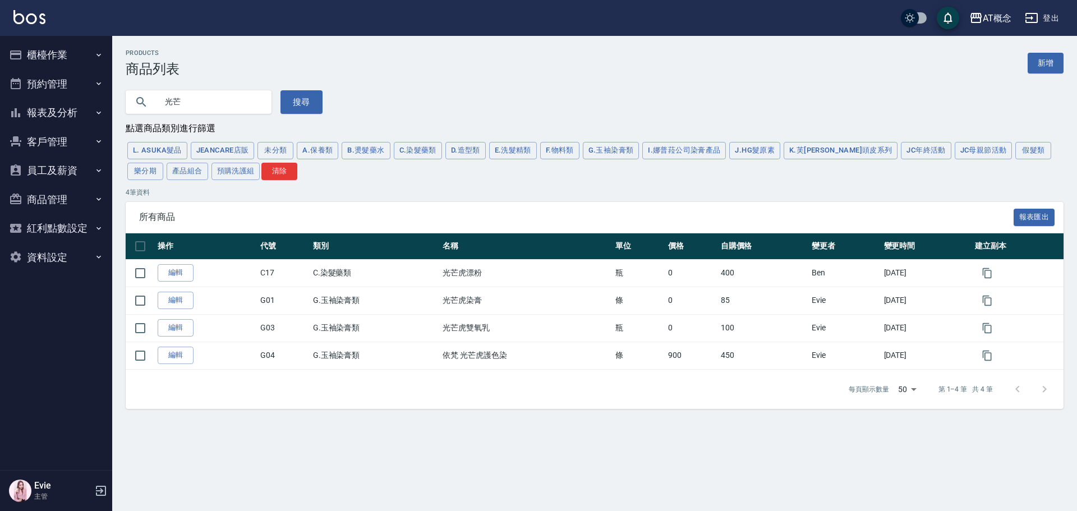
type input "光"
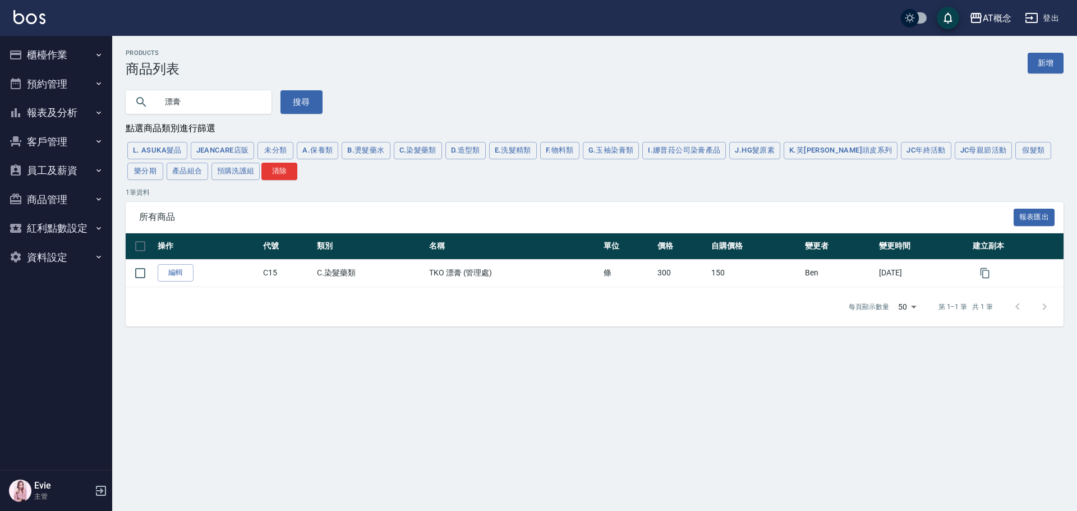
type input "漂"
type input "洌"
type input "漂"
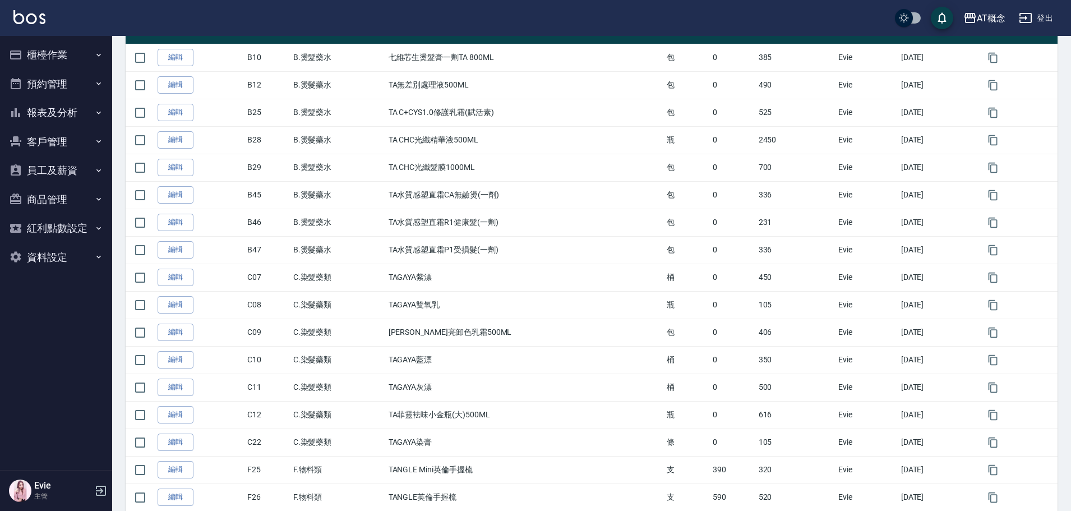
scroll to position [224, 0]
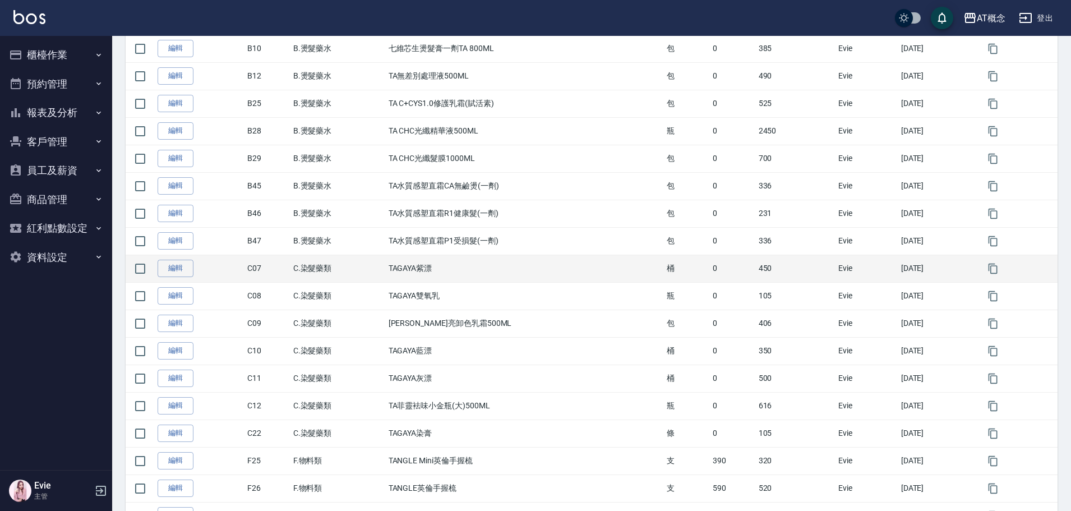
type input "t"
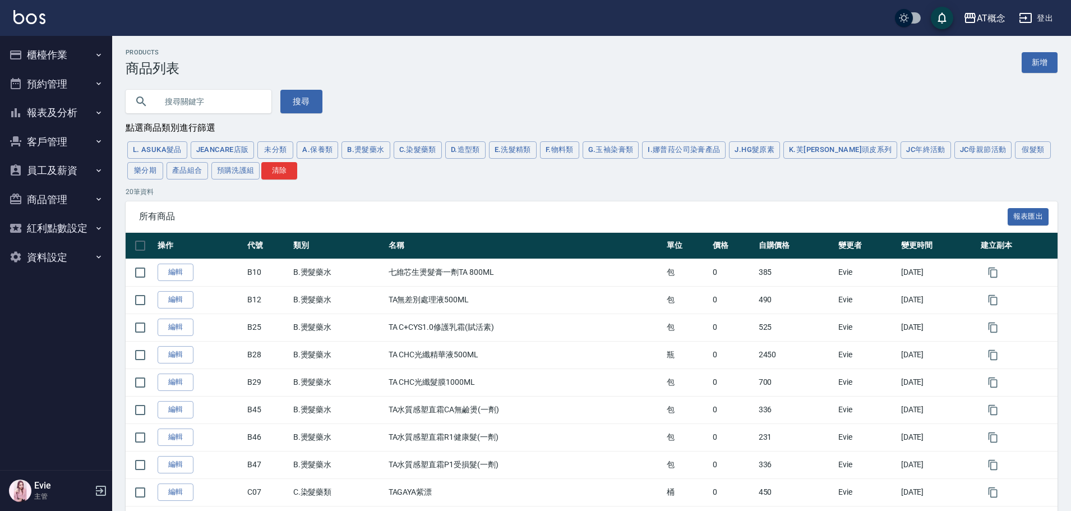
scroll to position [0, 0]
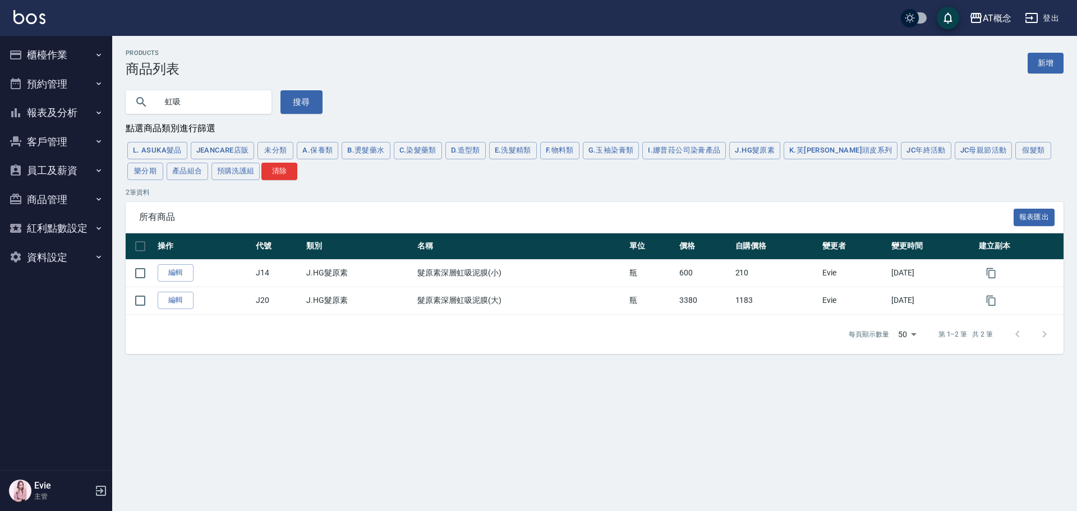
type input "虹"
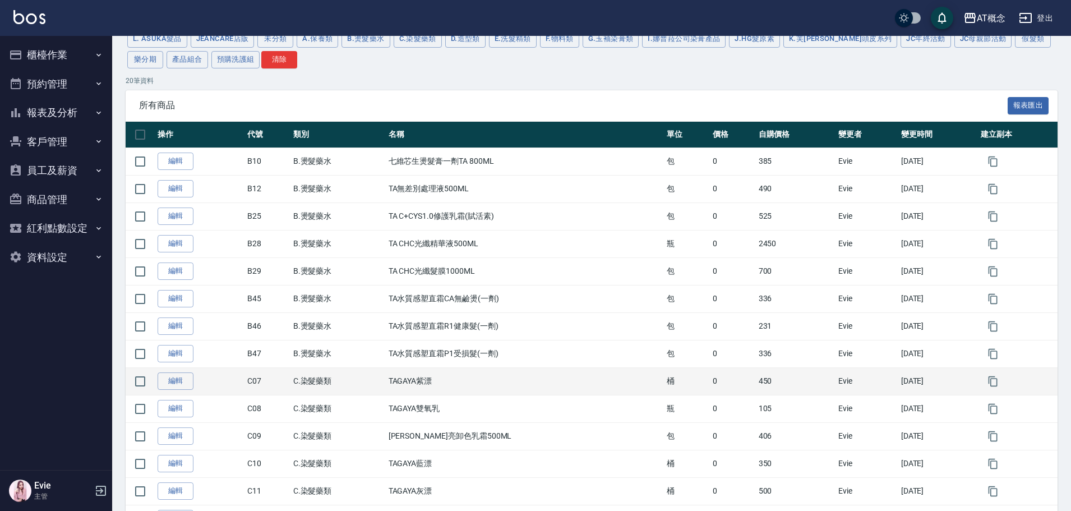
scroll to position [112, 0]
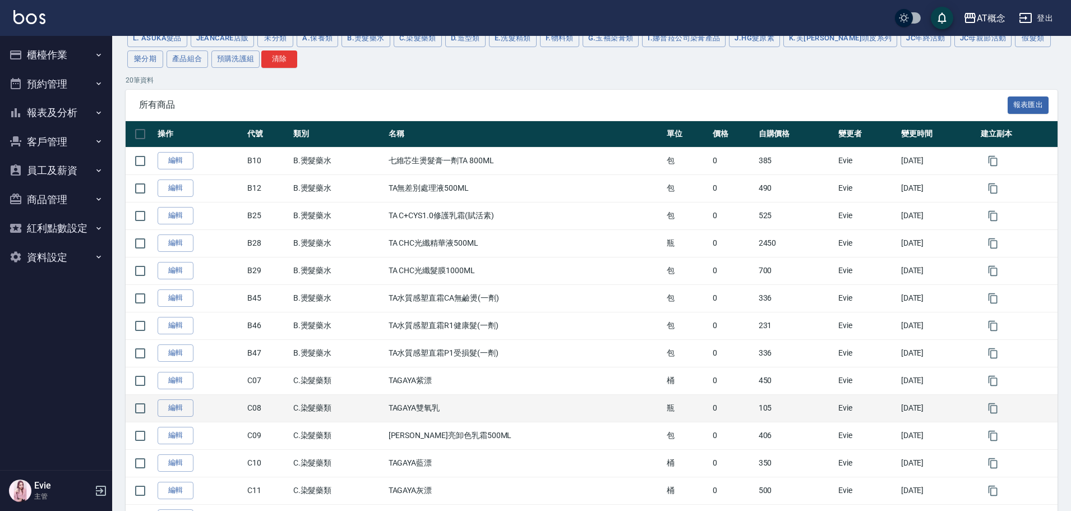
type input "t"
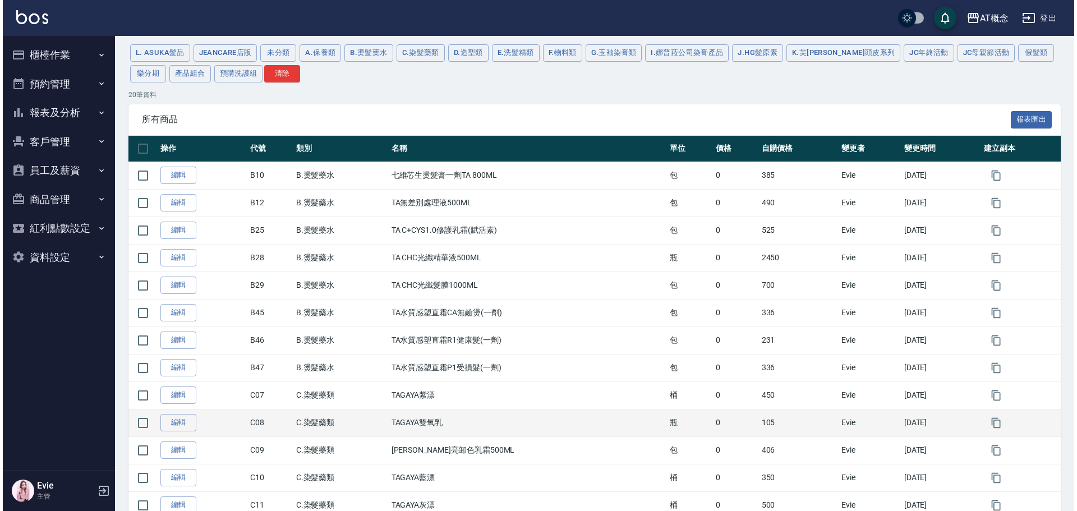
scroll to position [0, 0]
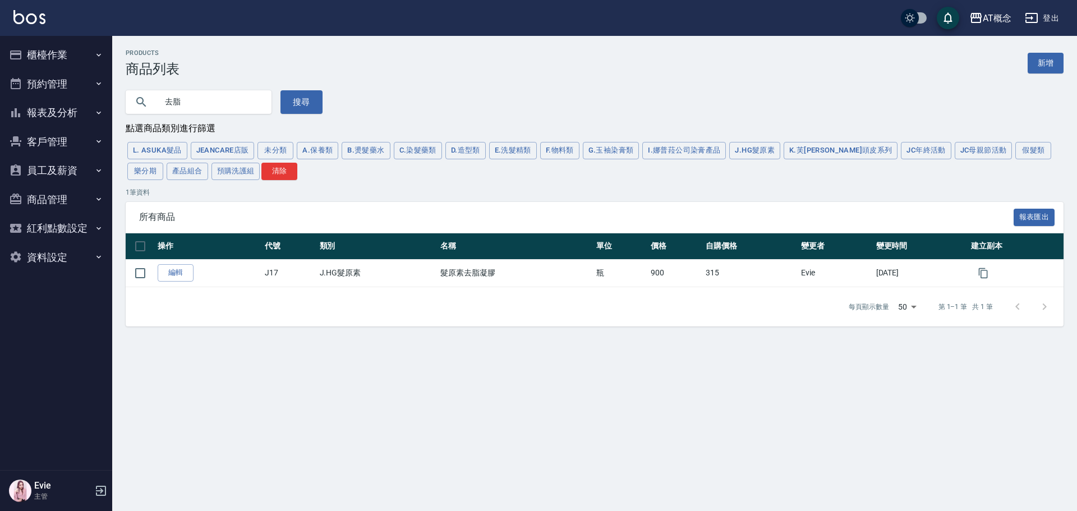
type input "去"
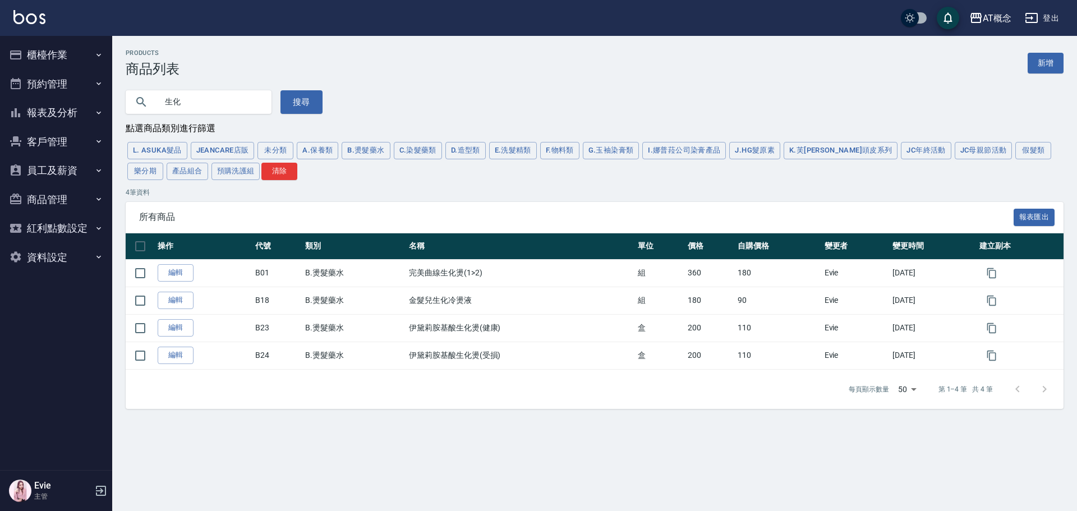
type input "生"
type input "1n"
